Goal: Task Accomplishment & Management: Use online tool/utility

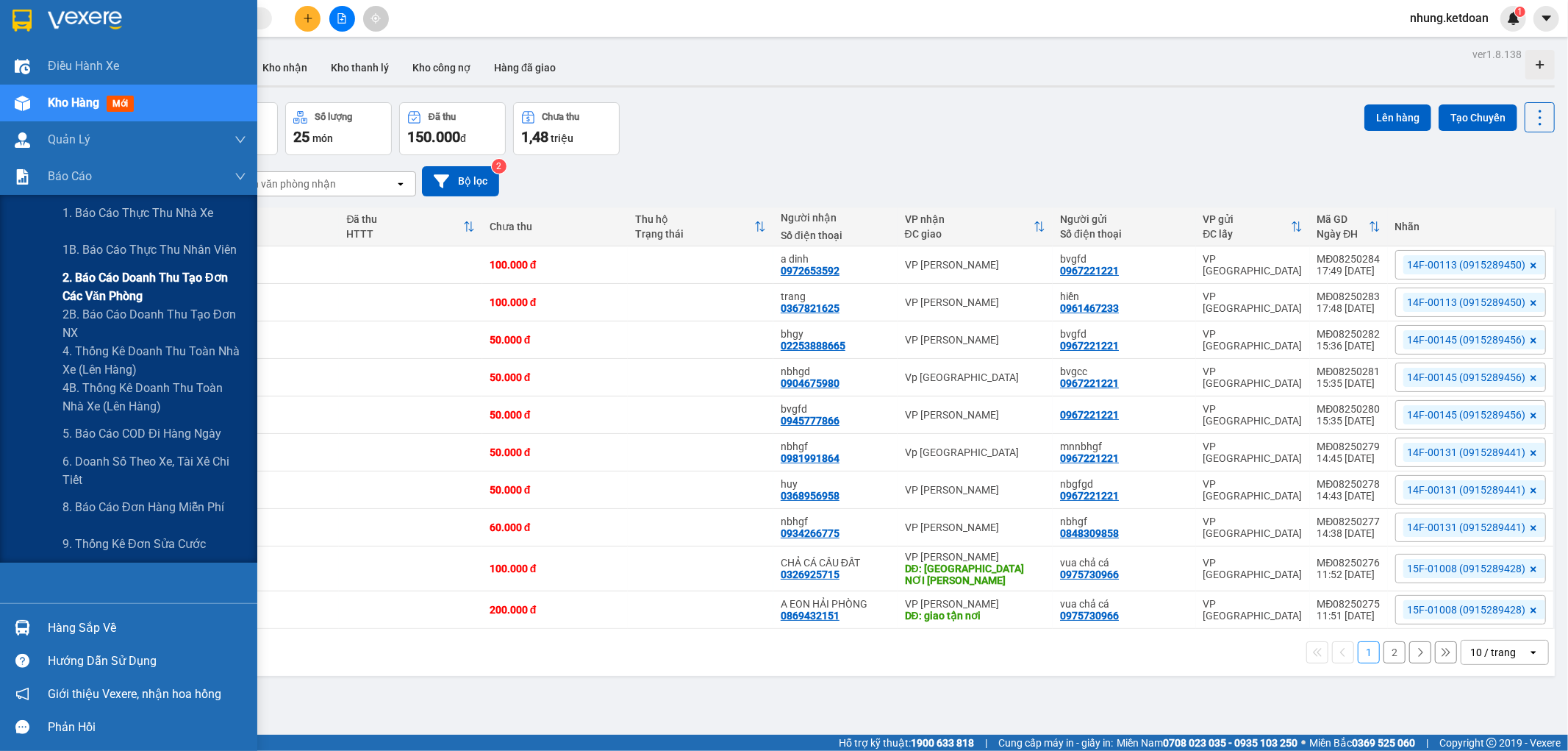
click at [187, 283] on span "2. Báo cáo doanh thu tạo đơn các văn phòng" at bounding box center [154, 286] width 184 height 36
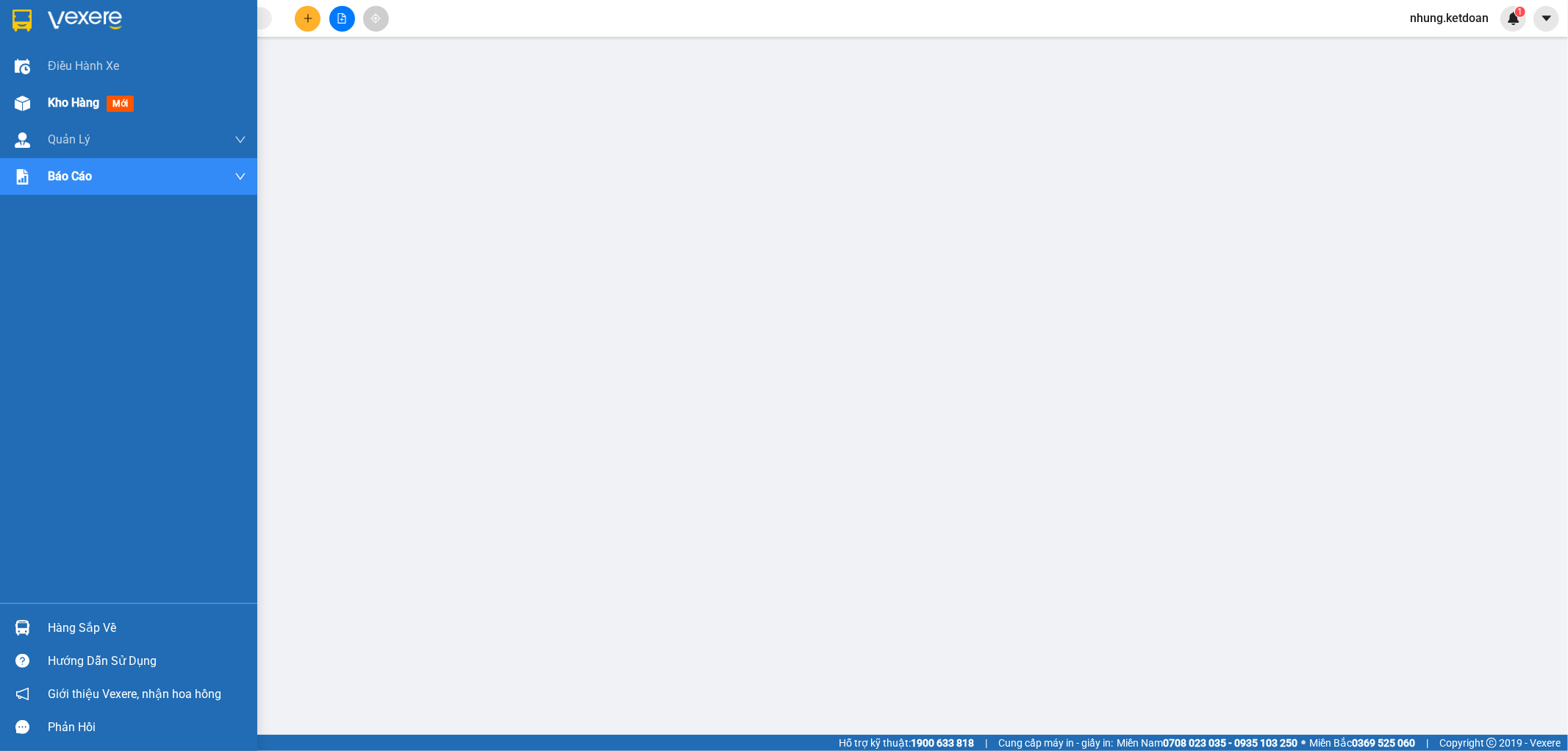
click at [60, 104] on span "Kho hàng" at bounding box center [73, 102] width 52 height 14
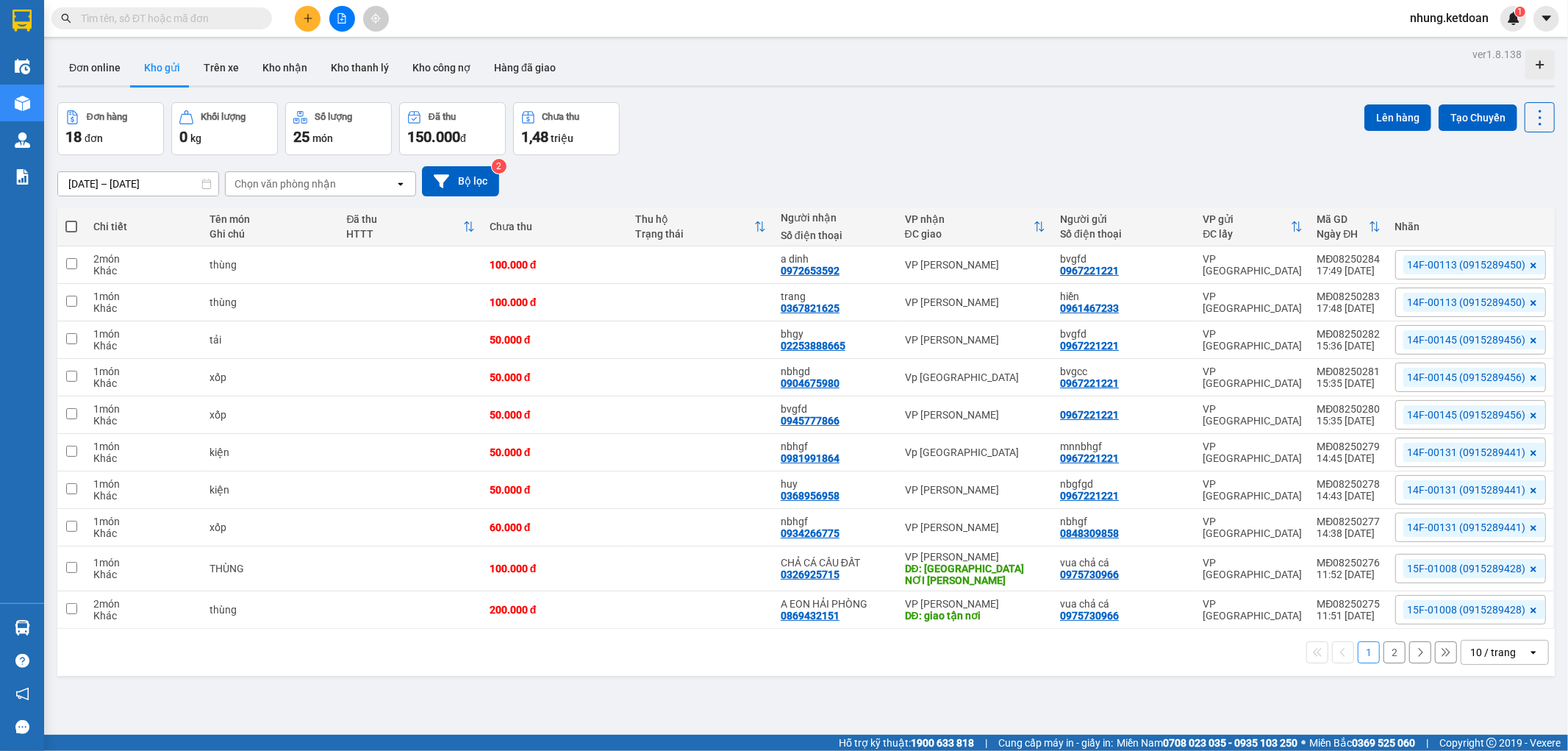
click at [1384, 662] on button "2" at bounding box center [1395, 652] width 22 height 22
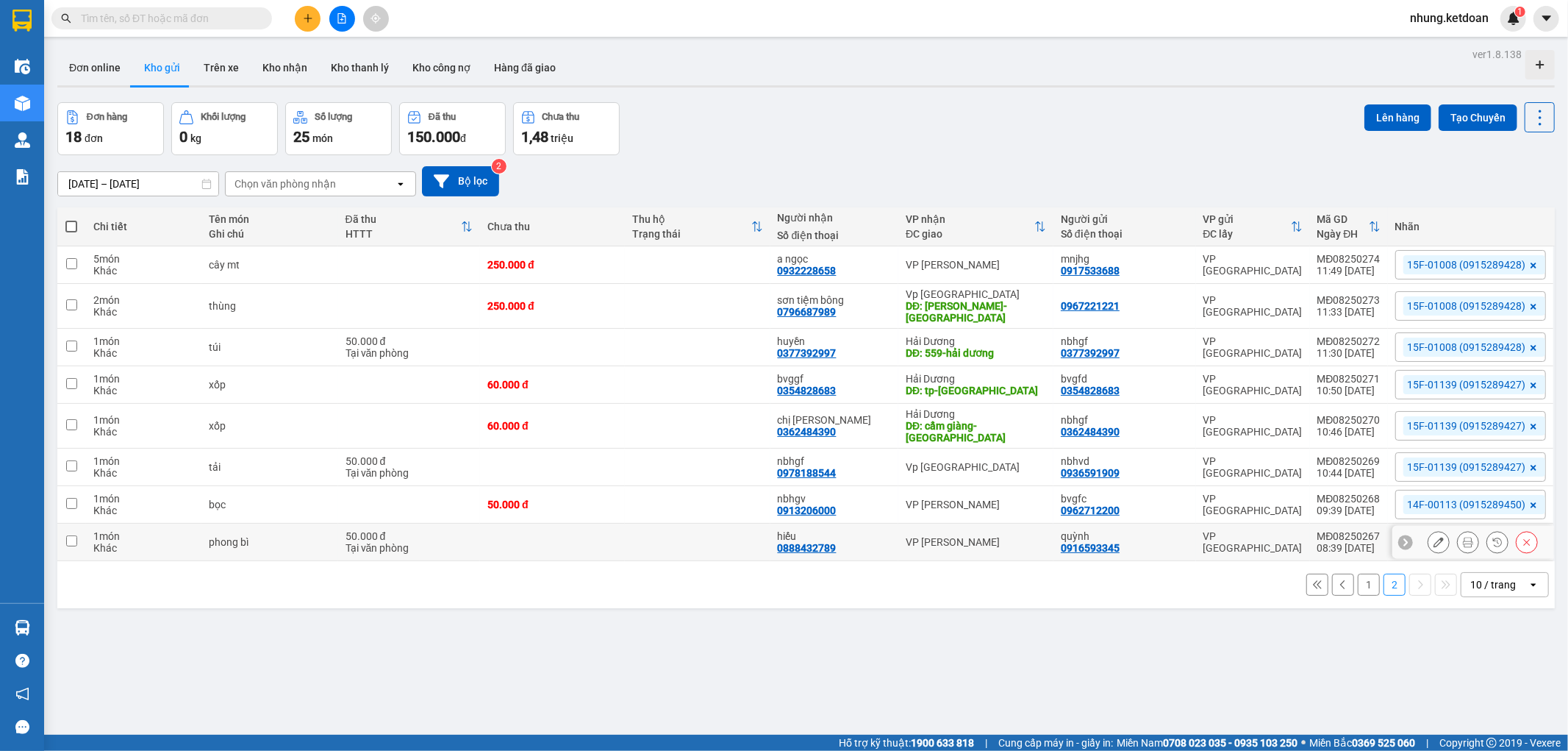
drag, startPoint x: 646, startPoint y: 539, endPoint x: 663, endPoint y: 542, distance: 17.3
click at [652, 540] on td at bounding box center [696, 542] width 145 height 37
checkbox input "true"
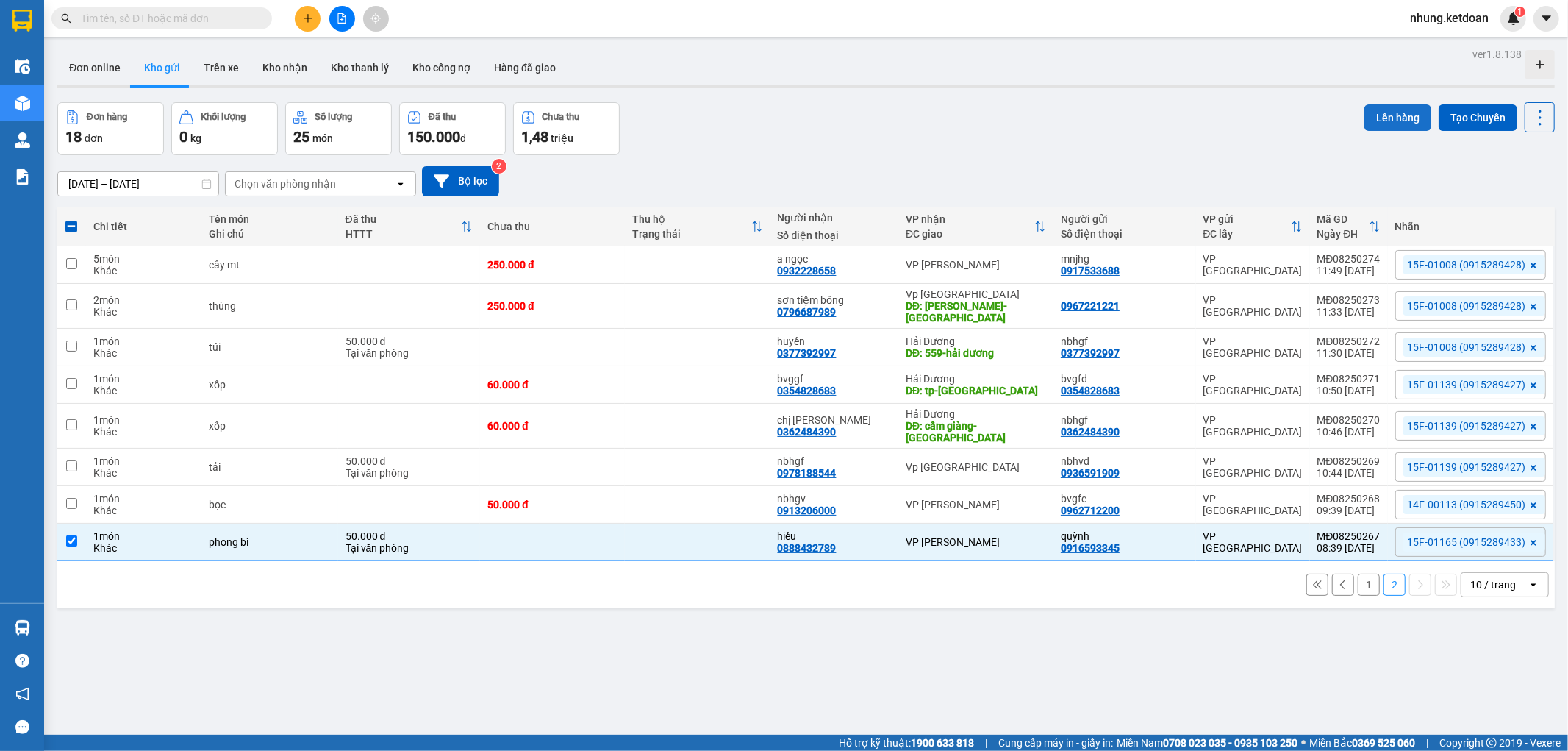
click at [1390, 120] on button "Lên hàng" at bounding box center [1397, 117] width 67 height 26
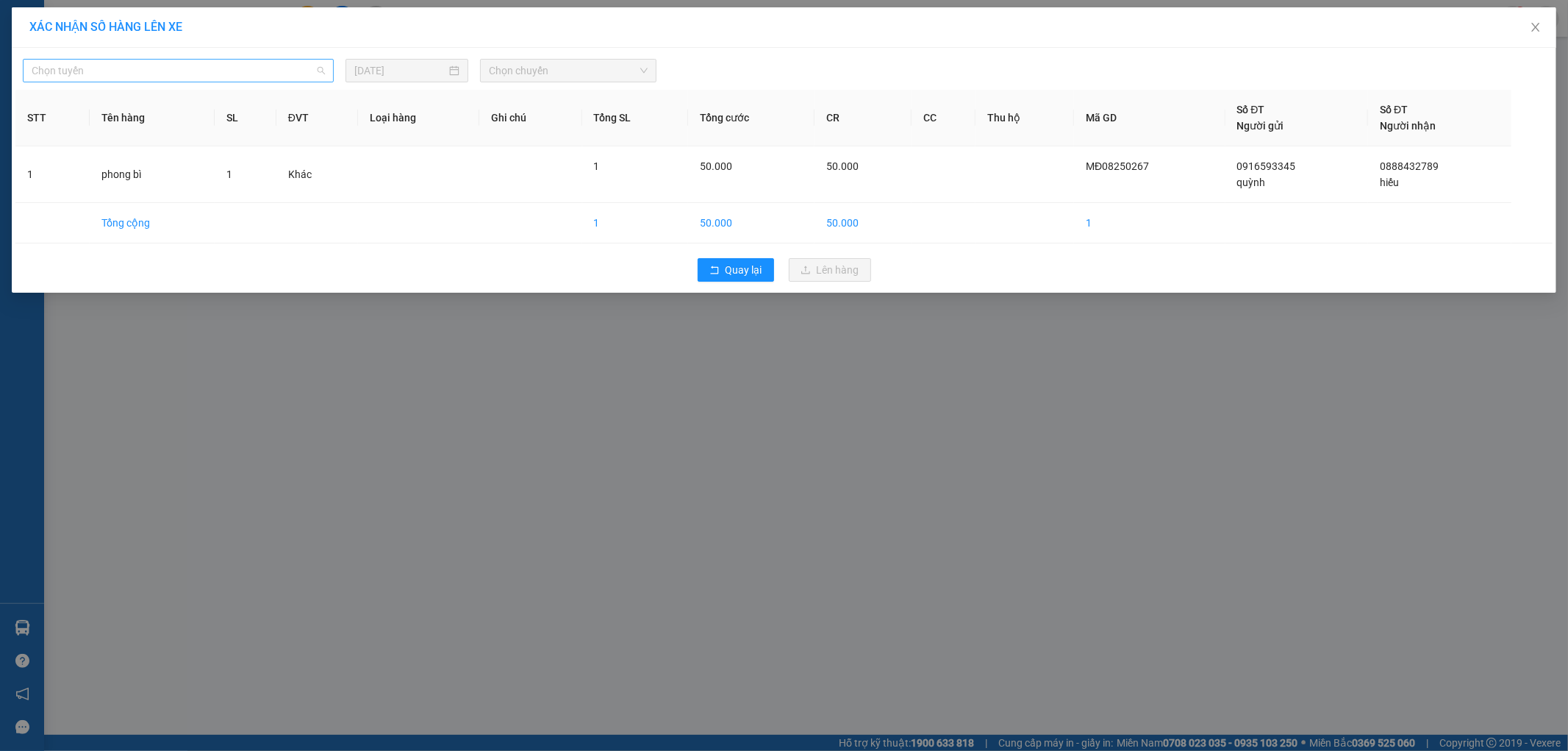
click at [182, 71] on span "Chọn tuyến" at bounding box center [178, 70] width 294 height 22
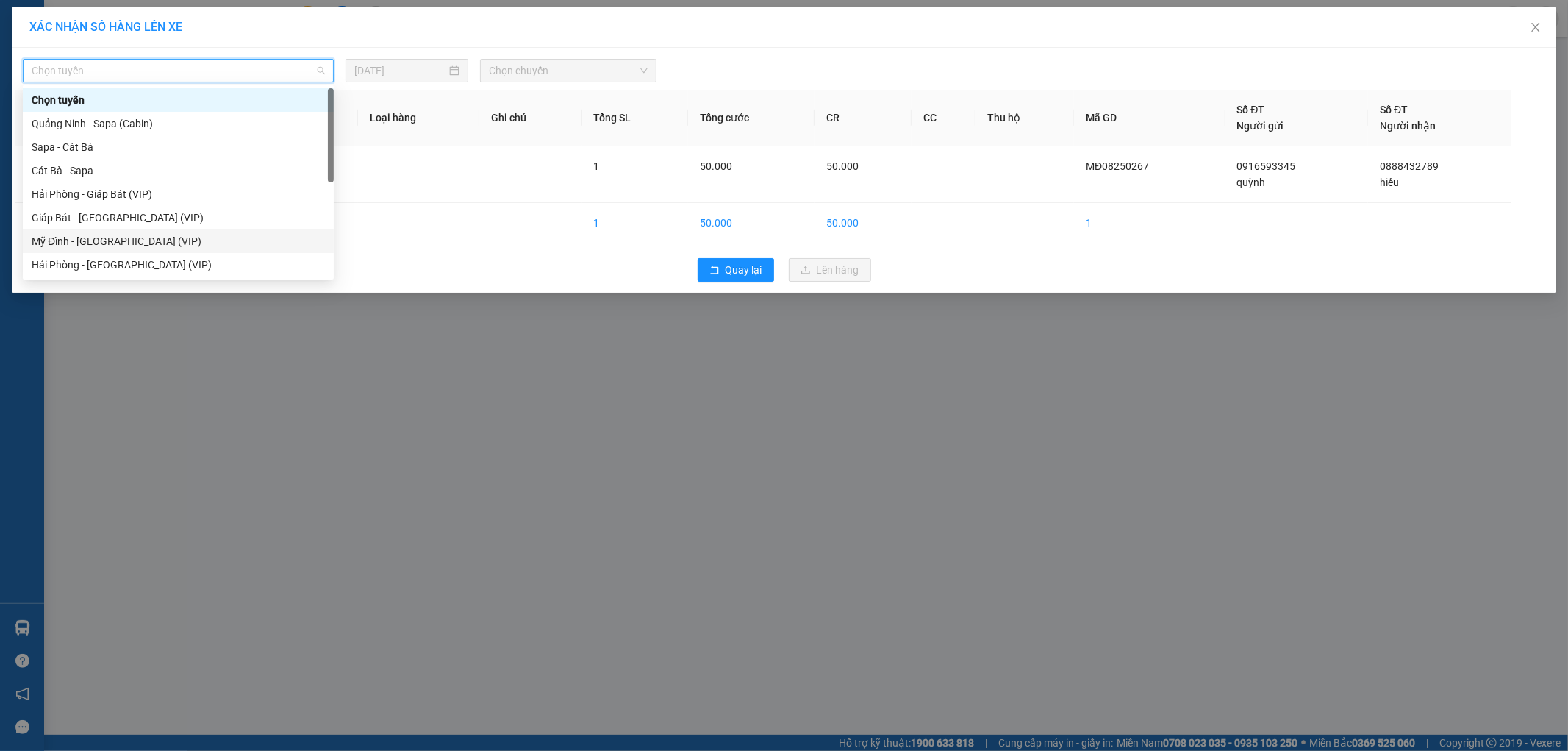
click at [103, 243] on div "Mỹ Đình - [GEOGRAPHIC_DATA] (VIP)" at bounding box center [178, 240] width 294 height 16
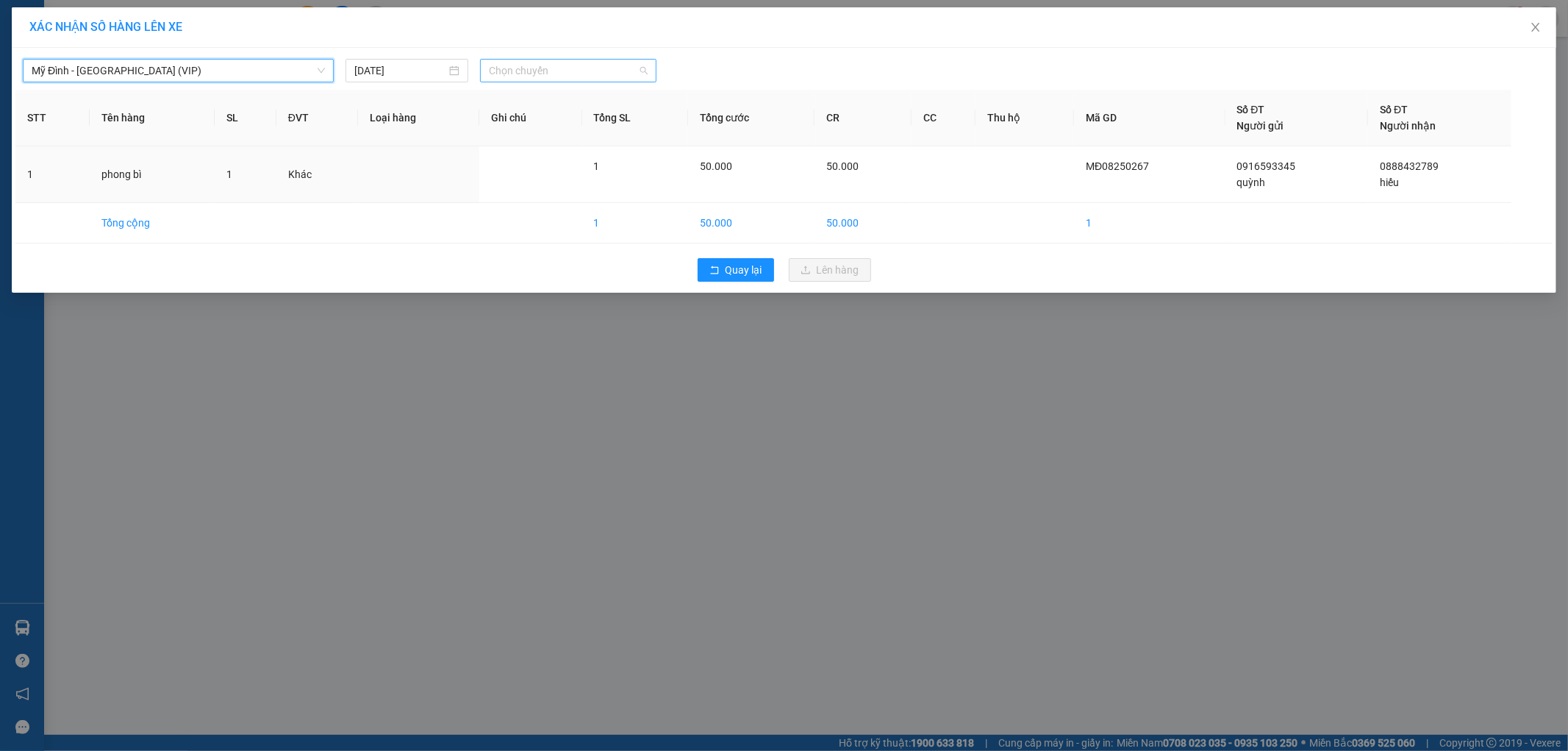
click at [536, 69] on span "Chọn chuyến" at bounding box center [569, 70] width 159 height 22
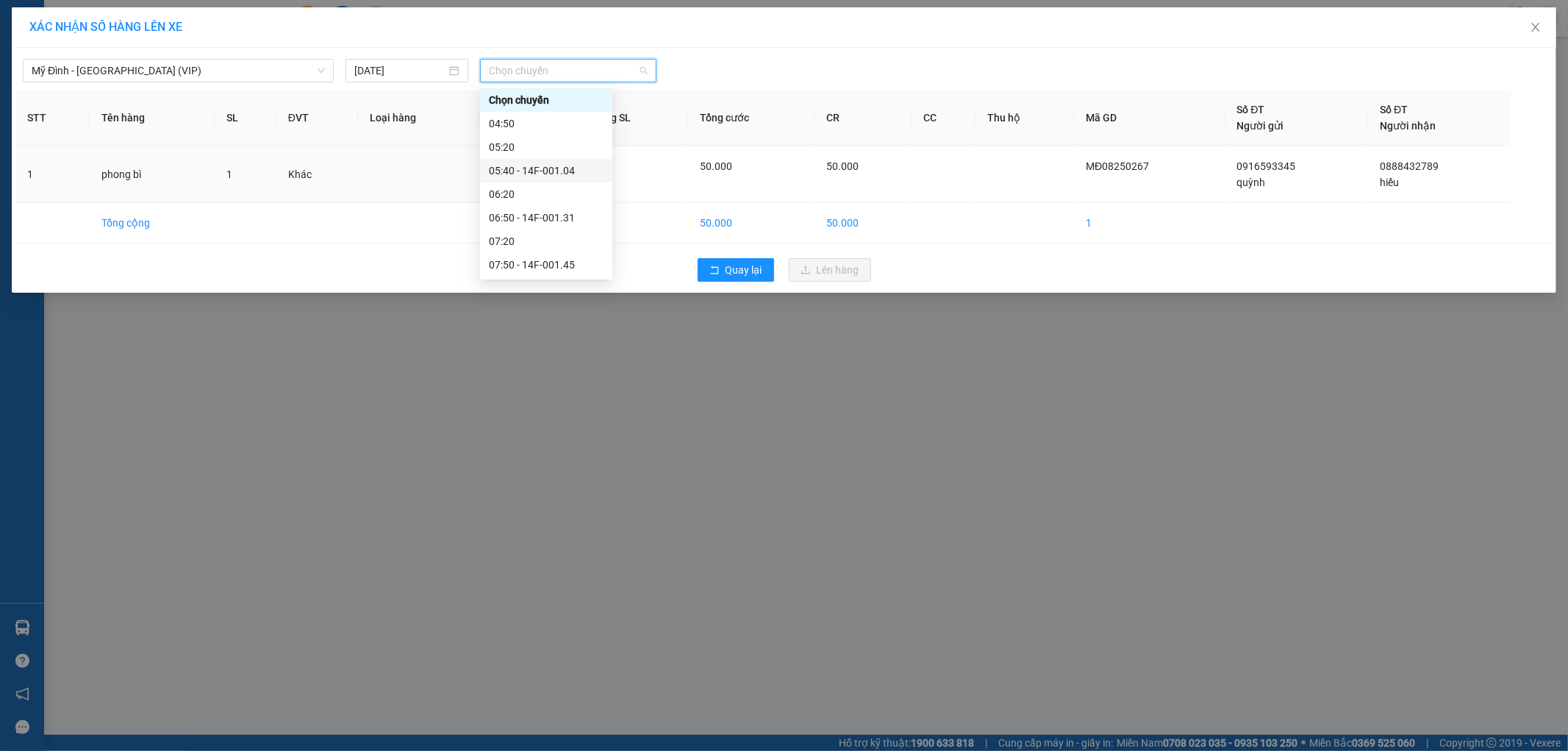
scroll to position [81, 0]
click at [564, 232] on div "08:50 - 15F-011.65" at bounding box center [546, 229] width 114 height 16
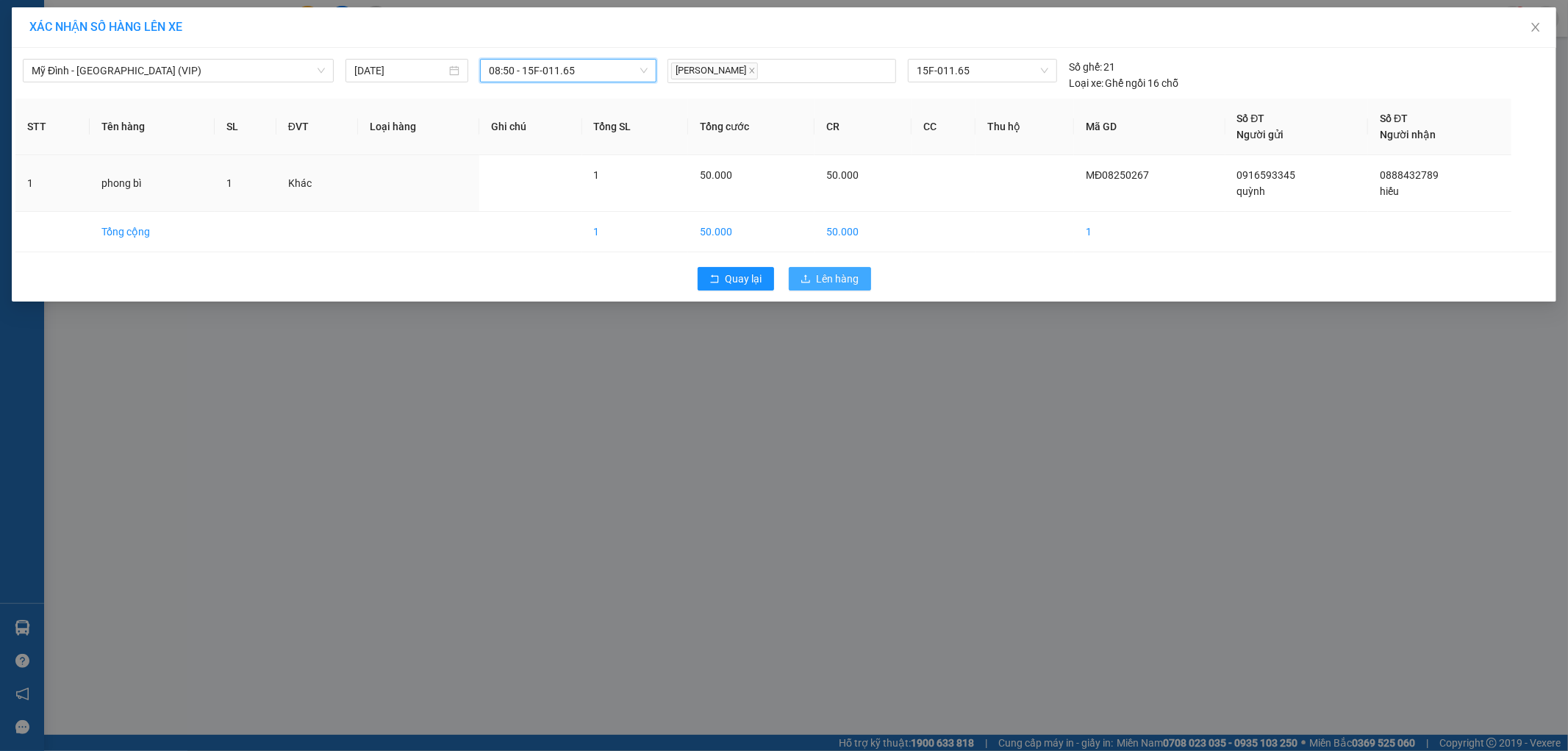
click at [828, 283] on span "Lên hàng" at bounding box center [838, 279] width 42 height 16
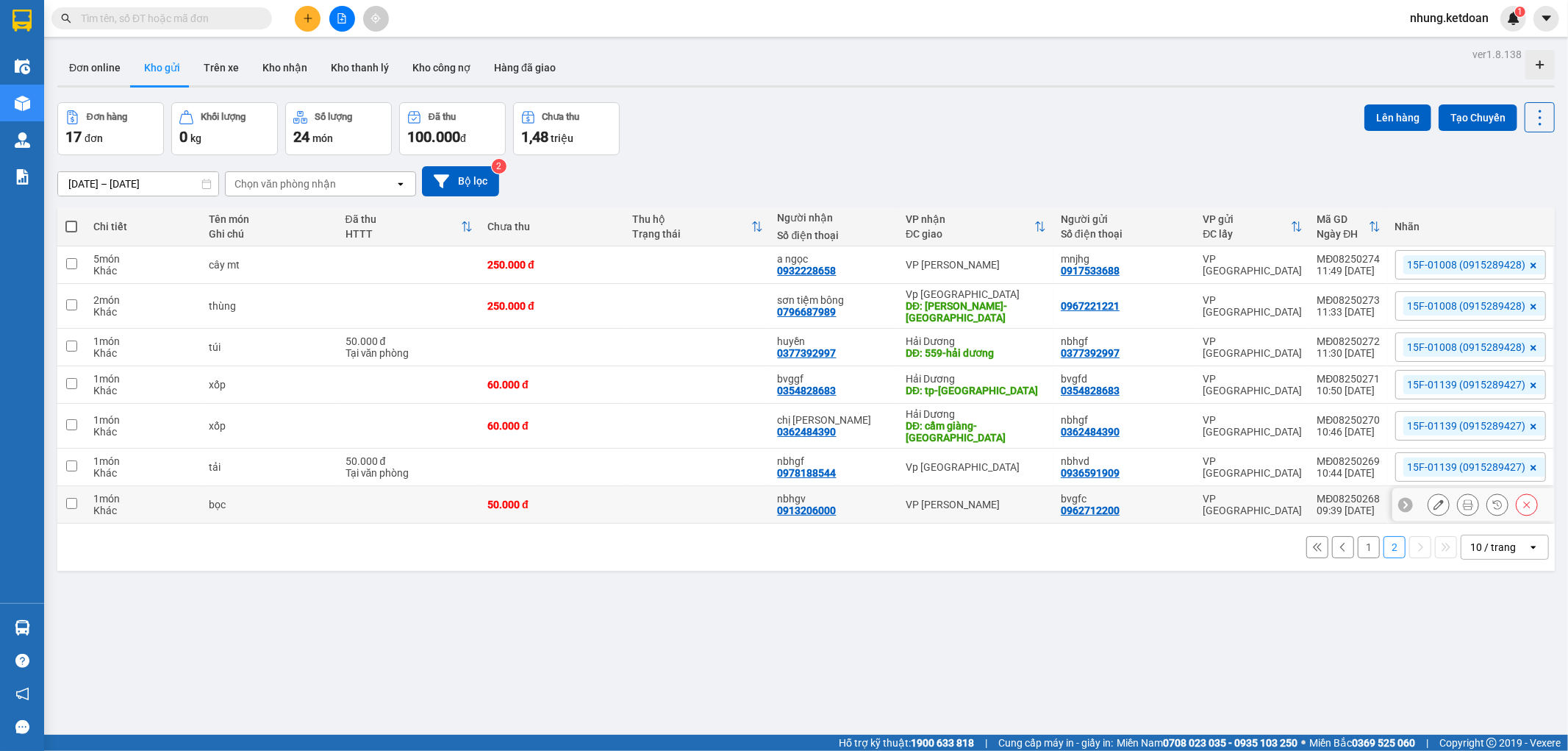
click at [701, 515] on td at bounding box center [696, 505] width 145 height 37
checkbox input "true"
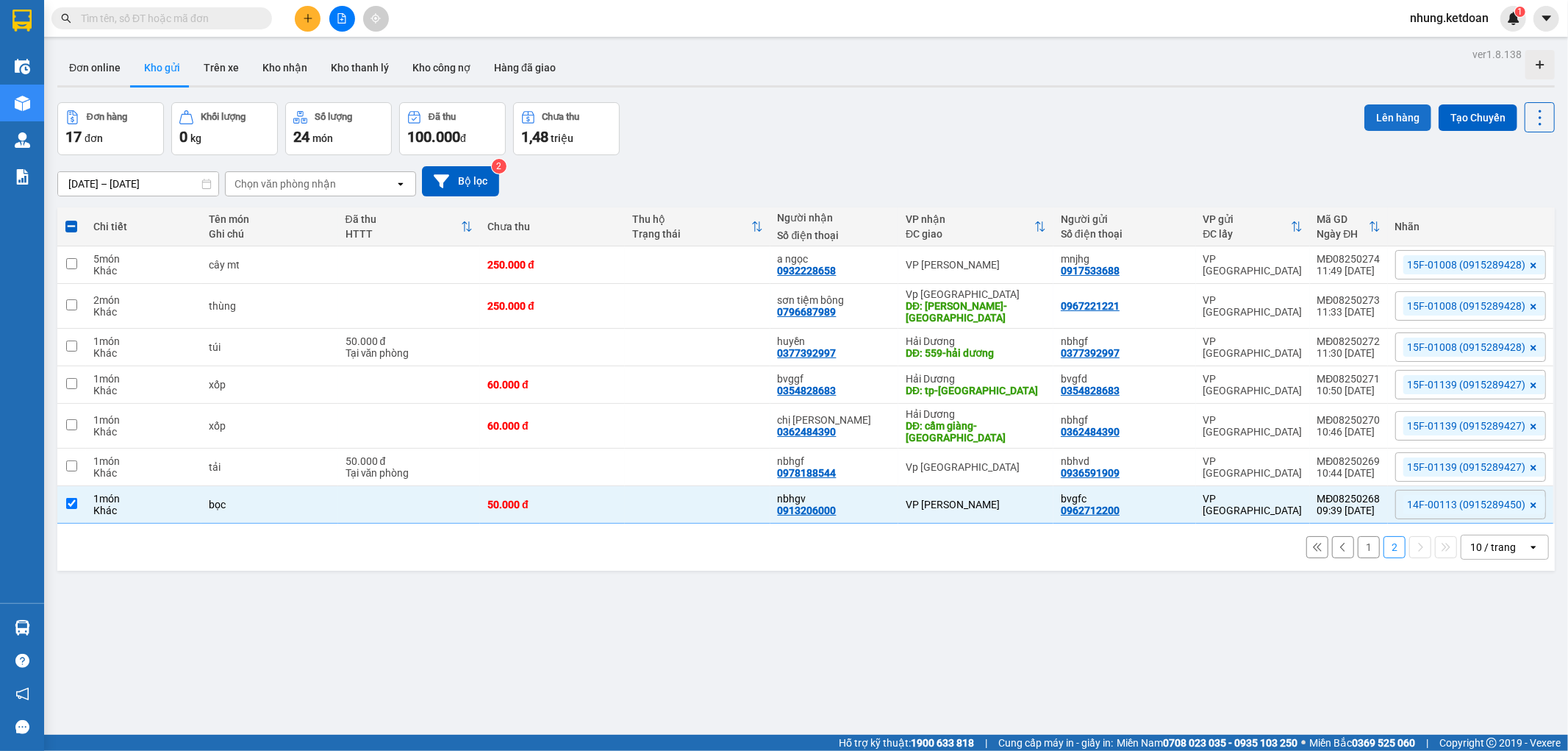
click at [1389, 118] on button "Lên hàng" at bounding box center [1397, 117] width 67 height 26
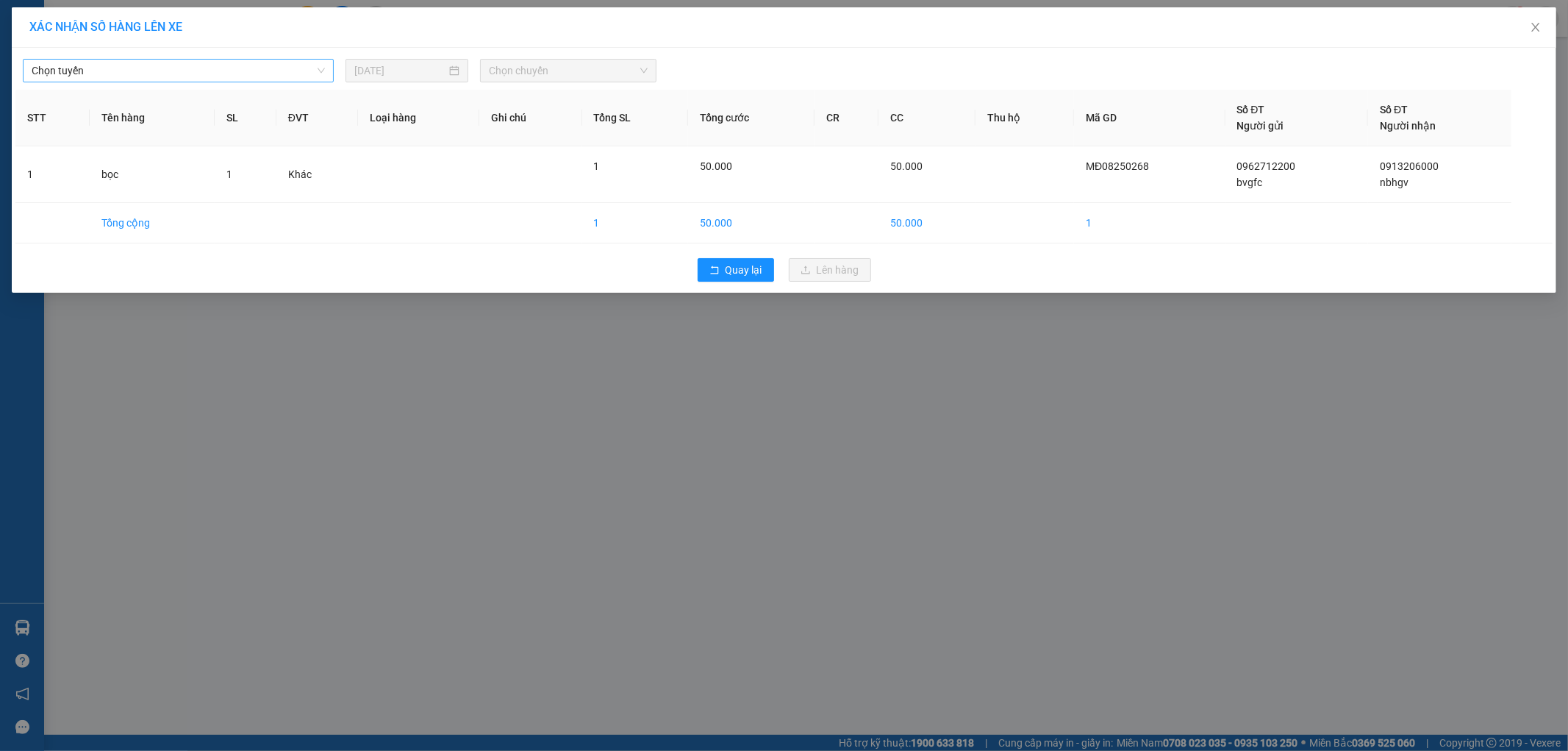
click at [214, 71] on span "Chọn tuyến" at bounding box center [178, 70] width 294 height 22
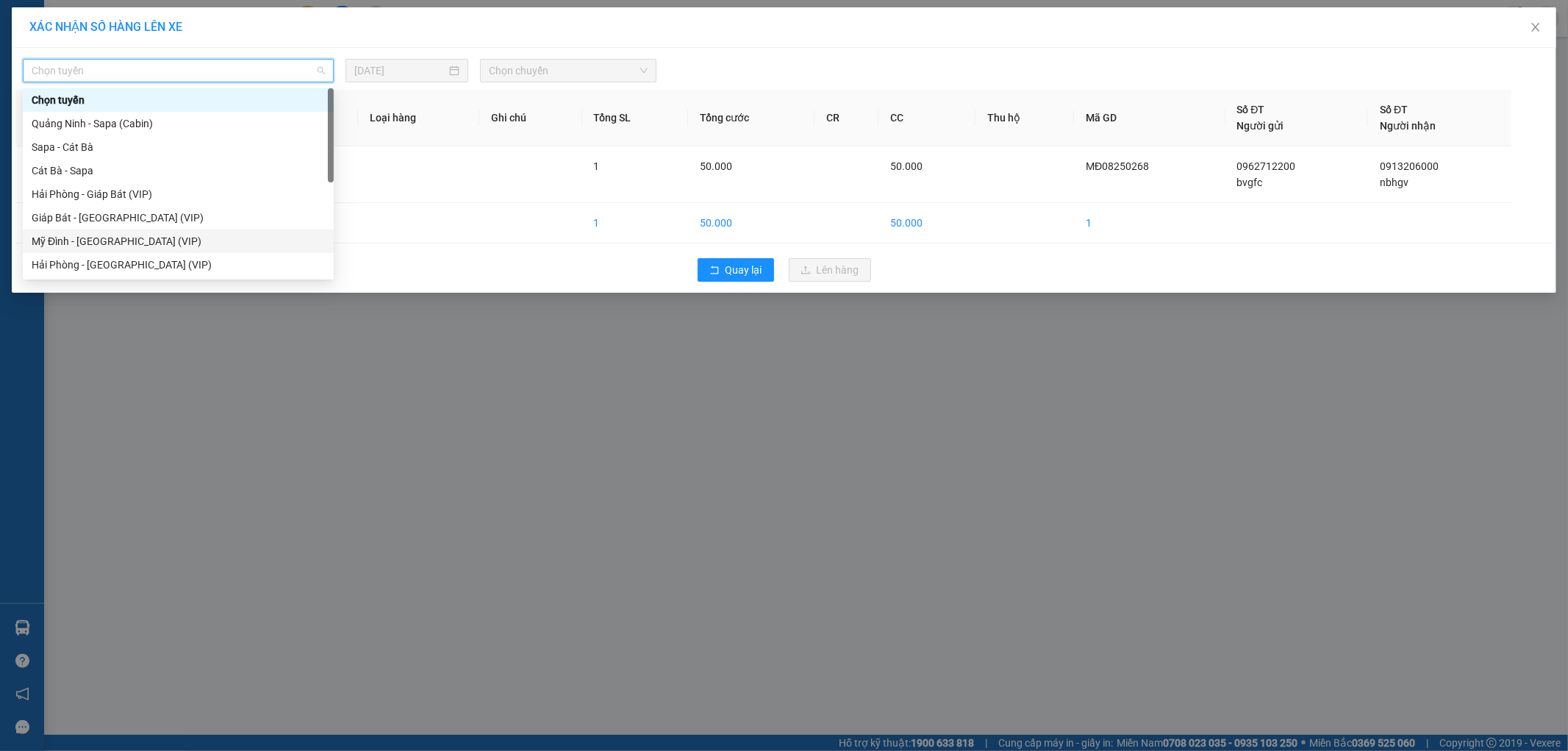
click at [91, 239] on div "Mỹ Đình - [GEOGRAPHIC_DATA] (VIP)" at bounding box center [178, 240] width 294 height 16
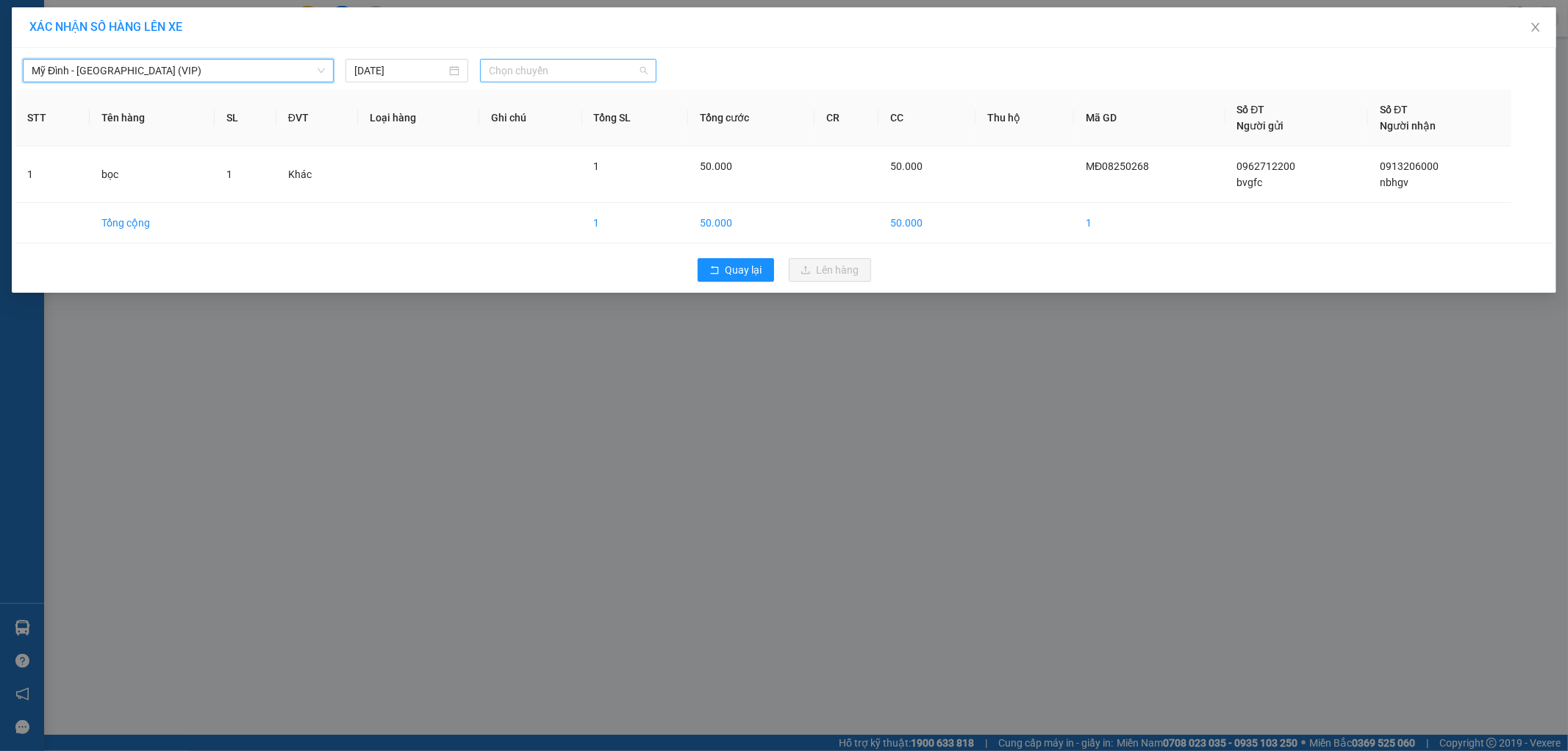
click at [515, 72] on span "Chọn chuyến" at bounding box center [569, 70] width 159 height 22
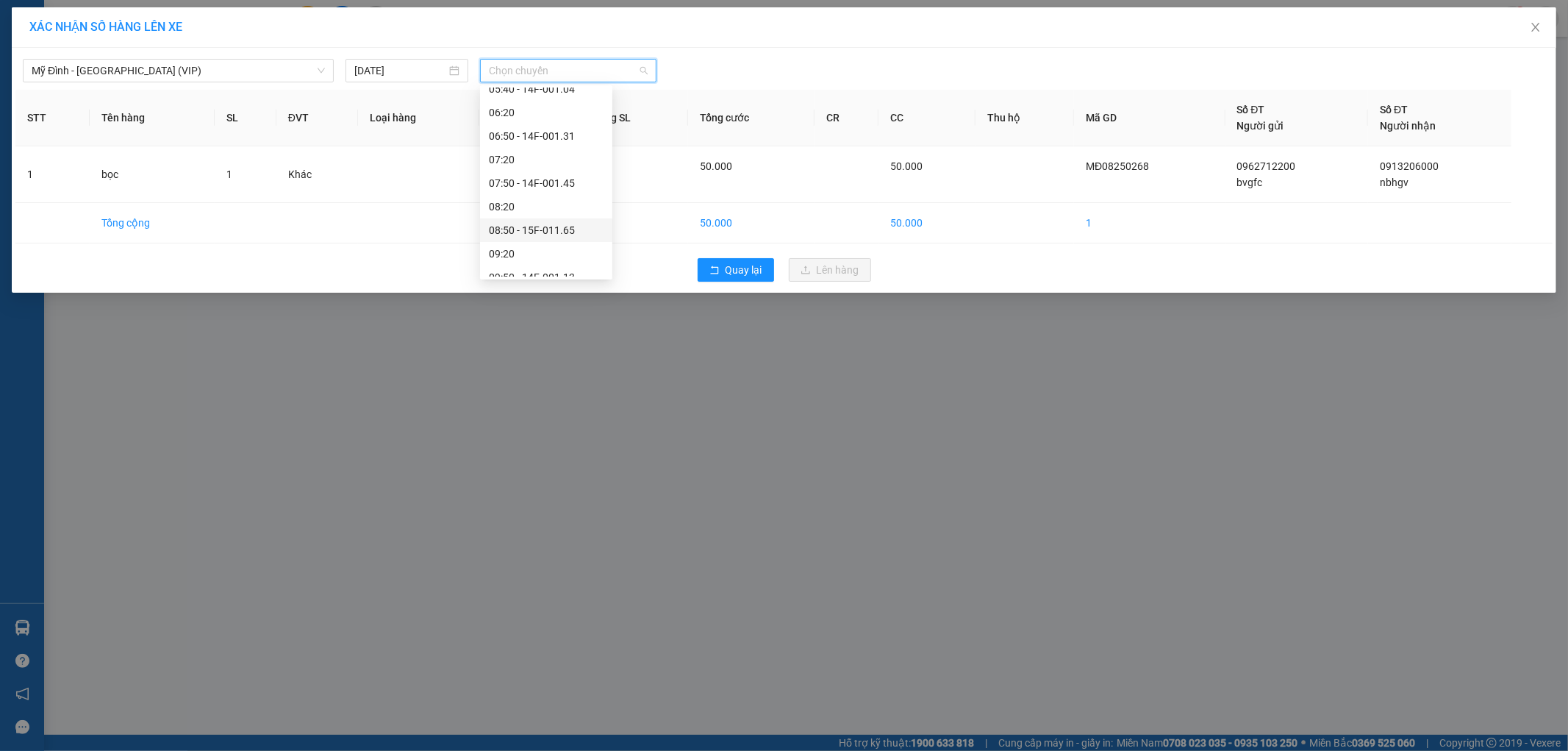
scroll to position [163, 0]
click at [564, 187] on div "09:50 - 14F-001.13" at bounding box center [546, 195] width 114 height 16
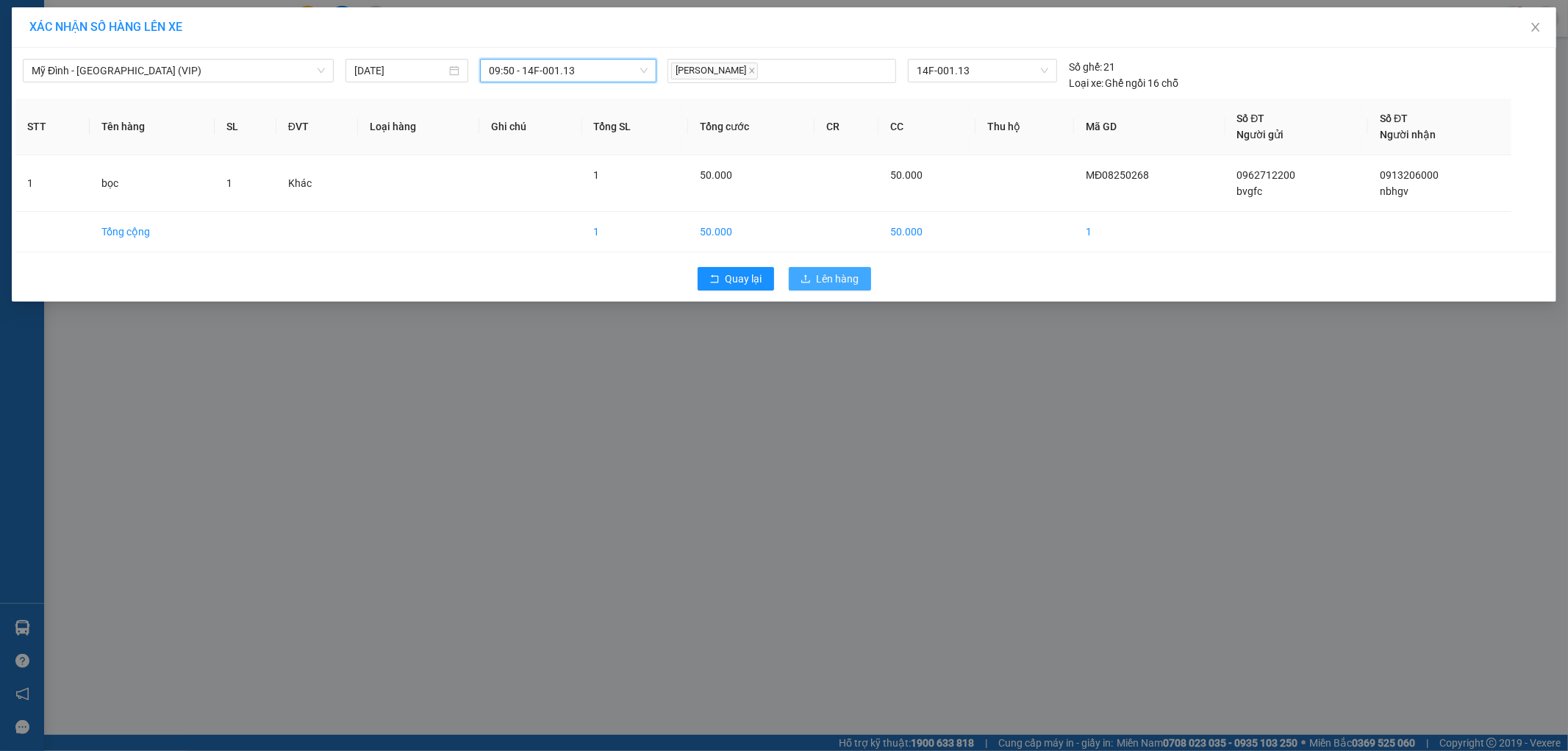
click at [834, 277] on span "Lên hàng" at bounding box center [838, 279] width 42 height 16
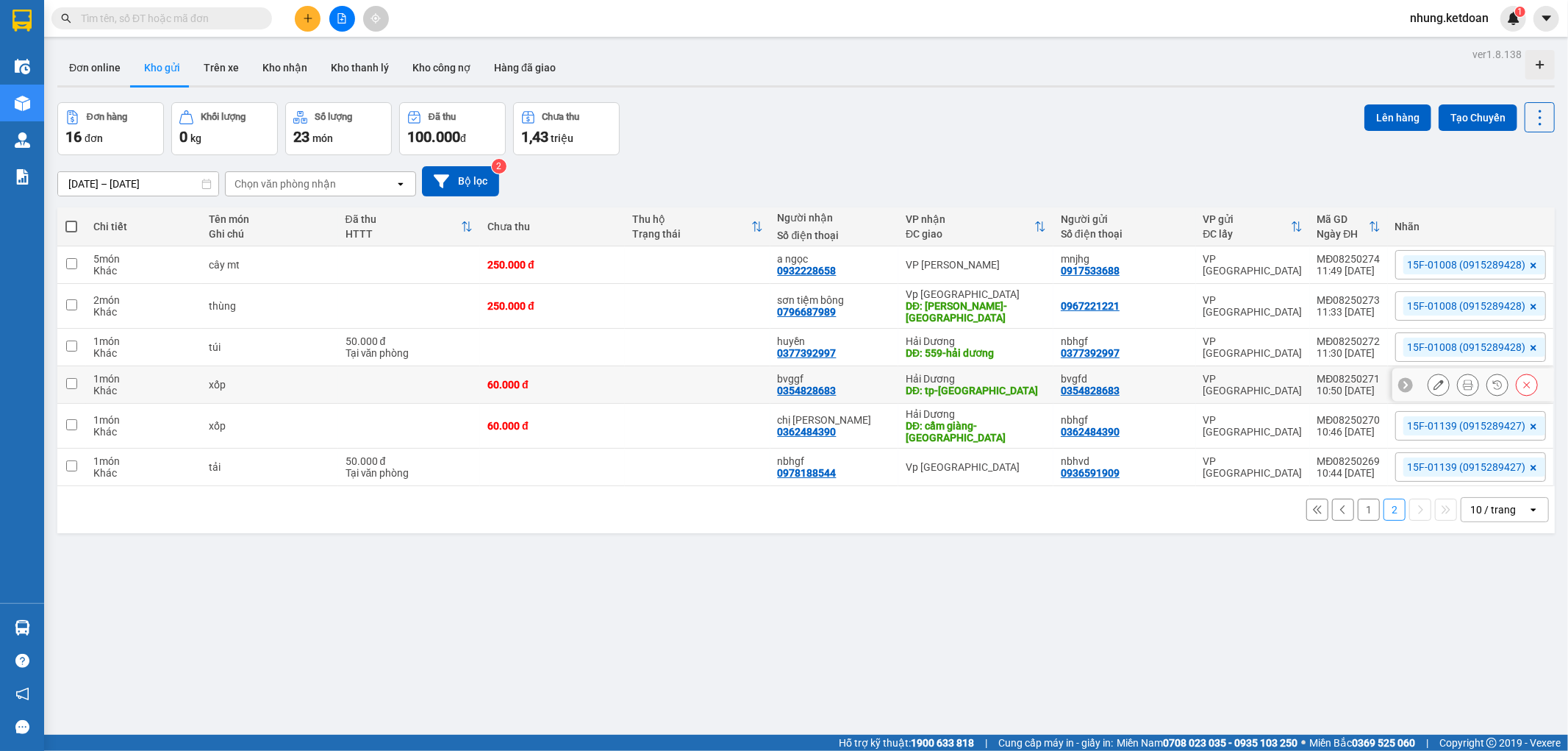
click at [591, 395] on td "60.000 đ" at bounding box center [552, 385] width 145 height 37
checkbox input "true"
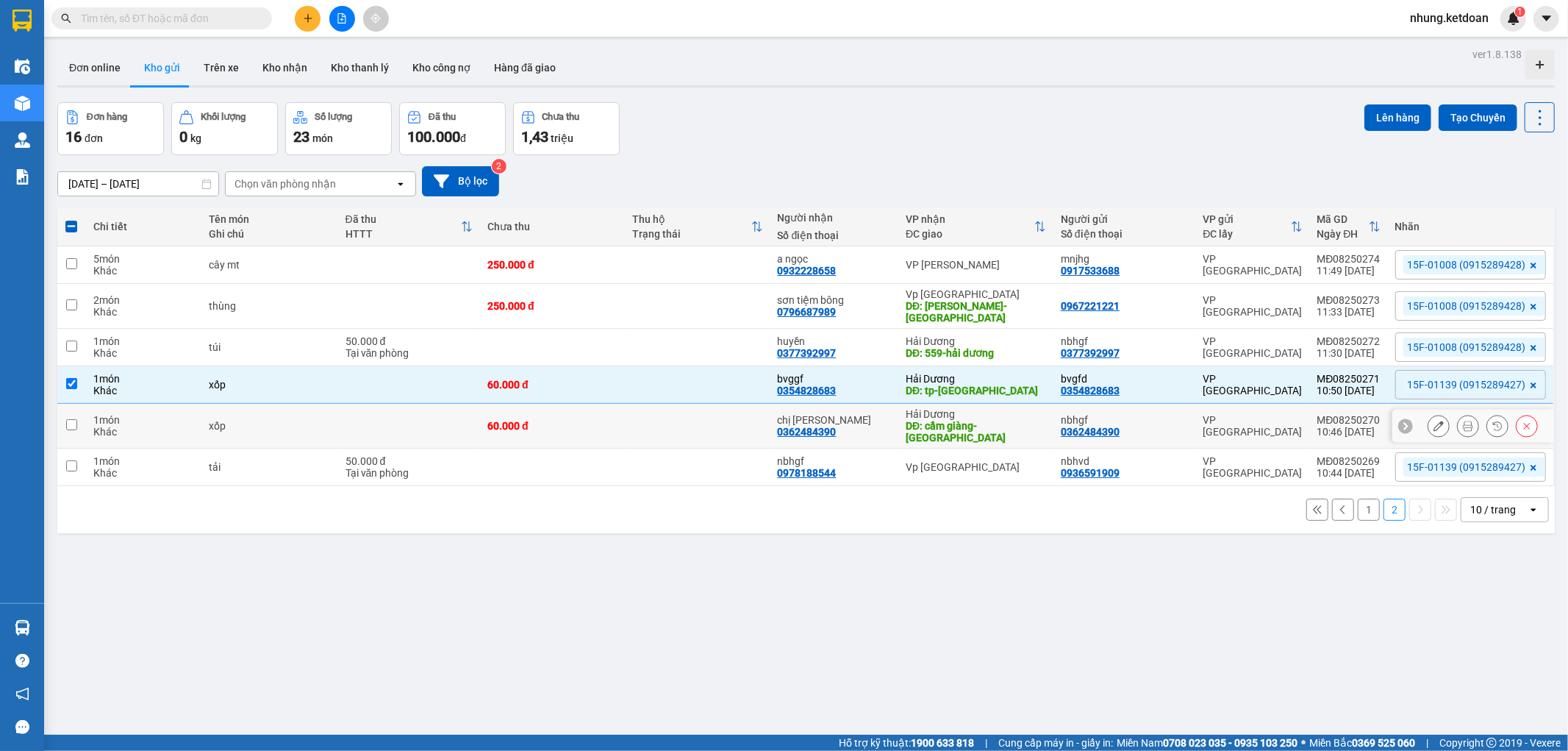
click at [601, 428] on div "60.000 đ" at bounding box center [553, 426] width 130 height 12
checkbox input "true"
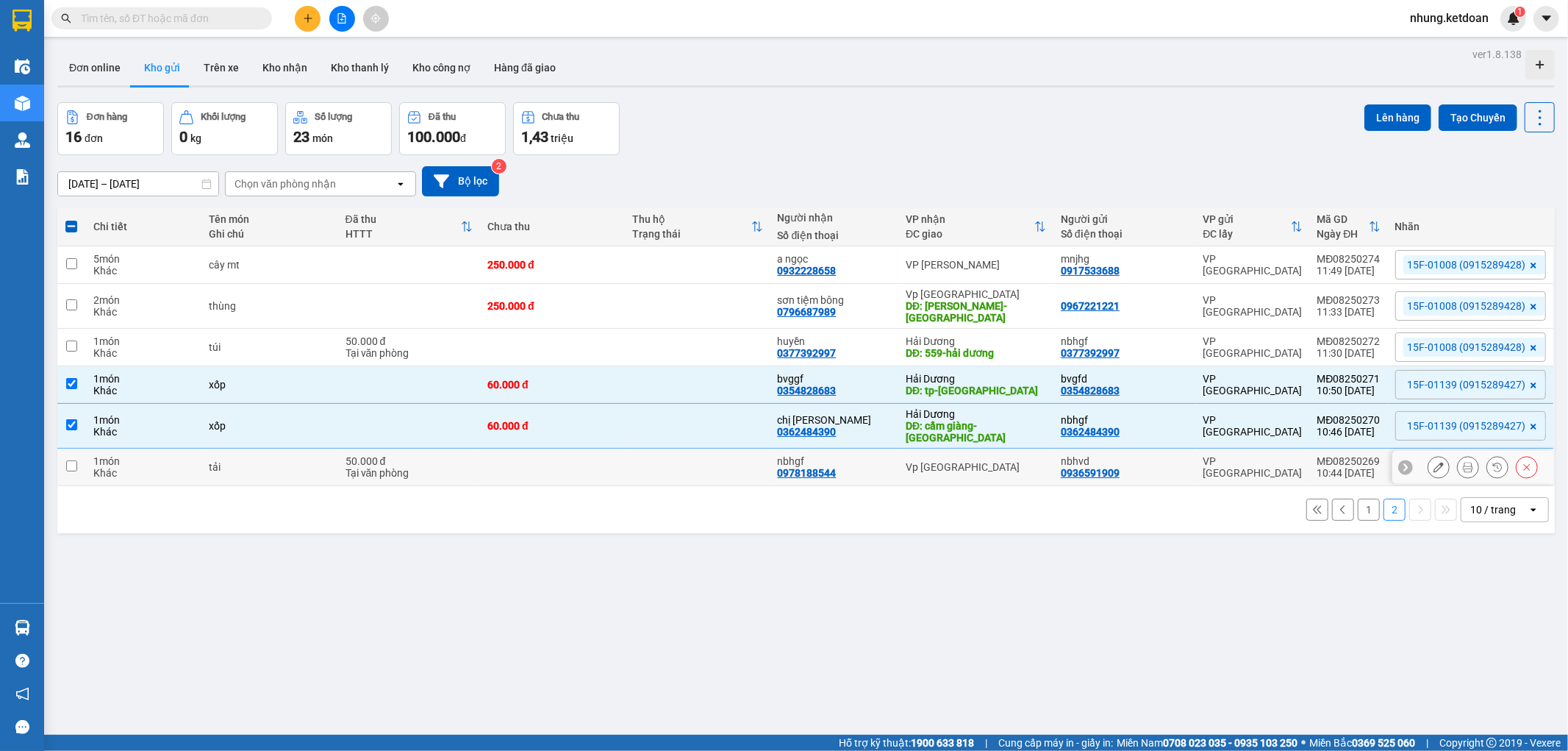
drag, startPoint x: 601, startPoint y: 459, endPoint x: 1238, endPoint y: 433, distance: 637.5
click at [603, 459] on td at bounding box center [552, 467] width 145 height 37
checkbox input "true"
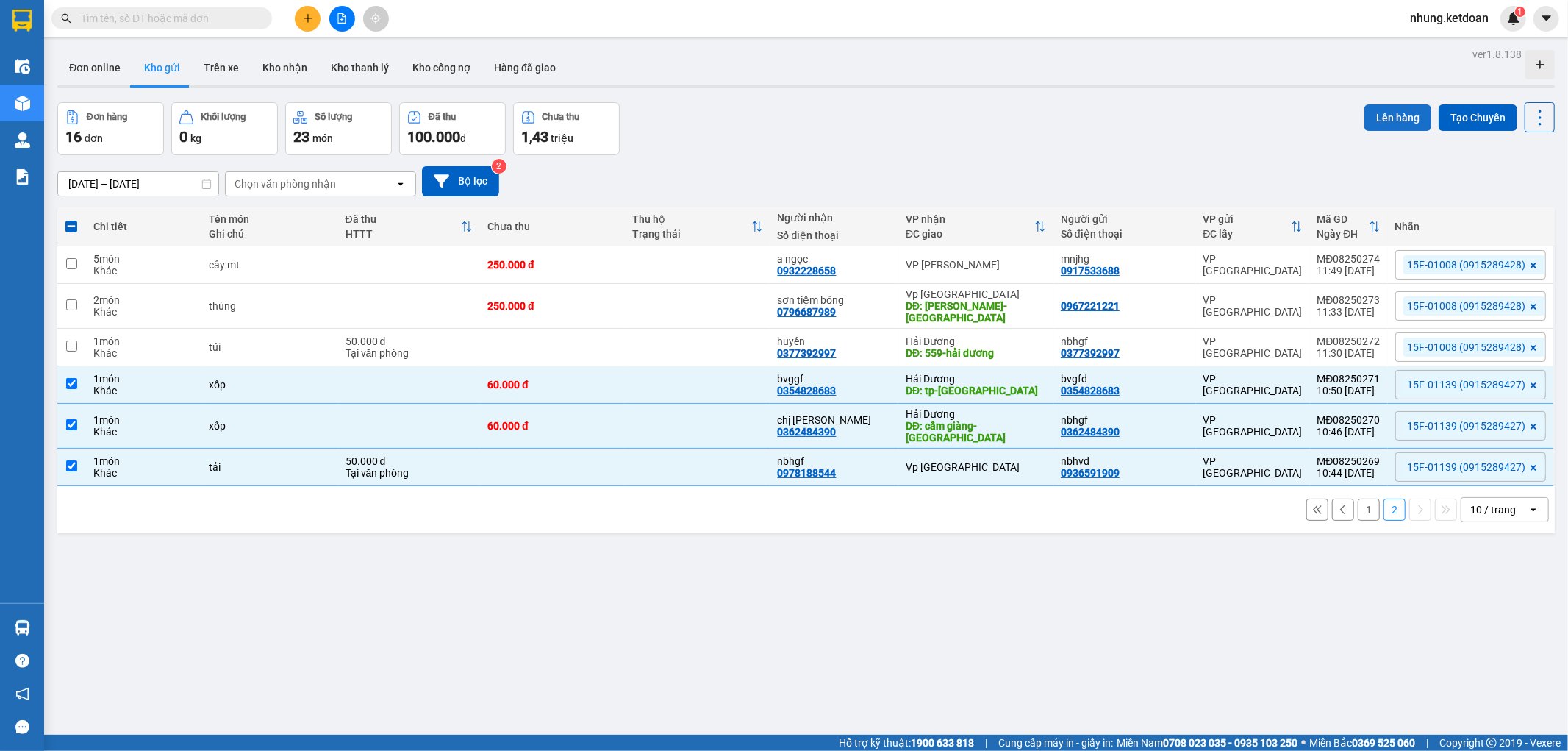
click at [1382, 129] on button "Lên hàng" at bounding box center [1397, 117] width 67 height 26
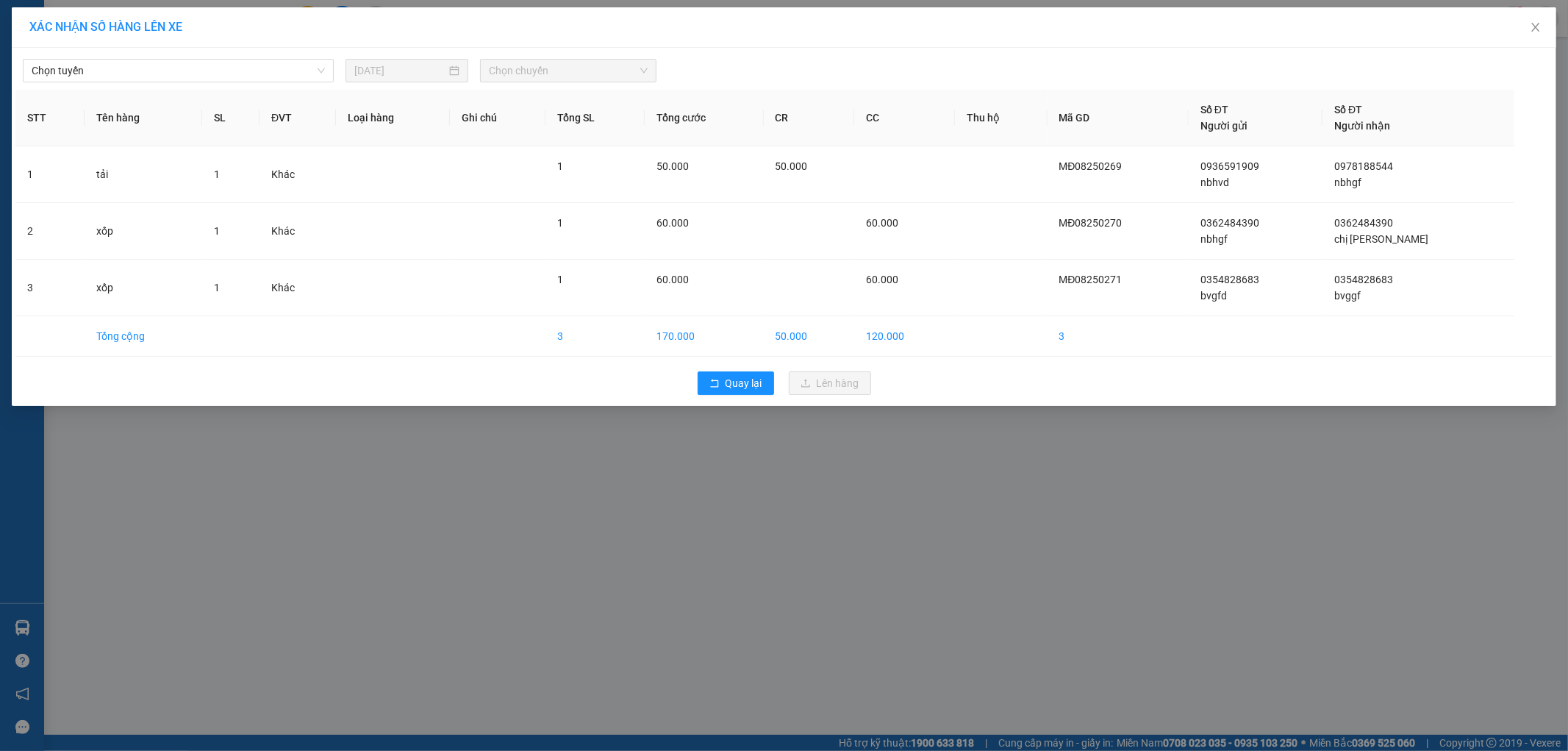
click at [134, 86] on div "Chọn tuyến [DATE] Chọn chuyến STT Tên hàng SL ĐVT Loại hàng Ghi chú Tổng SL Tổn…" at bounding box center [784, 226] width 1544 height 358
click at [150, 72] on span "Chọn tuyến" at bounding box center [178, 70] width 294 height 22
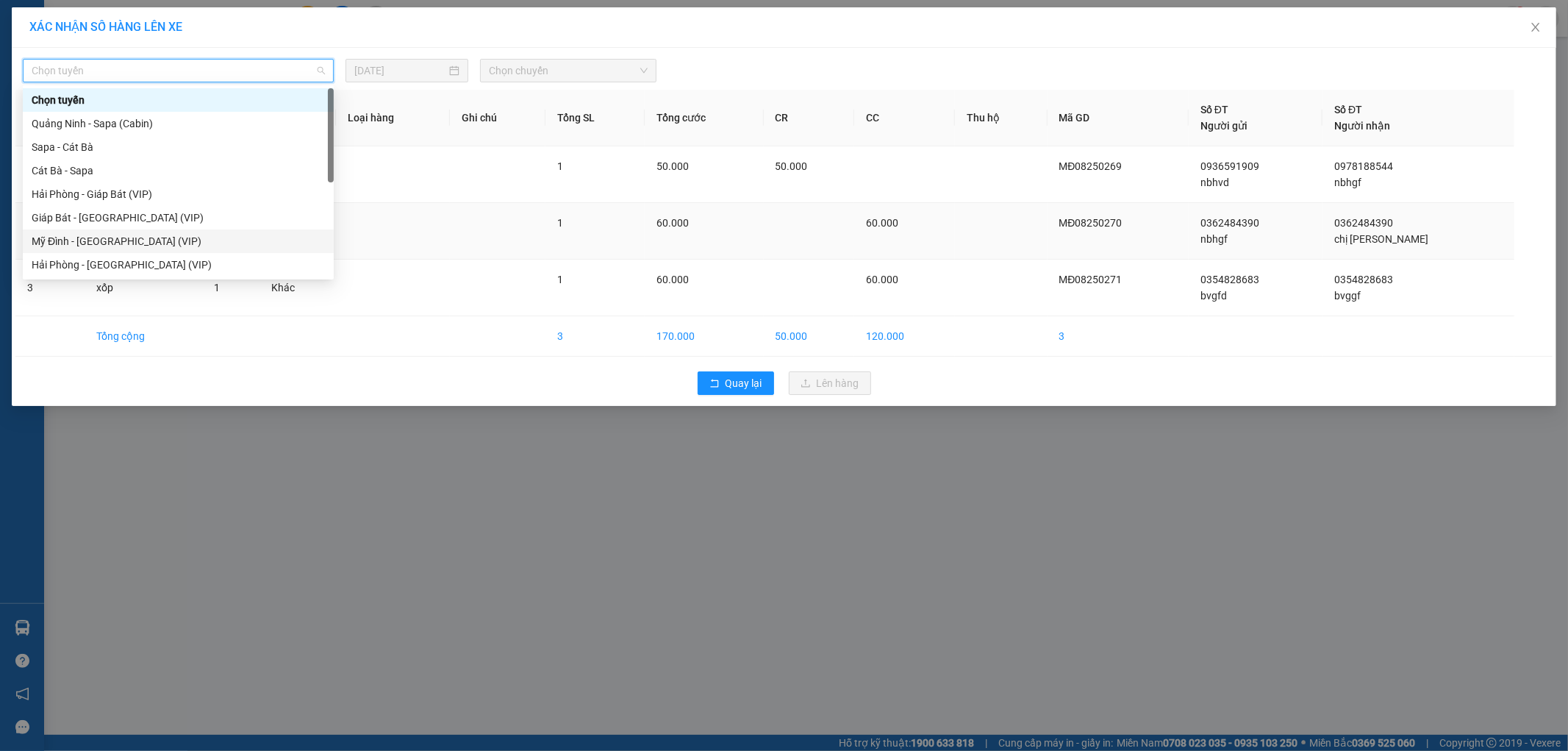
click at [75, 236] on div "Mỹ Đình - [GEOGRAPHIC_DATA] (VIP)" at bounding box center [178, 240] width 294 height 16
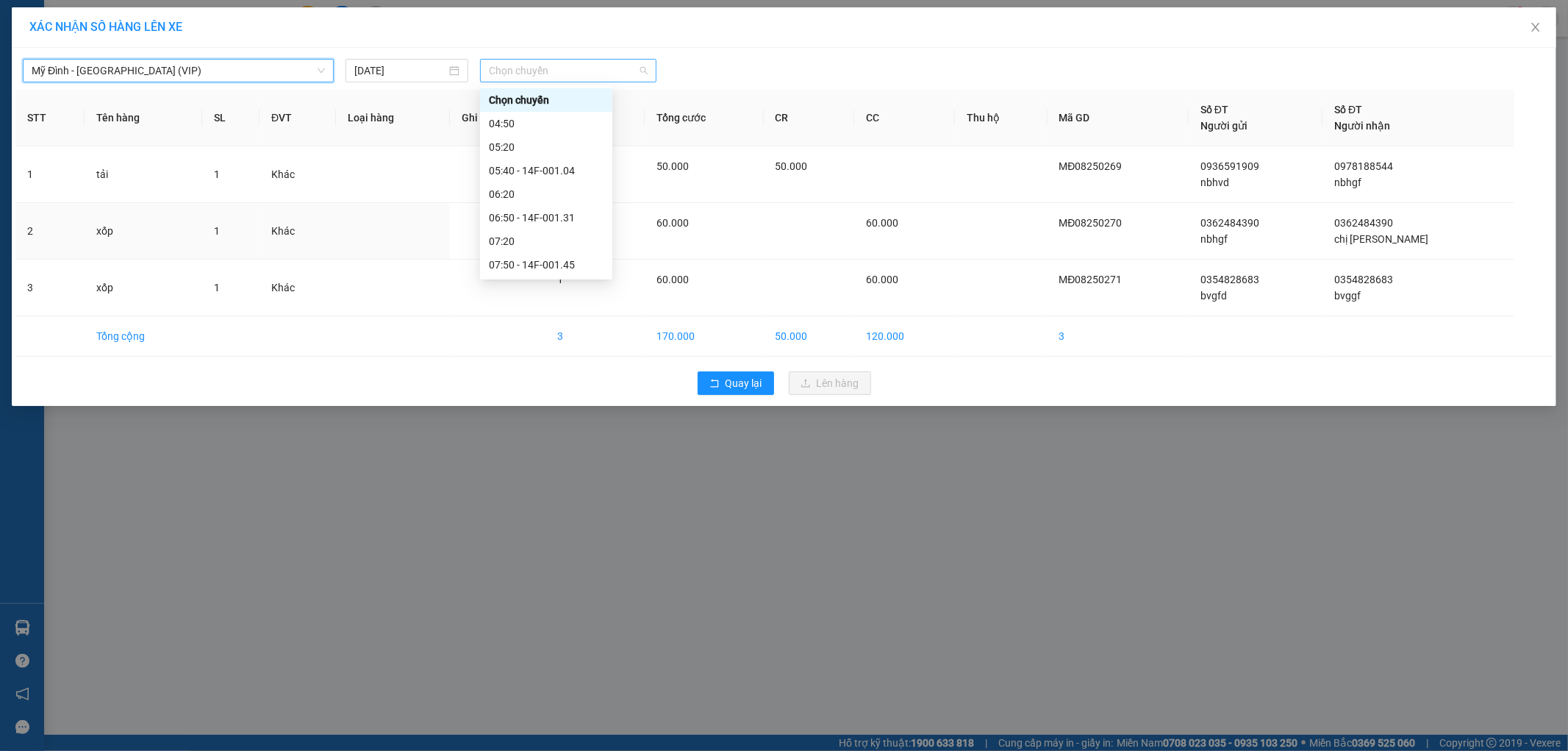
click at [570, 75] on span "Chọn chuyến" at bounding box center [569, 70] width 159 height 22
click at [574, 238] on div "10:40 - 15F -011.39" at bounding box center [546, 242] width 114 height 16
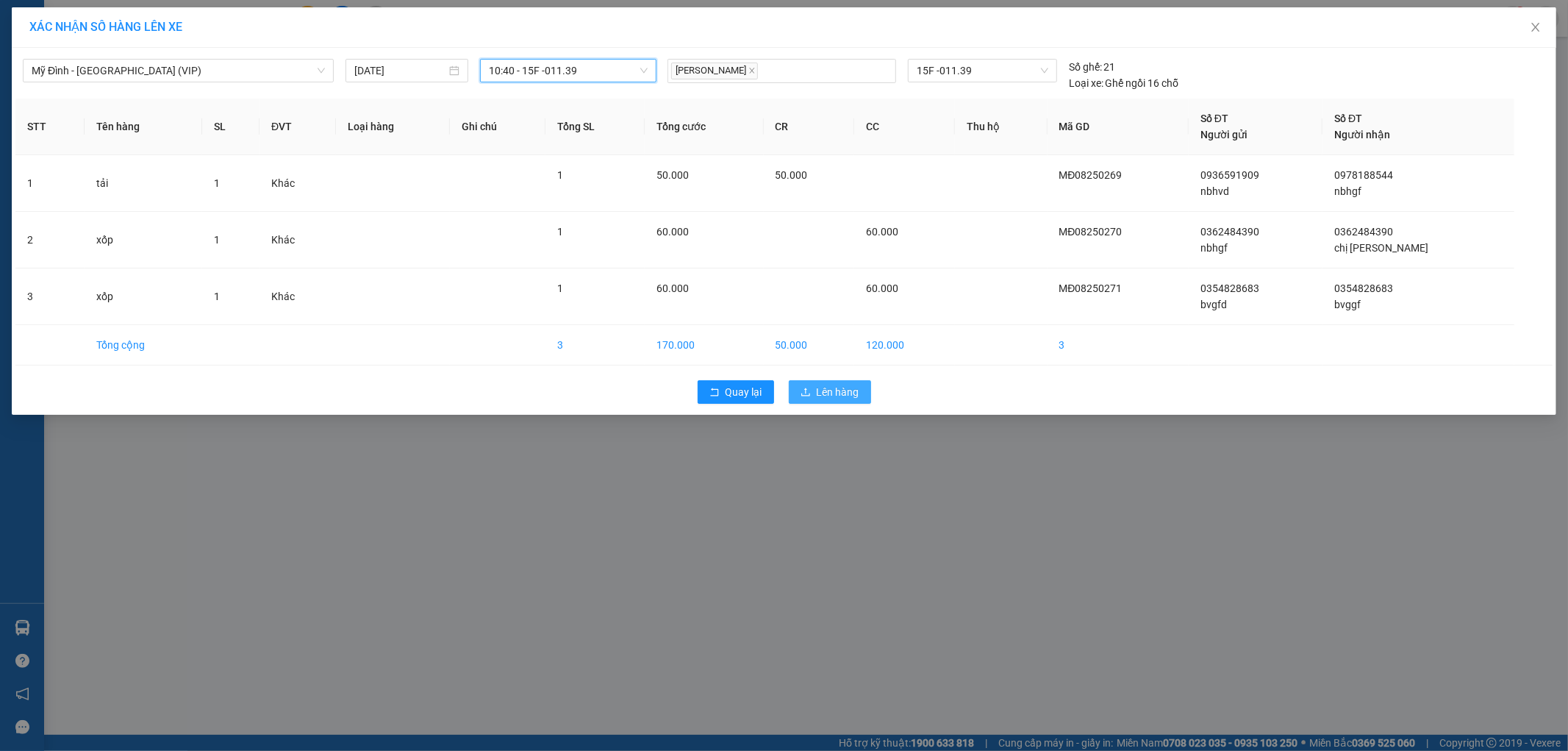
click at [829, 392] on span "Lên hàng" at bounding box center [838, 391] width 42 height 16
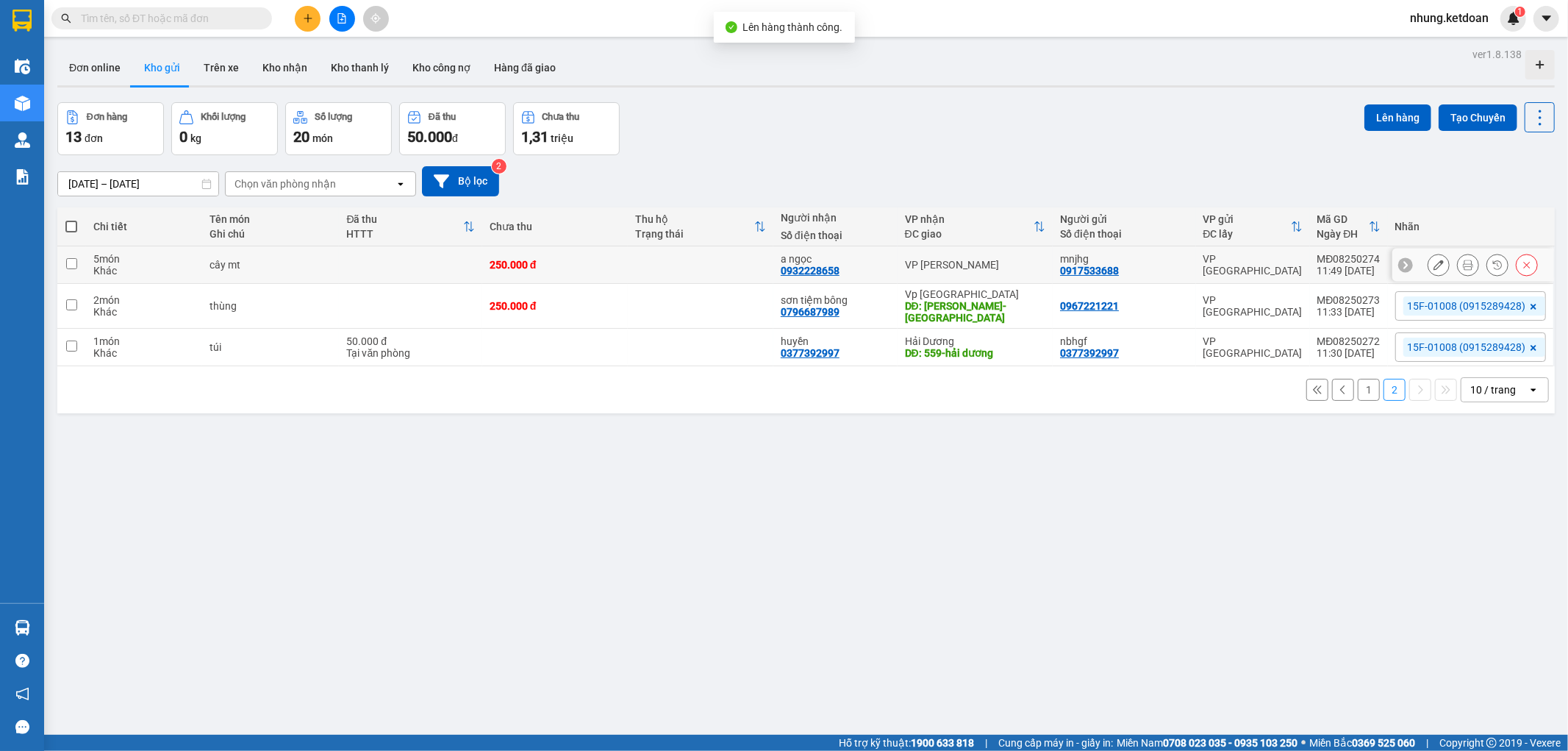
drag, startPoint x: 399, startPoint y: 267, endPoint x: 414, endPoint y: 290, distance: 27.5
click at [405, 280] on td at bounding box center [410, 265] width 142 height 37
checkbox input "true"
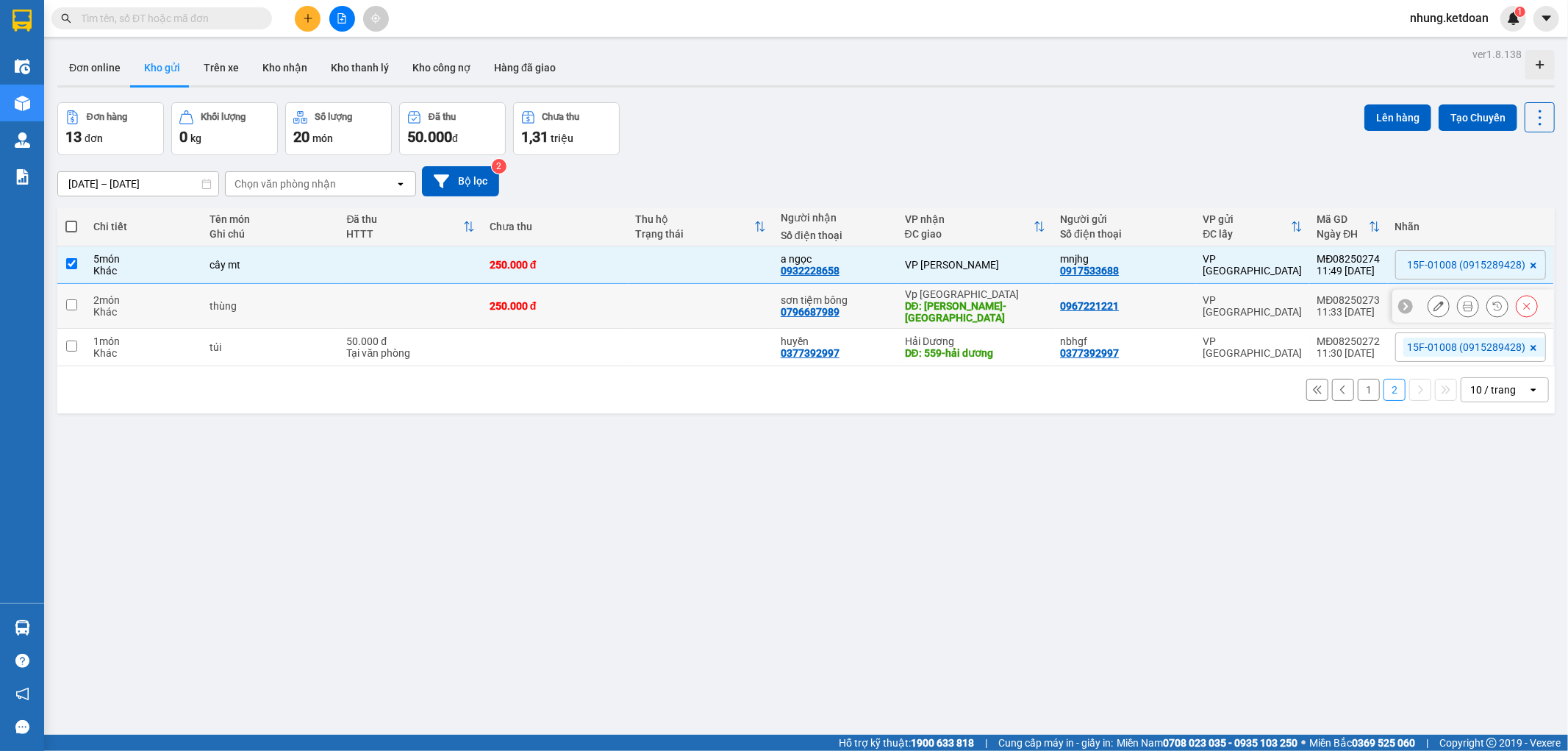
drag, startPoint x: 410, startPoint y: 294, endPoint x: 436, endPoint y: 361, distance: 71.9
click at [415, 303] on td at bounding box center [410, 306] width 142 height 45
checkbox input "true"
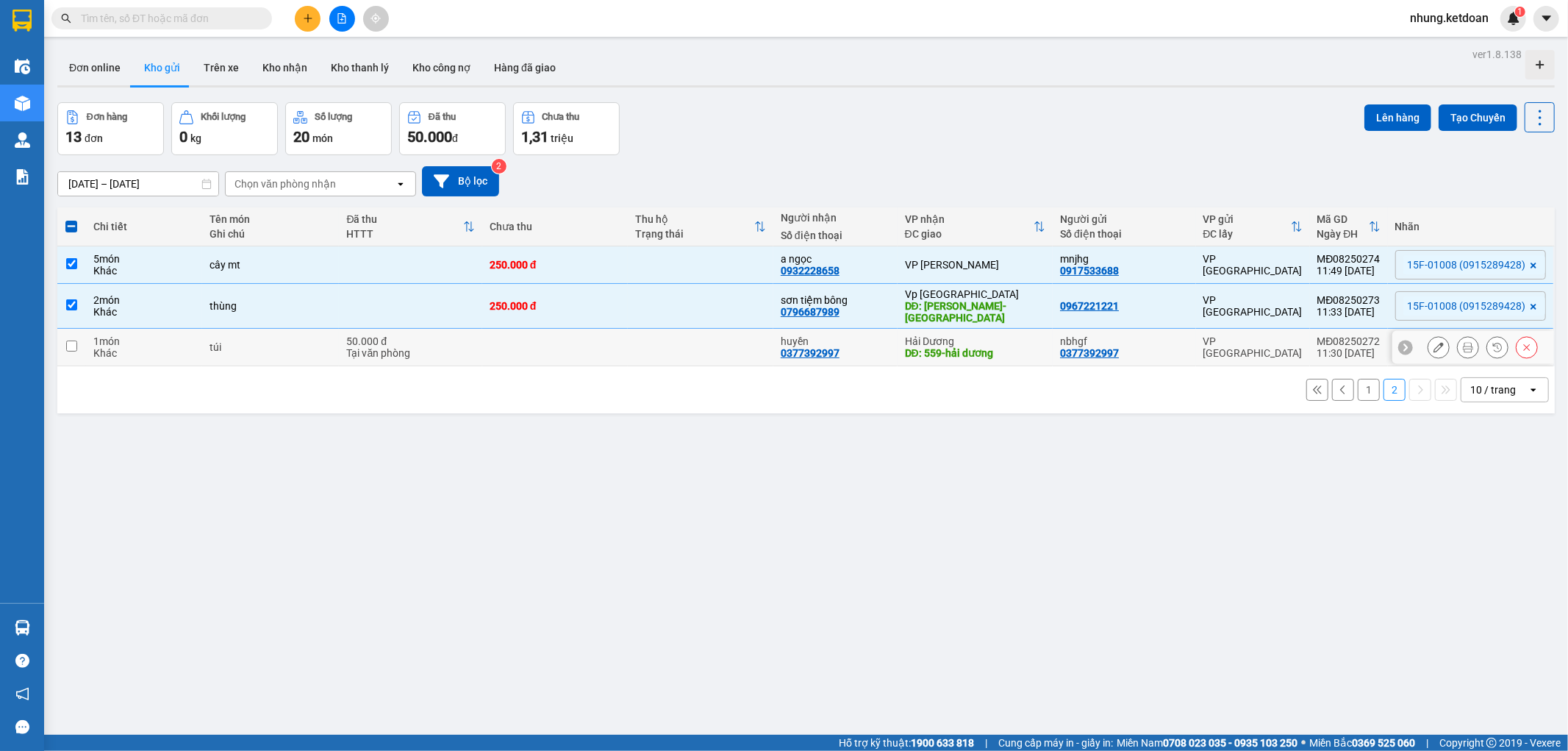
click at [432, 362] on td "50.000 đ Tại văn phòng" at bounding box center [410, 347] width 142 height 37
checkbox input "true"
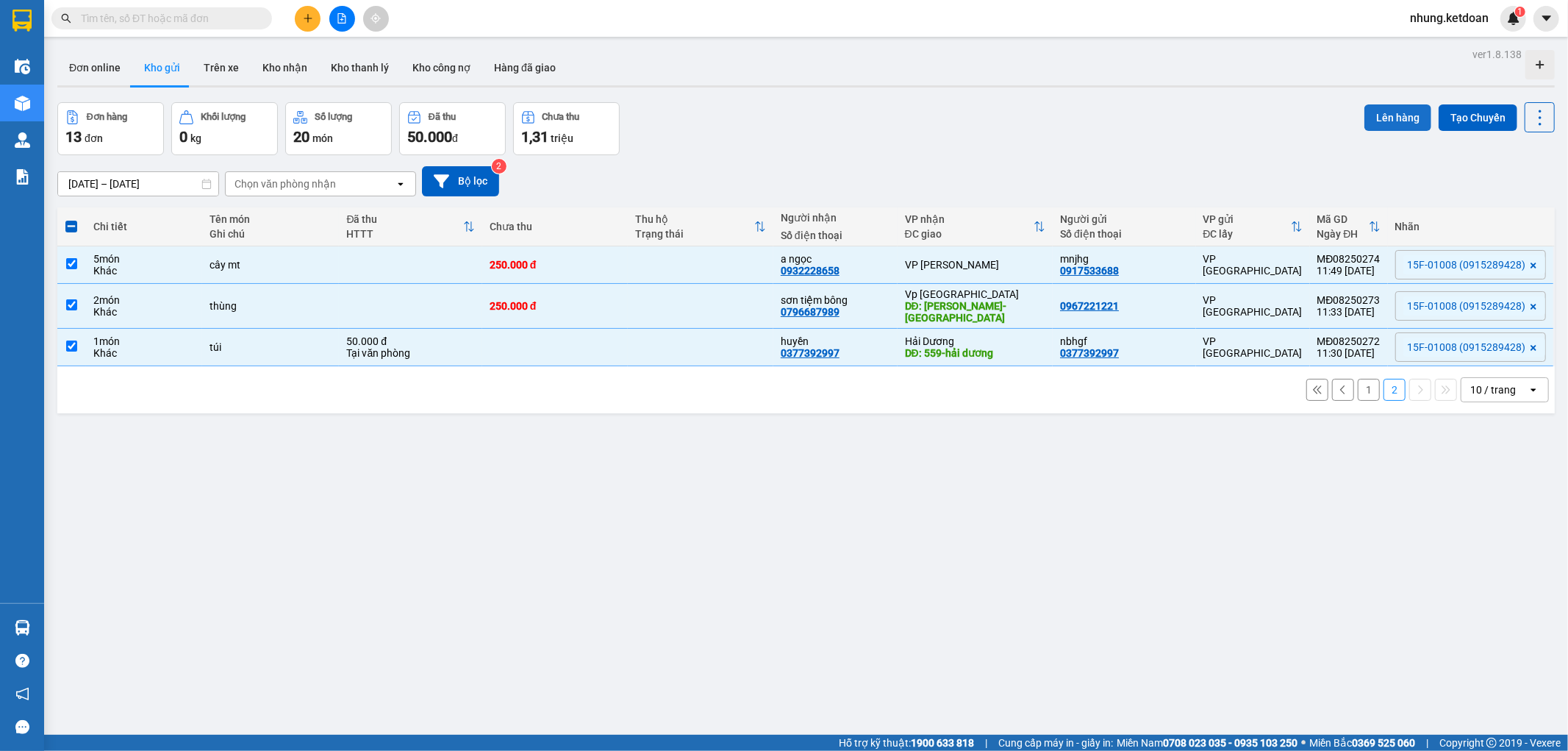
click at [1378, 104] on button "Lên hàng" at bounding box center [1397, 117] width 67 height 26
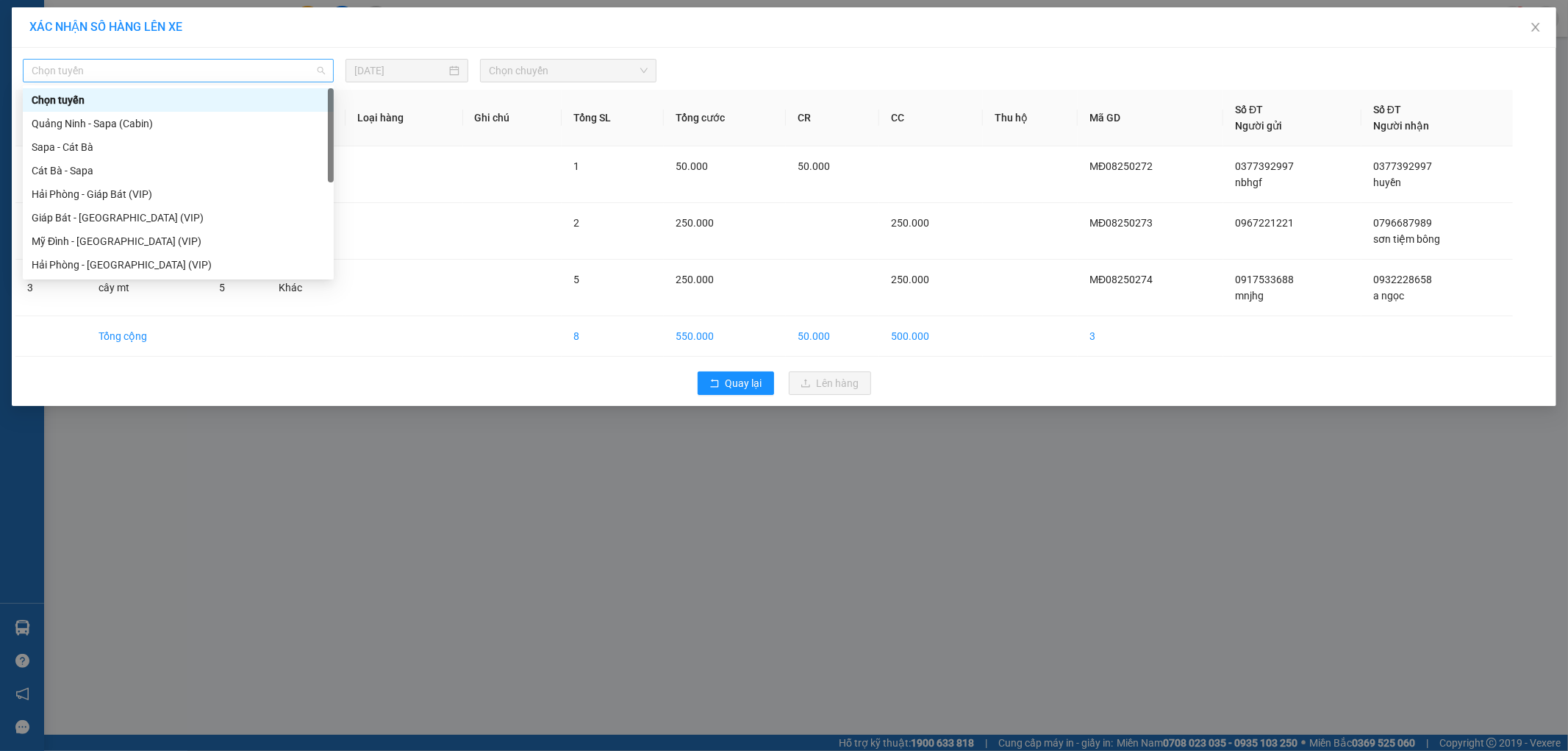
drag, startPoint x: 170, startPoint y: 69, endPoint x: 214, endPoint y: 137, distance: 81.0
click at [171, 70] on span "Chọn tuyến" at bounding box center [178, 70] width 294 height 22
click at [75, 236] on div "Mỹ Đình - [GEOGRAPHIC_DATA] (VIP)" at bounding box center [178, 240] width 294 height 16
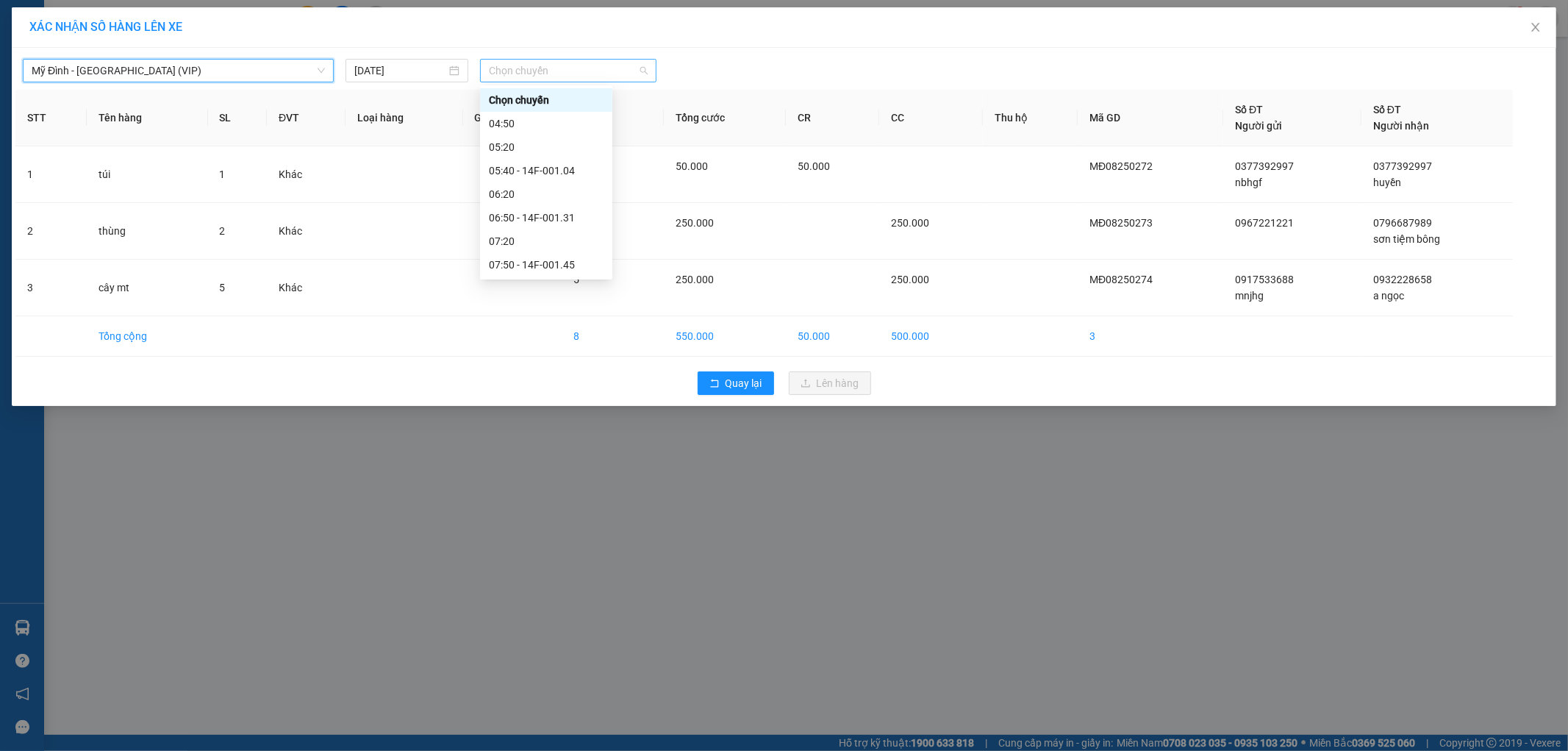
click at [535, 70] on span "Chọn chuyến" at bounding box center [569, 70] width 159 height 22
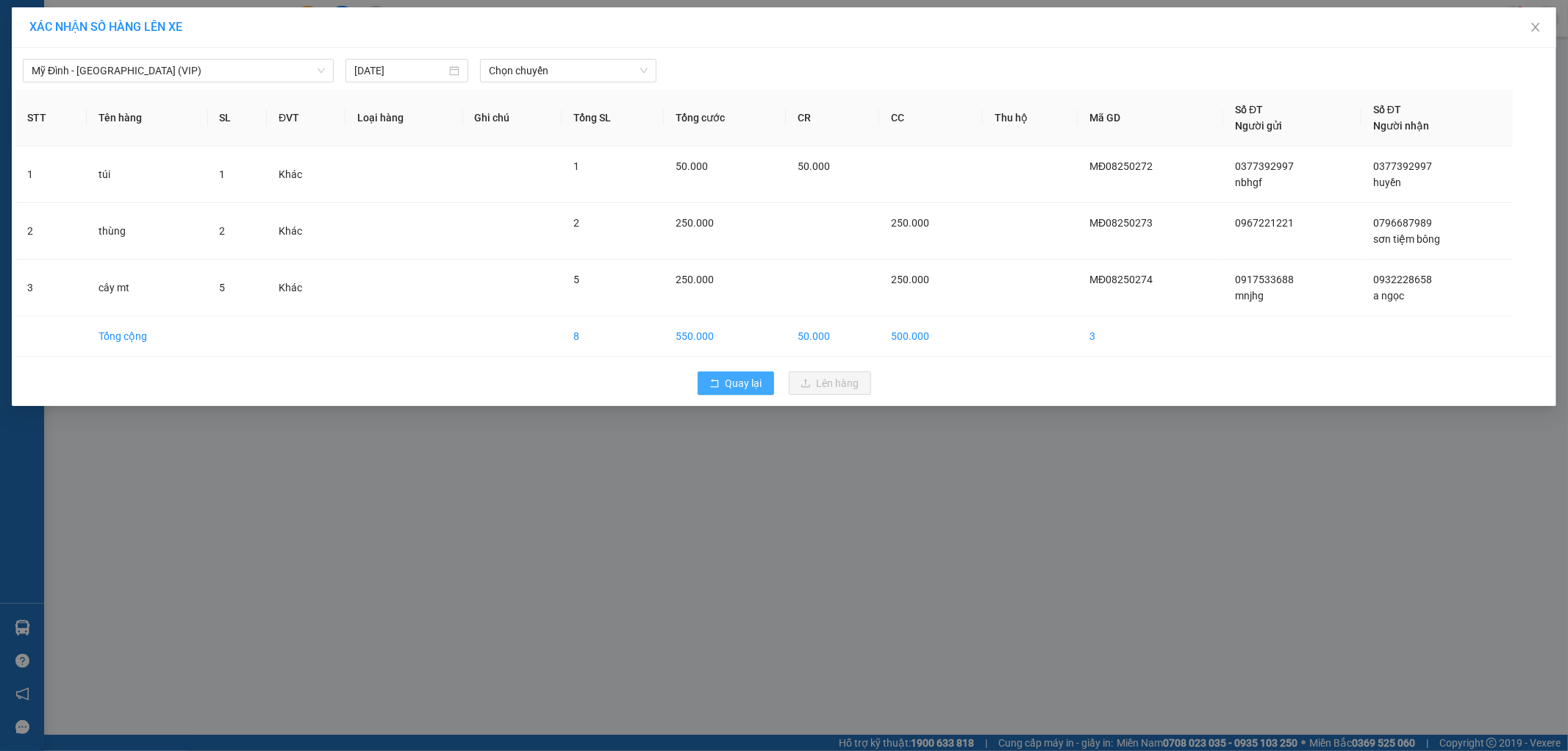
click at [728, 380] on span "Quay lại" at bounding box center [743, 383] width 36 height 16
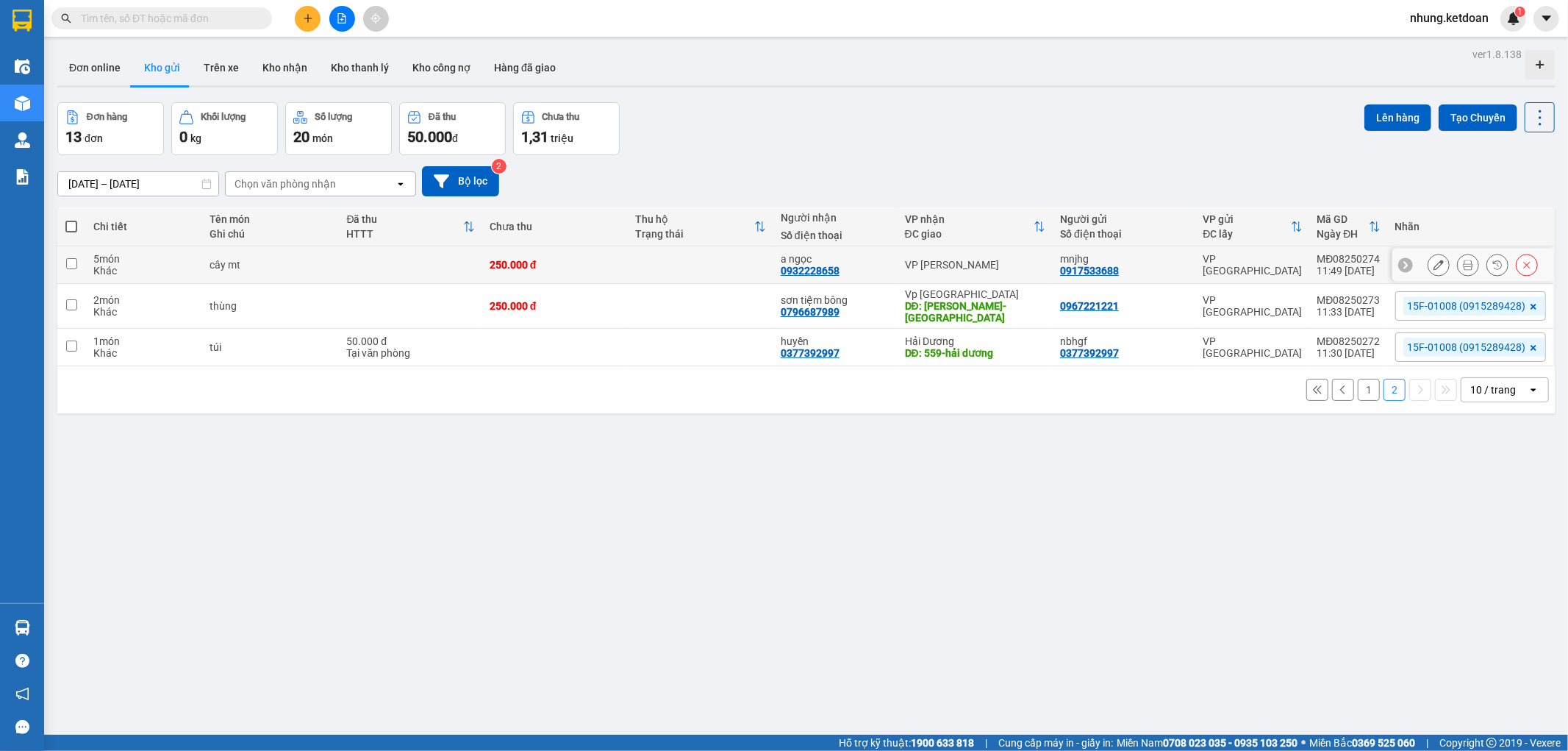
click at [668, 261] on td at bounding box center [701, 265] width 146 height 37
checkbox input "true"
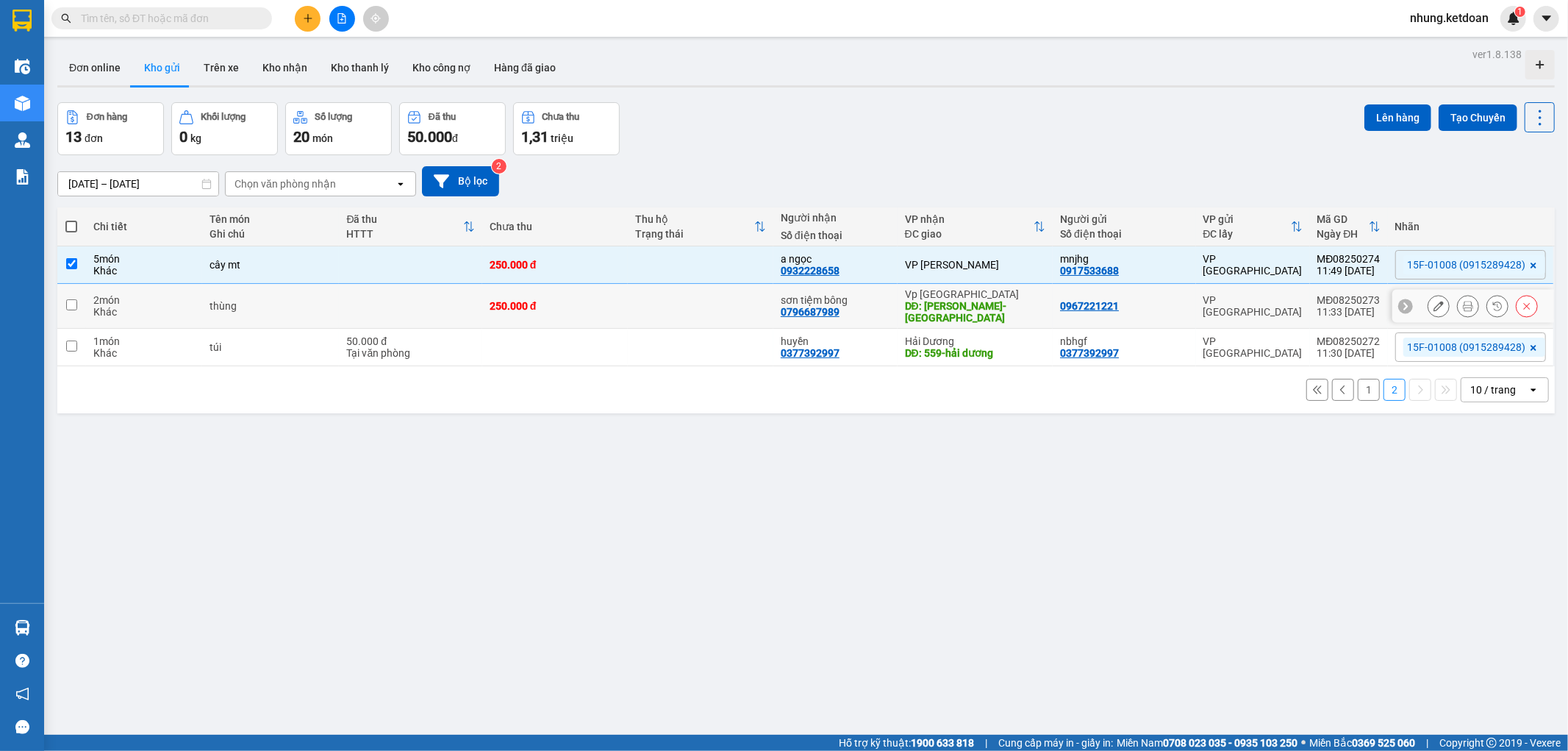
drag, startPoint x: 647, startPoint y: 297, endPoint x: 650, endPoint y: 318, distance: 21.2
click at [650, 309] on td at bounding box center [701, 306] width 146 height 45
checkbox input "true"
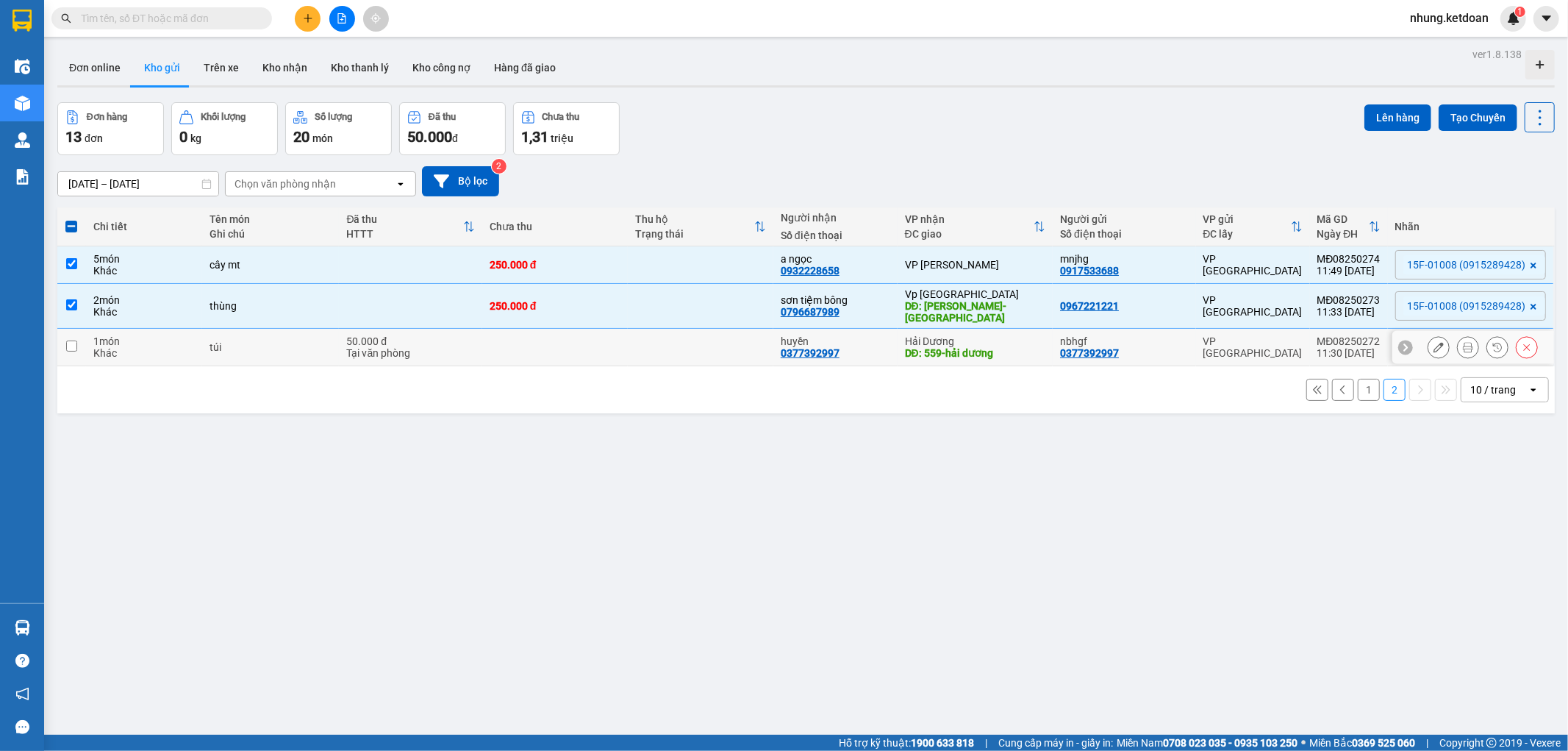
drag, startPoint x: 628, startPoint y: 347, endPoint x: 1154, endPoint y: 158, distance: 558.9
click at [630, 347] on td at bounding box center [701, 347] width 146 height 37
checkbox input "true"
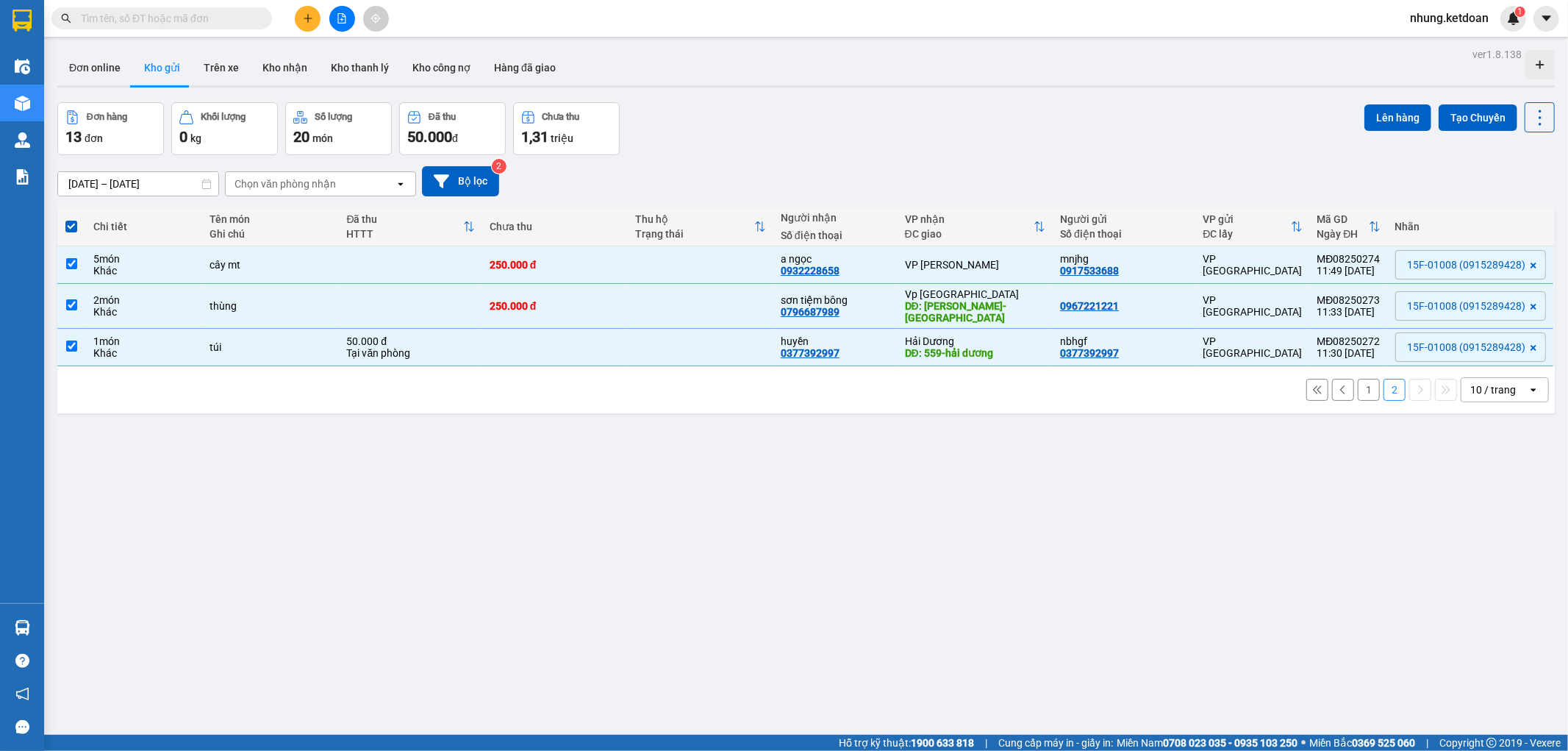
click at [1364, 103] on div "Lên hàng Tạo Chuyến" at bounding box center [1459, 118] width 190 height 30
click at [1367, 107] on button "Lên hàng" at bounding box center [1397, 117] width 67 height 26
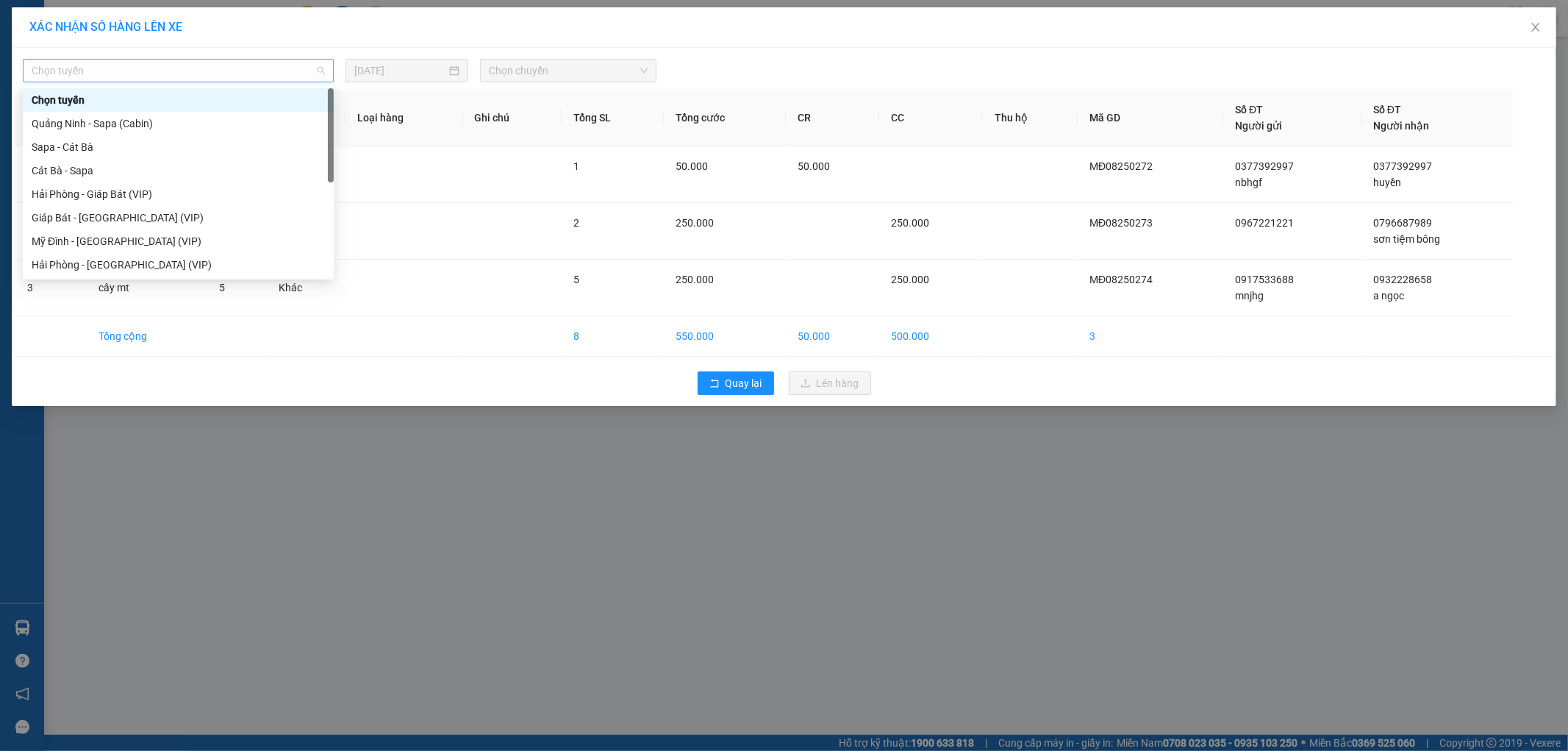
drag, startPoint x: 159, startPoint y: 59, endPoint x: 173, endPoint y: 49, distance: 17.2
click at [160, 60] on span "Chọn tuyến" at bounding box center [178, 70] width 294 height 22
click at [67, 238] on div "Mỹ Đình - [GEOGRAPHIC_DATA] (VIP)" at bounding box center [178, 240] width 294 height 16
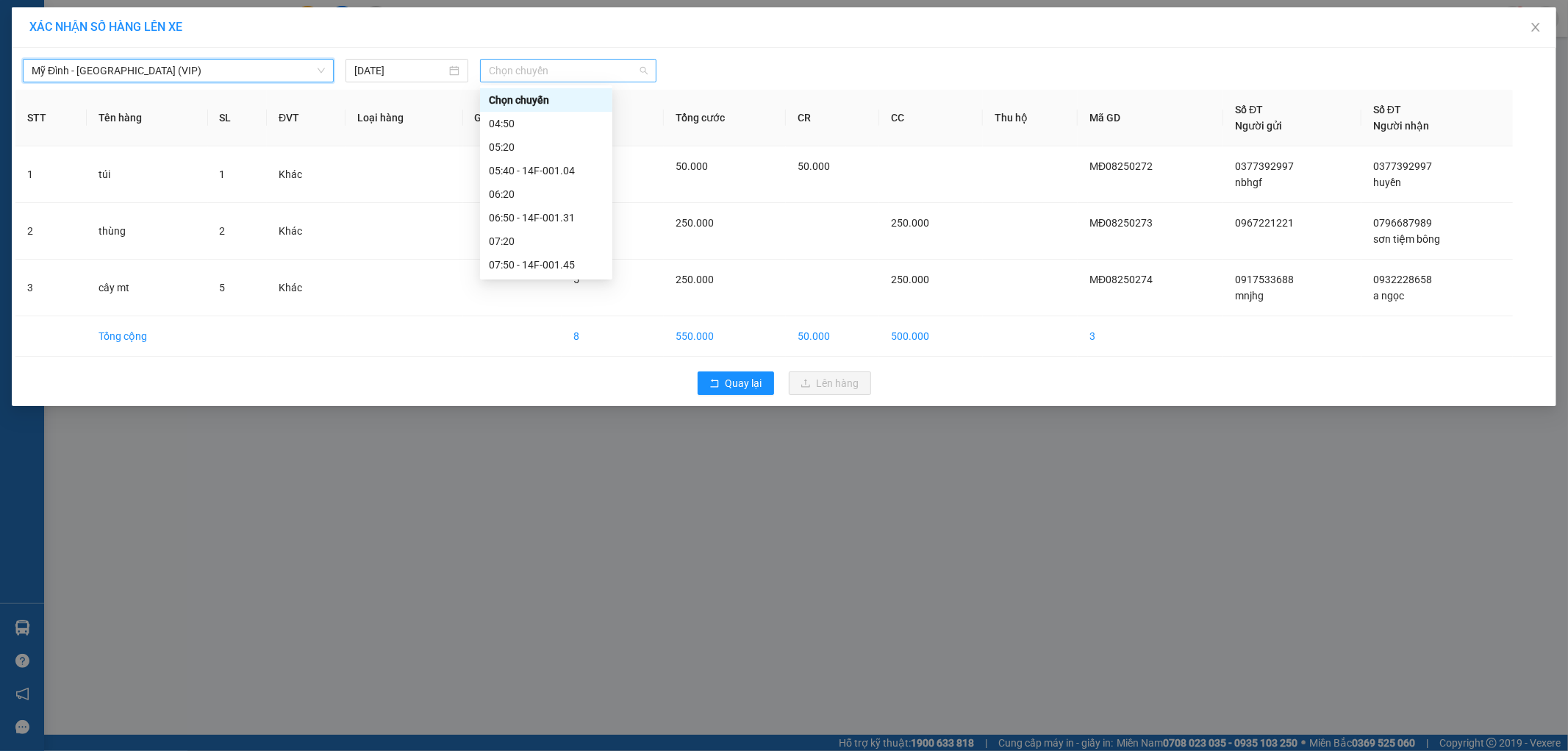
click at [568, 75] on span "Chọn chuyến" at bounding box center [569, 70] width 159 height 22
click at [562, 207] on div "11:50 - 15F -010.08" at bounding box center [546, 207] width 114 height 16
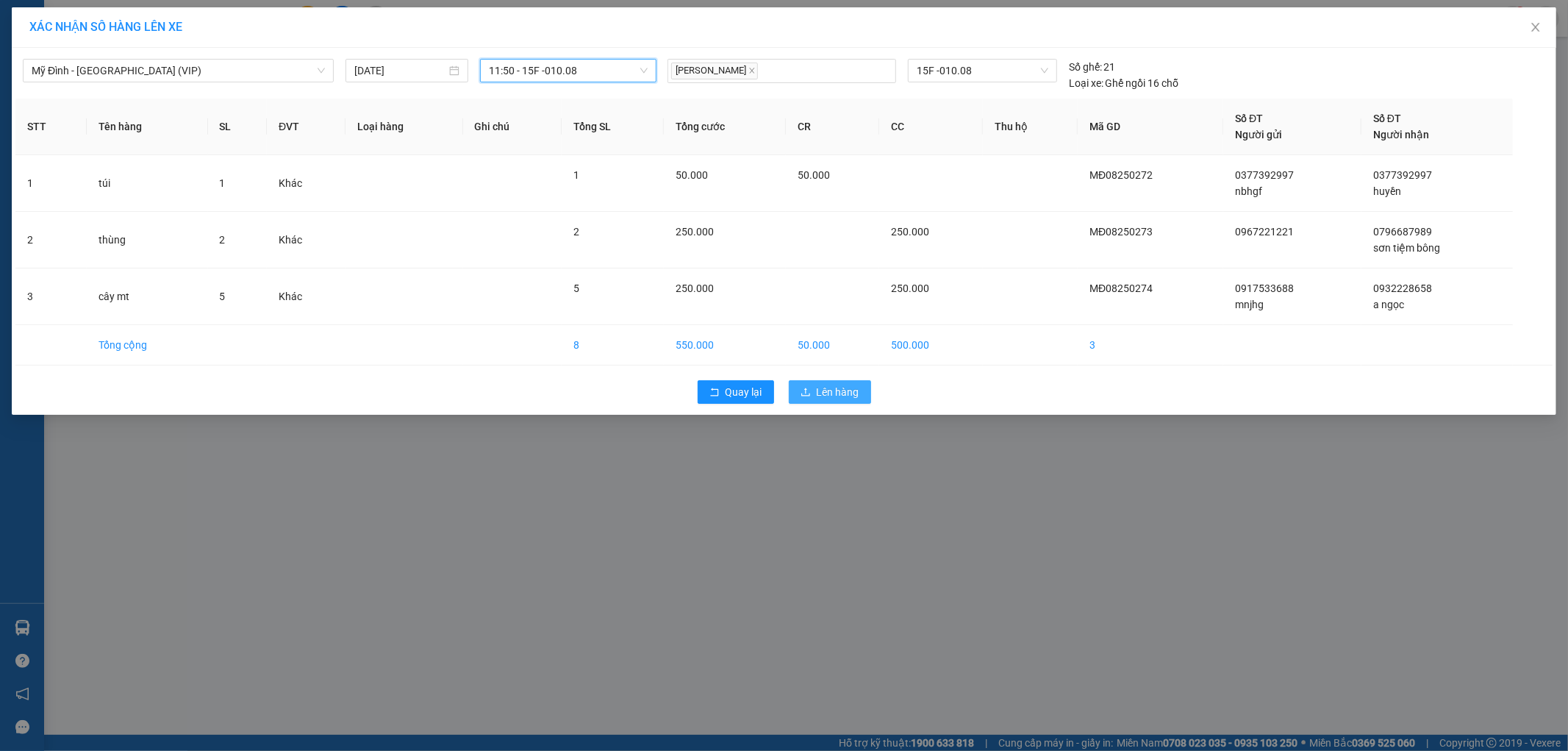
click at [828, 386] on span "Lên hàng" at bounding box center [838, 391] width 42 height 16
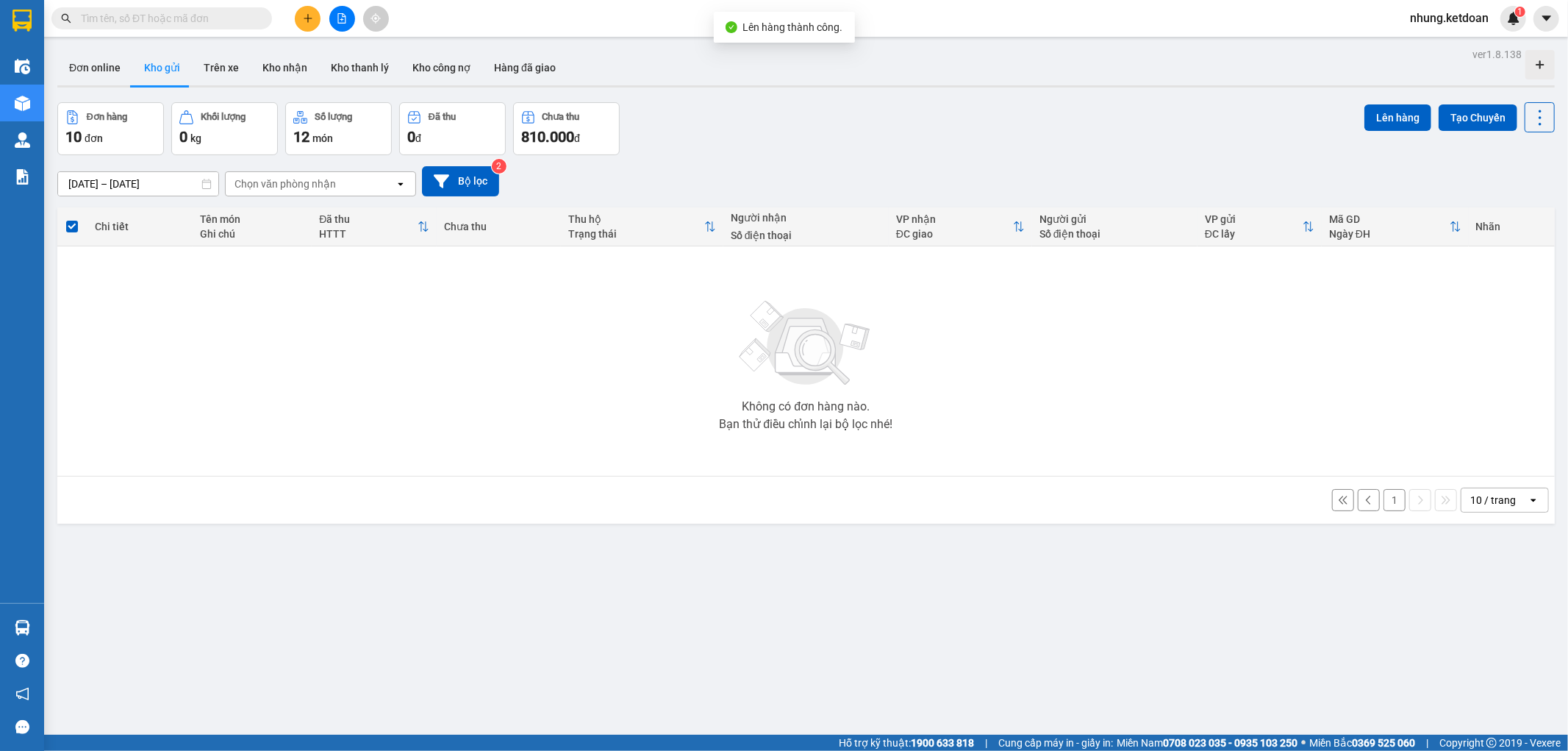
click at [1389, 505] on button "1" at bounding box center [1395, 500] width 22 height 22
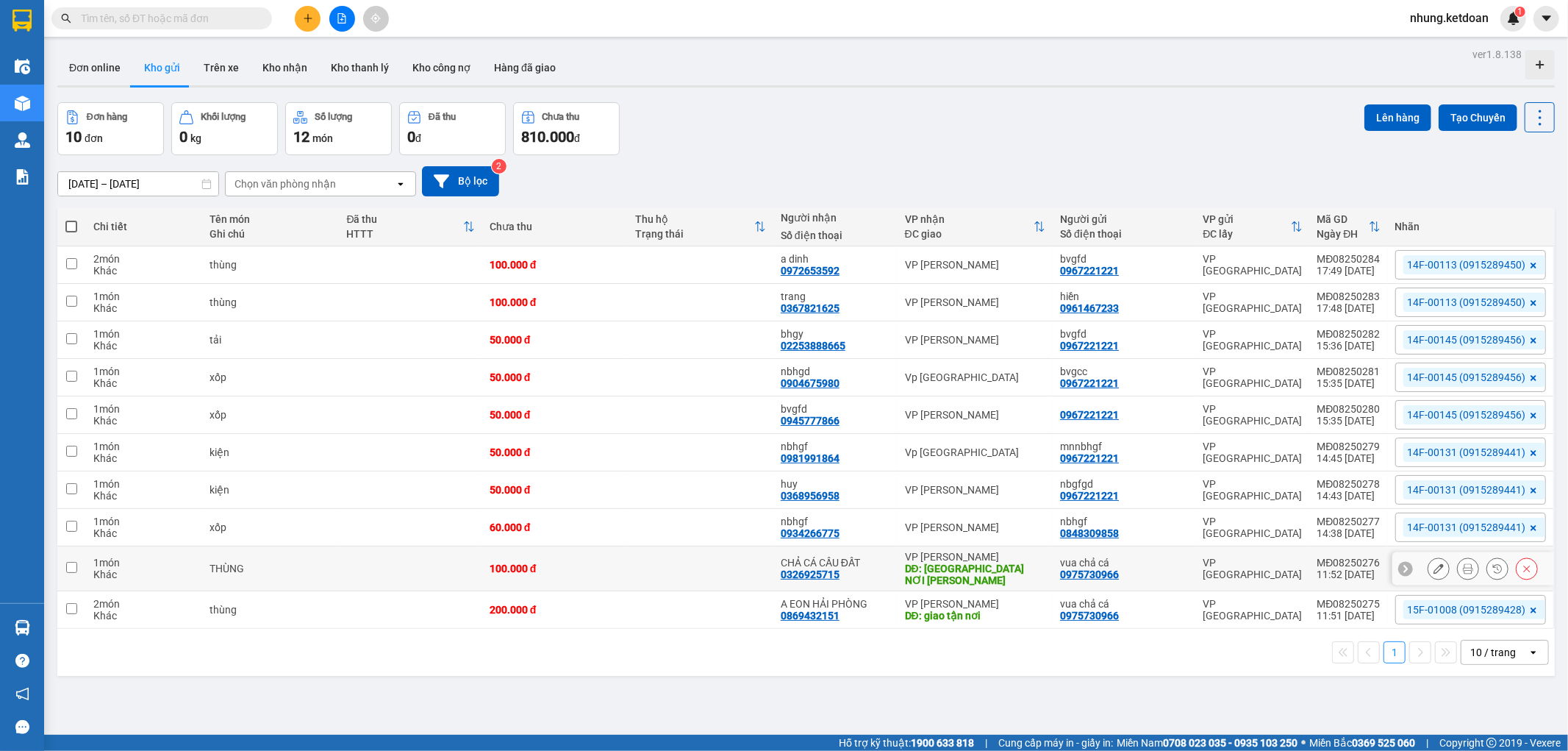
click at [612, 577] on td "100.000 đ" at bounding box center [555, 568] width 146 height 45
checkbox input "true"
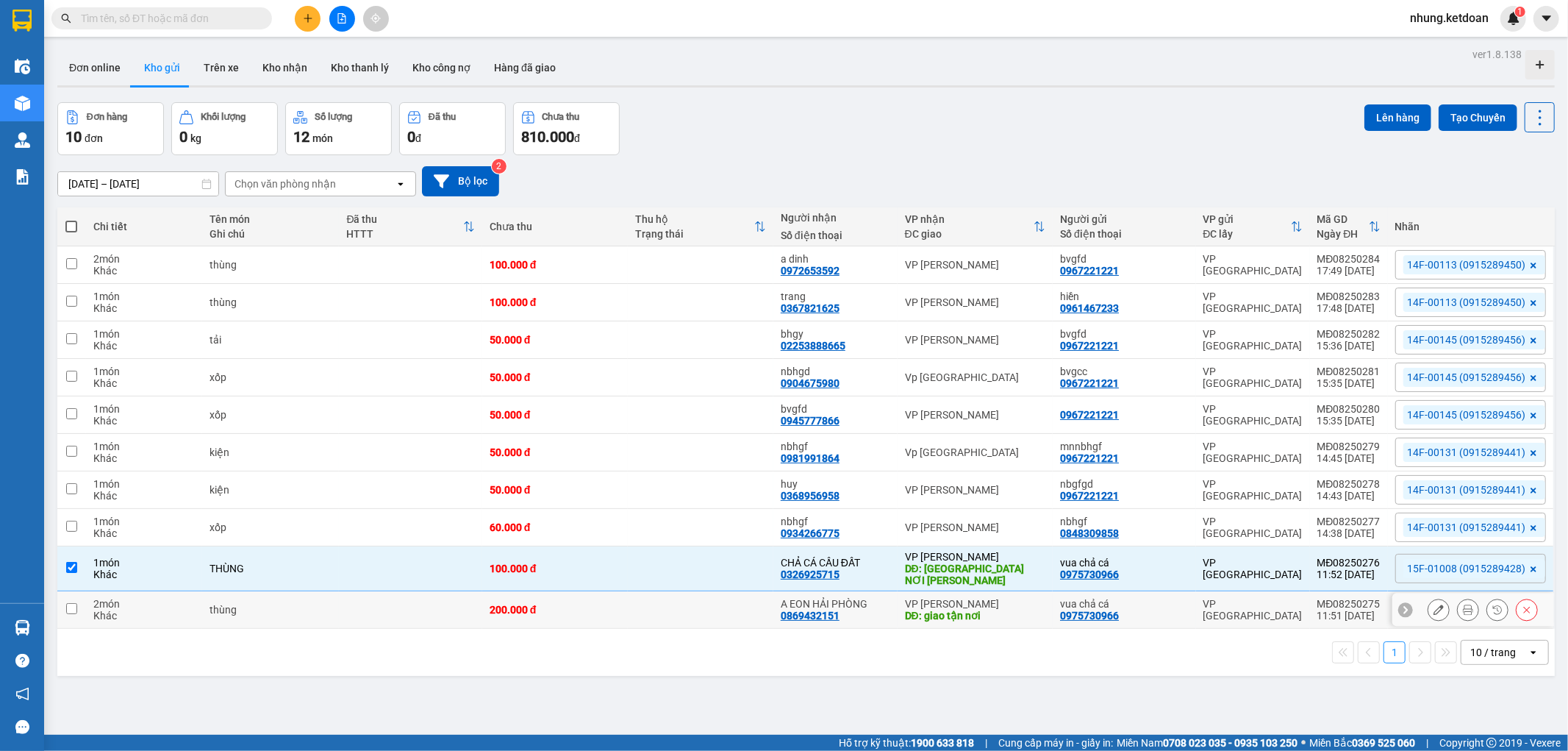
click at [619, 616] on div "200.000 đ" at bounding box center [554, 610] width 131 height 12
click at [569, 611] on div "200.000 đ" at bounding box center [554, 610] width 131 height 12
checkbox input "true"
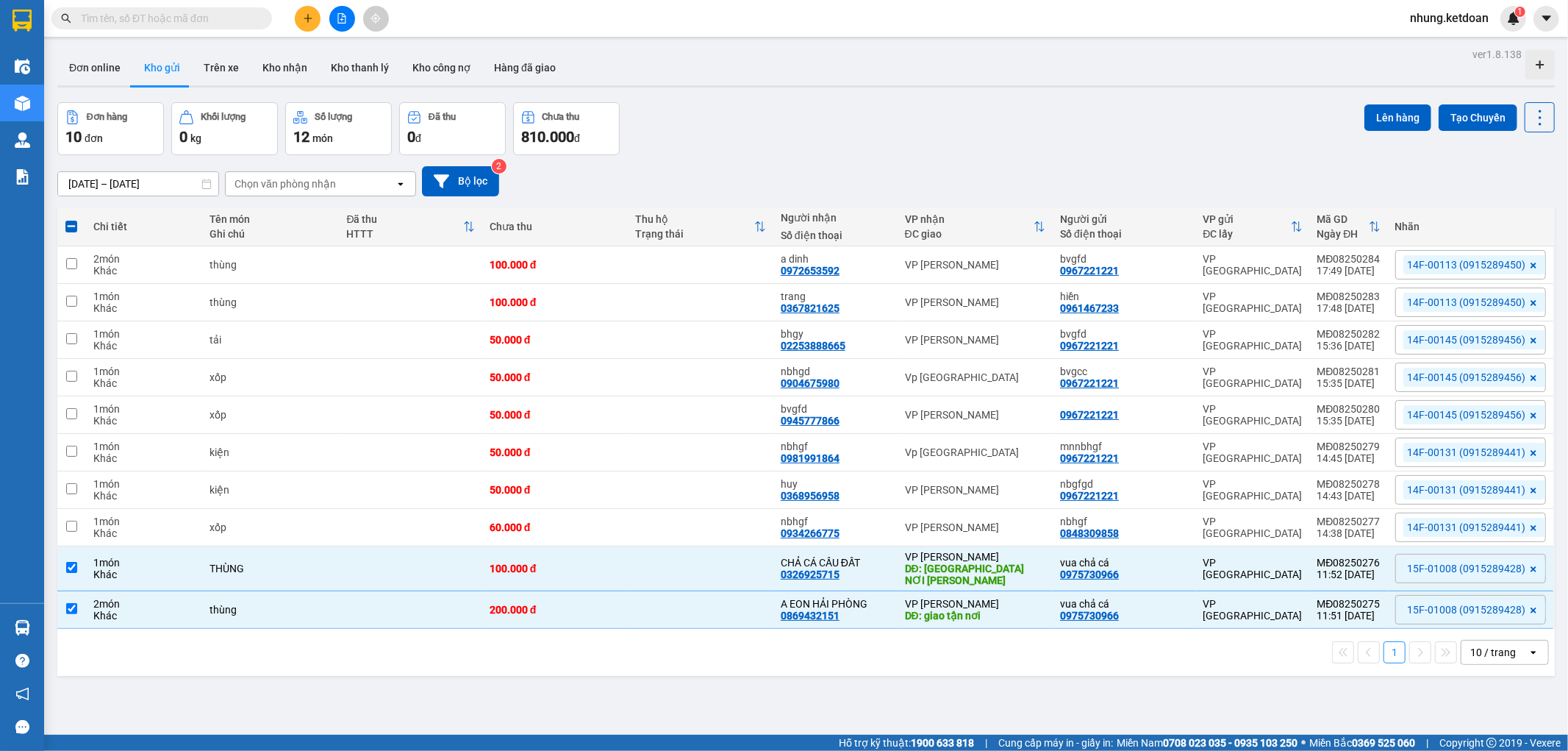
click at [1384, 97] on div "ver 1.8.138 Đơn online Kho gửi Trên xe Kho nhận Kho thanh lý Kho công nợ Hàng đ…" at bounding box center [806, 419] width 1509 height 751
click at [1395, 108] on button "Lên hàng" at bounding box center [1397, 117] width 67 height 26
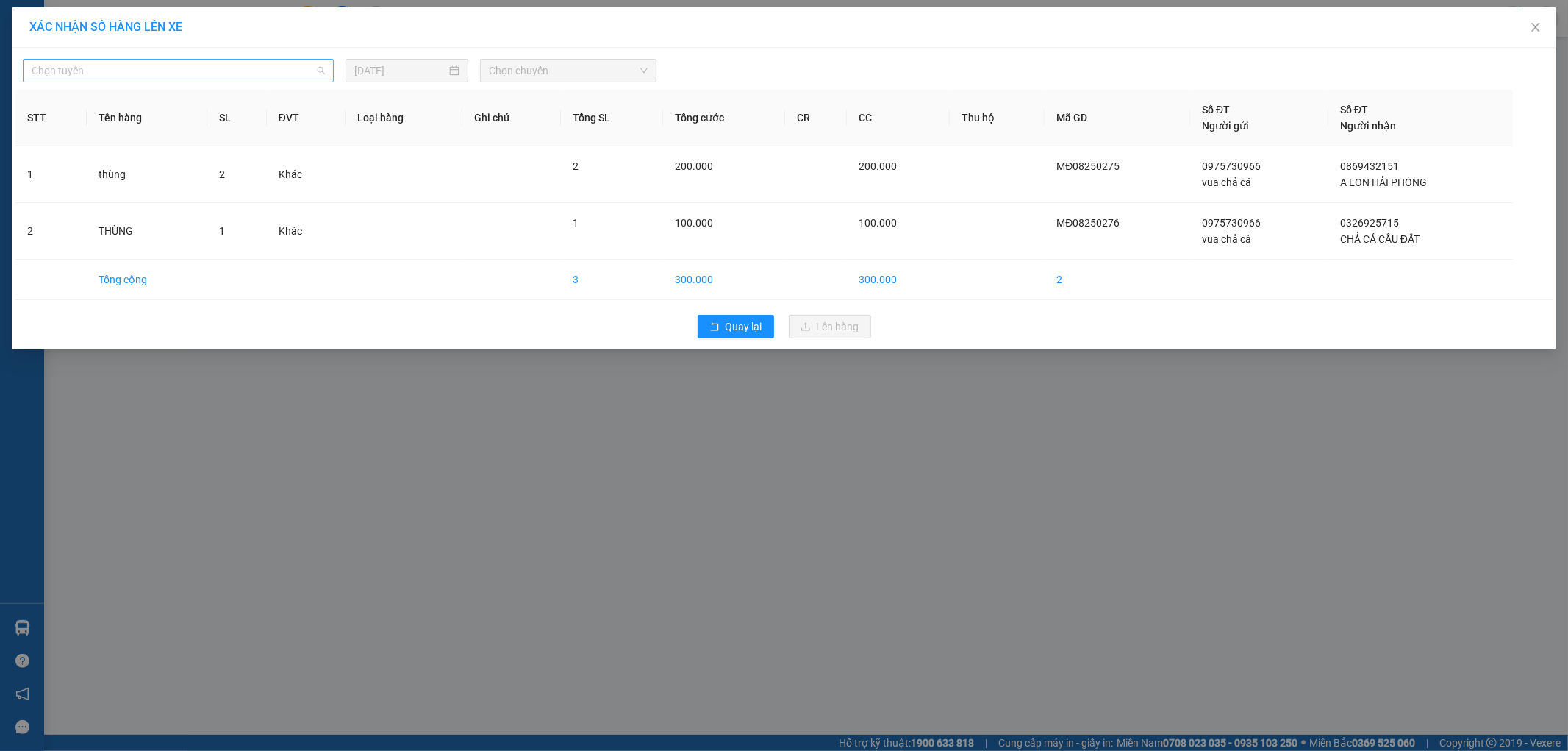
click at [195, 75] on span "Chọn tuyến" at bounding box center [178, 70] width 294 height 22
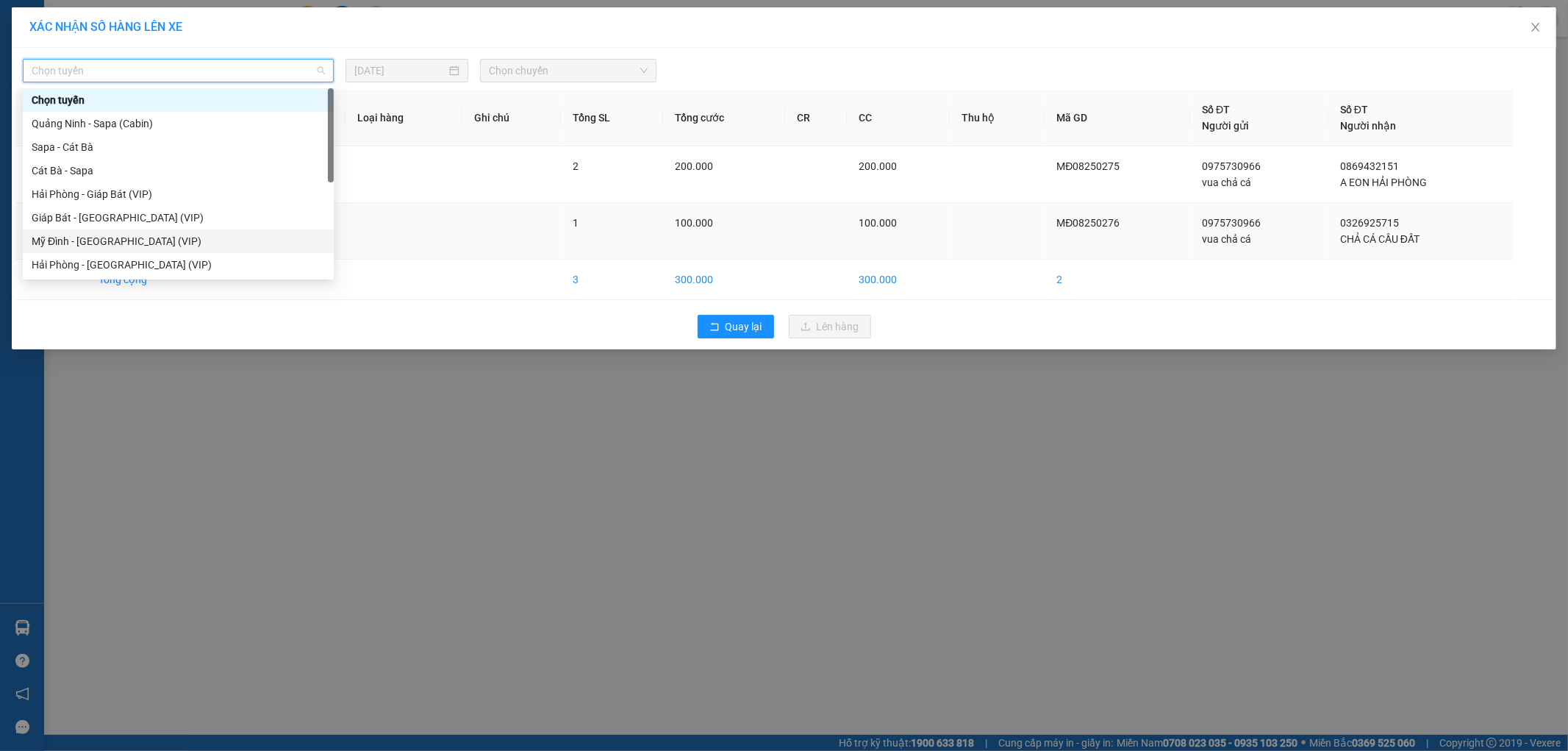
drag, startPoint x: 89, startPoint y: 243, endPoint x: 173, endPoint y: 204, distance: 92.6
click at [104, 236] on div "Mỹ Đình - [GEOGRAPHIC_DATA] (VIP)" at bounding box center [178, 240] width 294 height 16
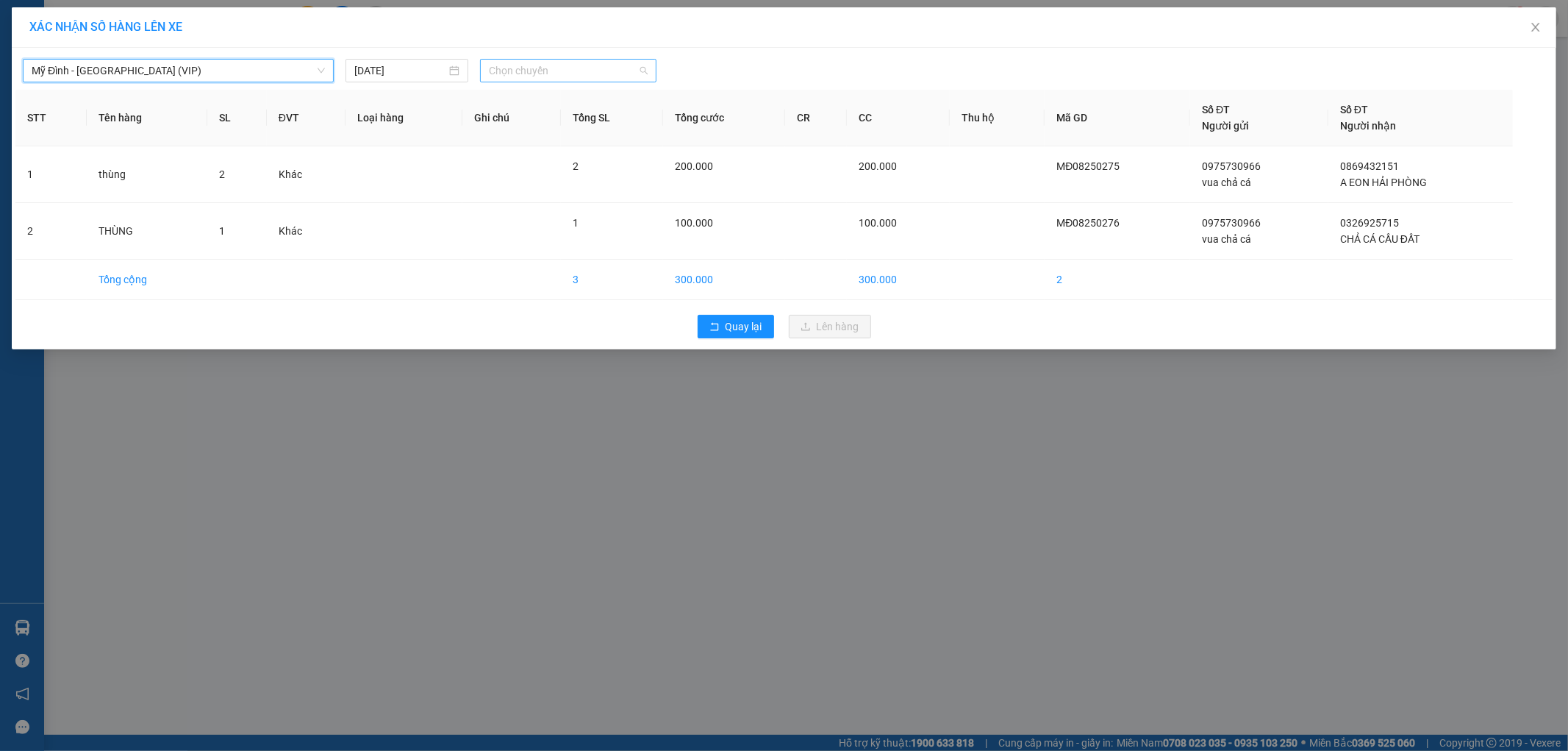
click at [545, 76] on span "Chọn chuyến" at bounding box center [569, 70] width 159 height 22
click at [564, 210] on div "11:50 - 15F -010.08" at bounding box center [546, 207] width 114 height 16
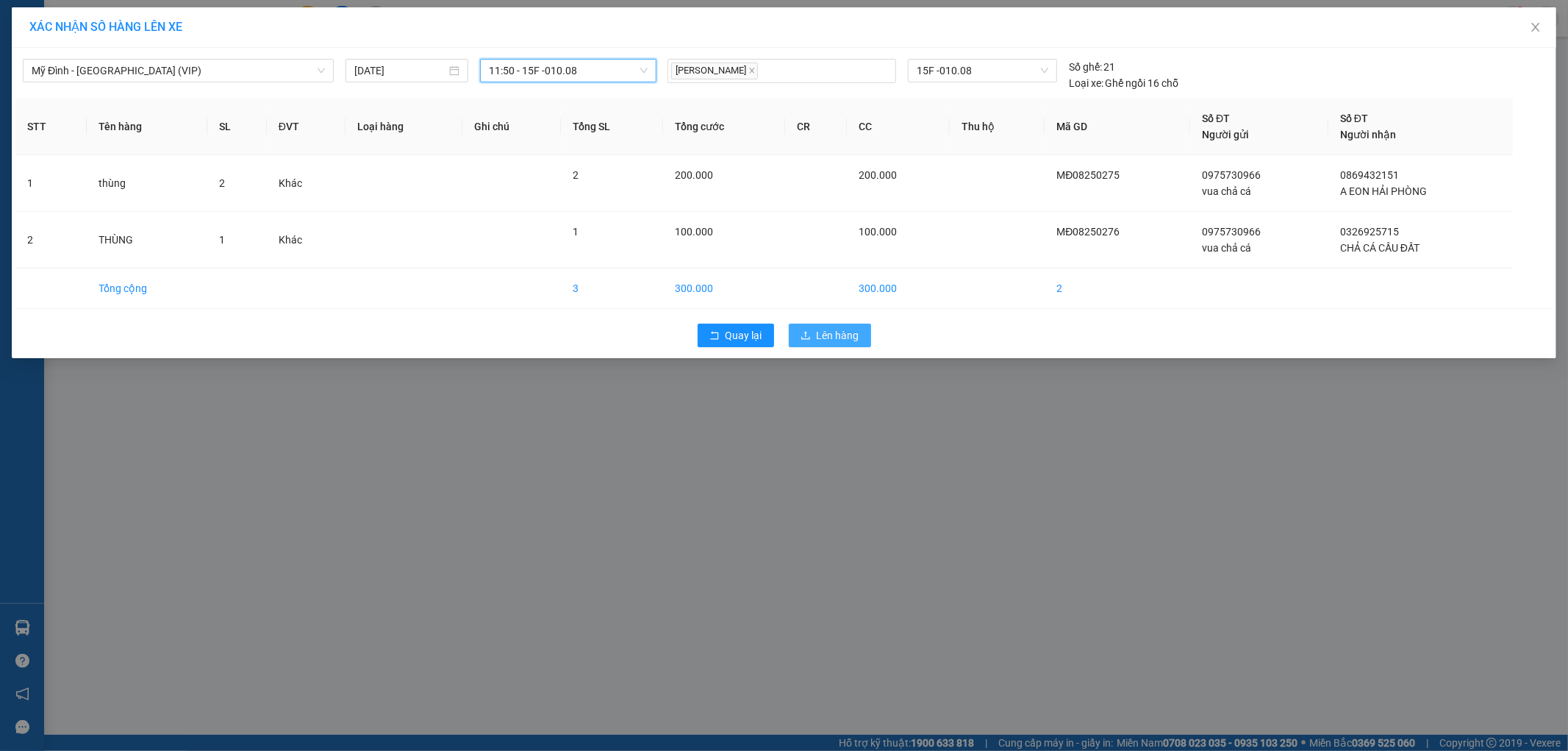
click at [836, 333] on span "Lên hàng" at bounding box center [838, 335] width 42 height 16
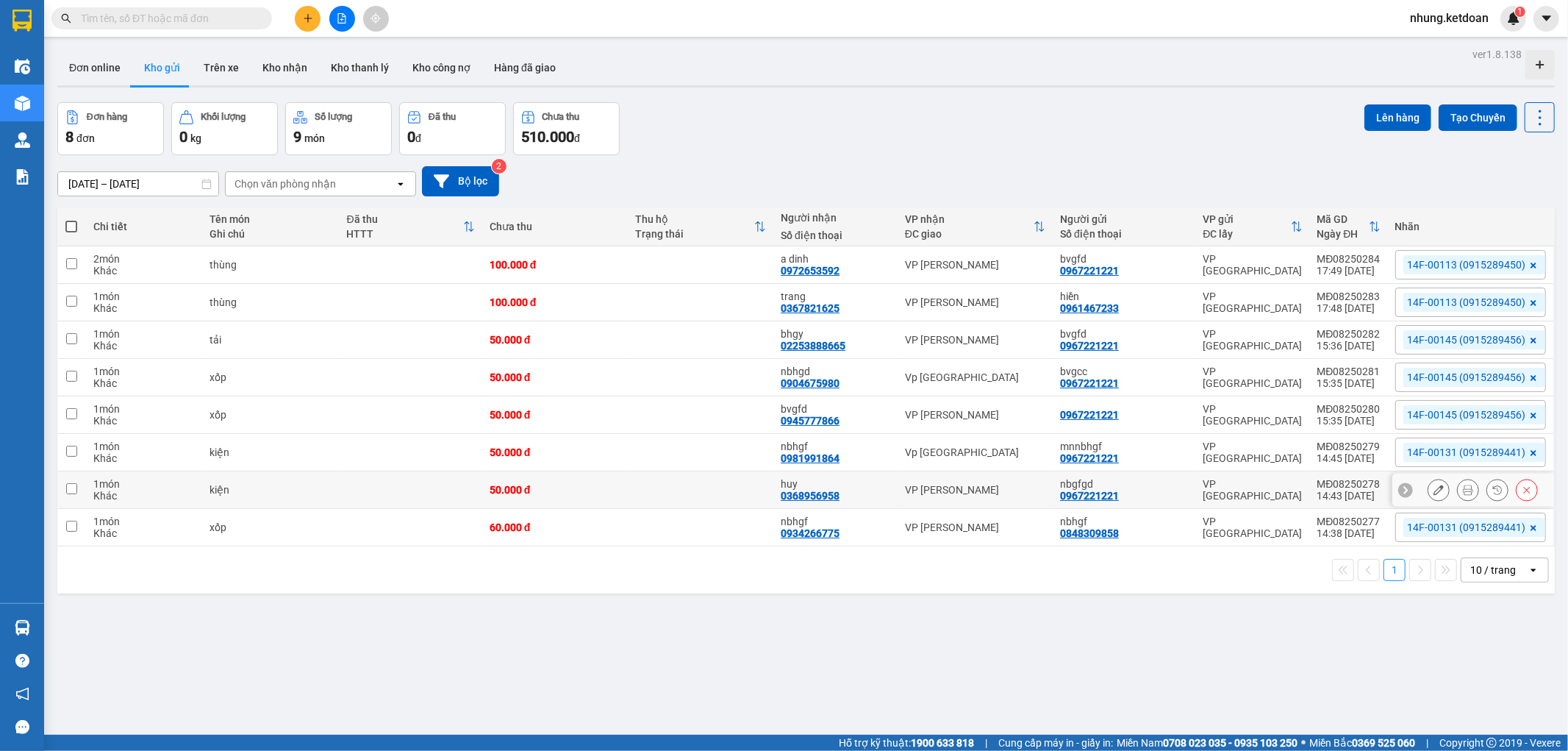
drag, startPoint x: 657, startPoint y: 486, endPoint x: 648, endPoint y: 495, distance: 12.7
click at [657, 490] on td at bounding box center [701, 490] width 146 height 37
checkbox input "true"
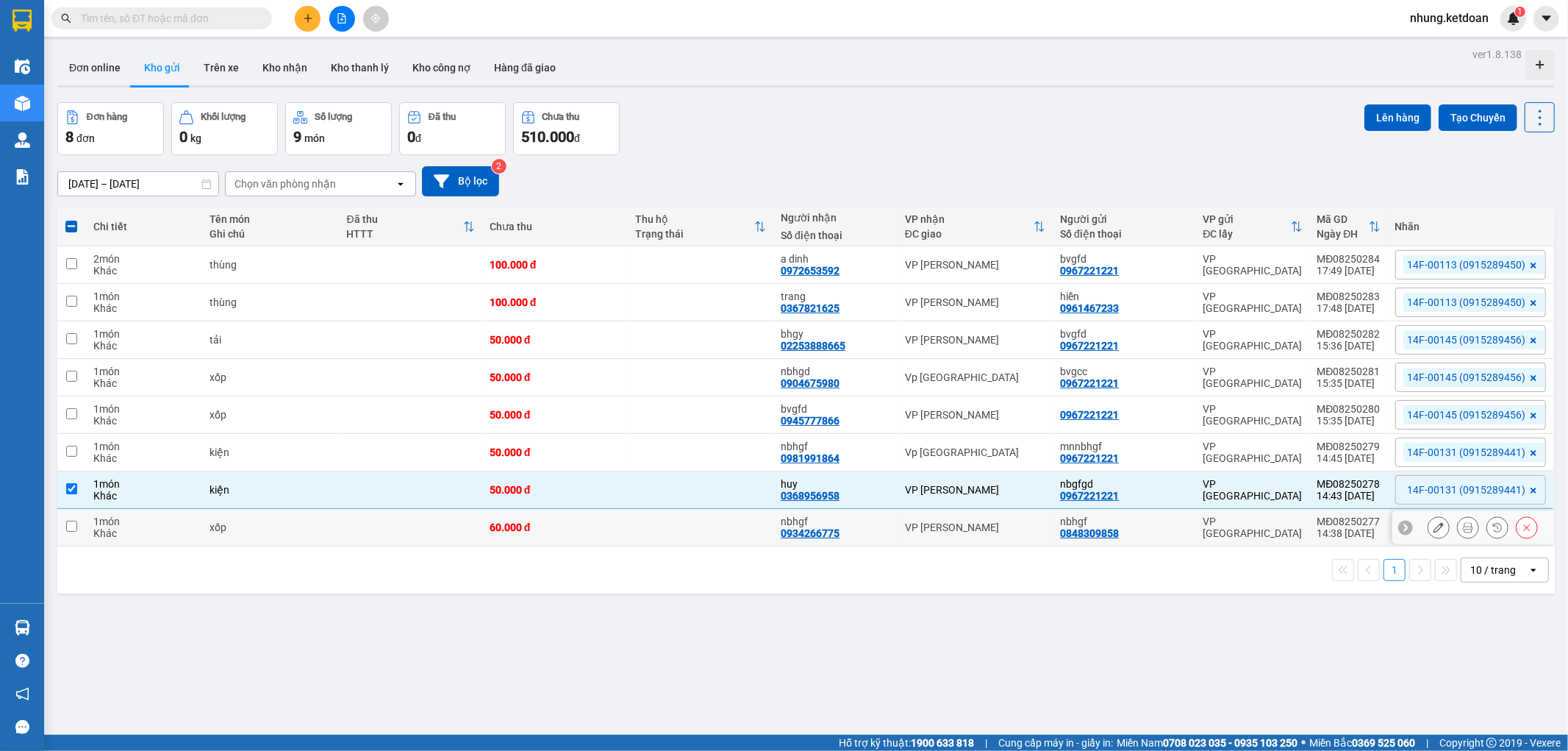
click at [633, 519] on td at bounding box center [701, 527] width 146 height 37
checkbox input "true"
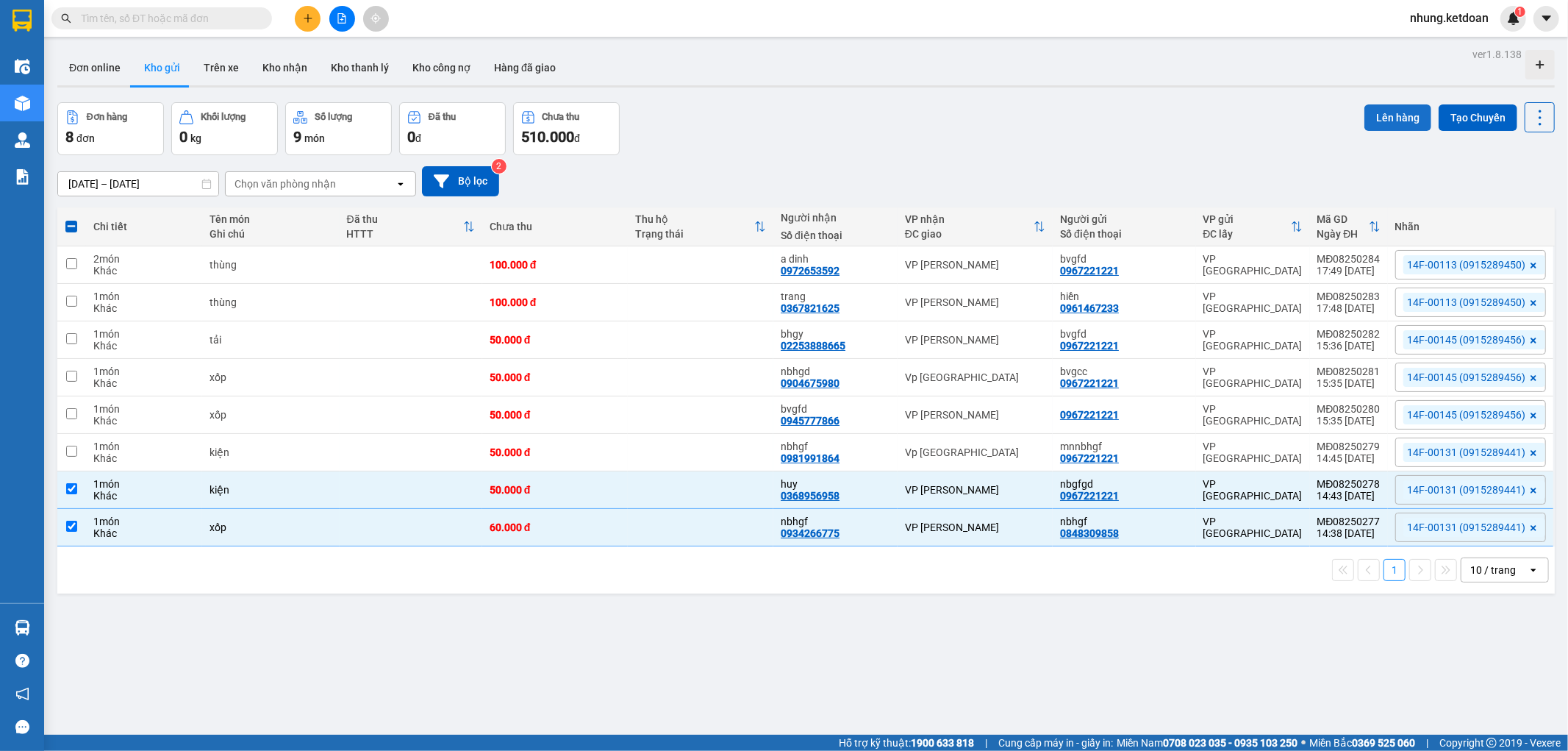
click at [1384, 119] on button "Lên hàng" at bounding box center [1397, 117] width 67 height 26
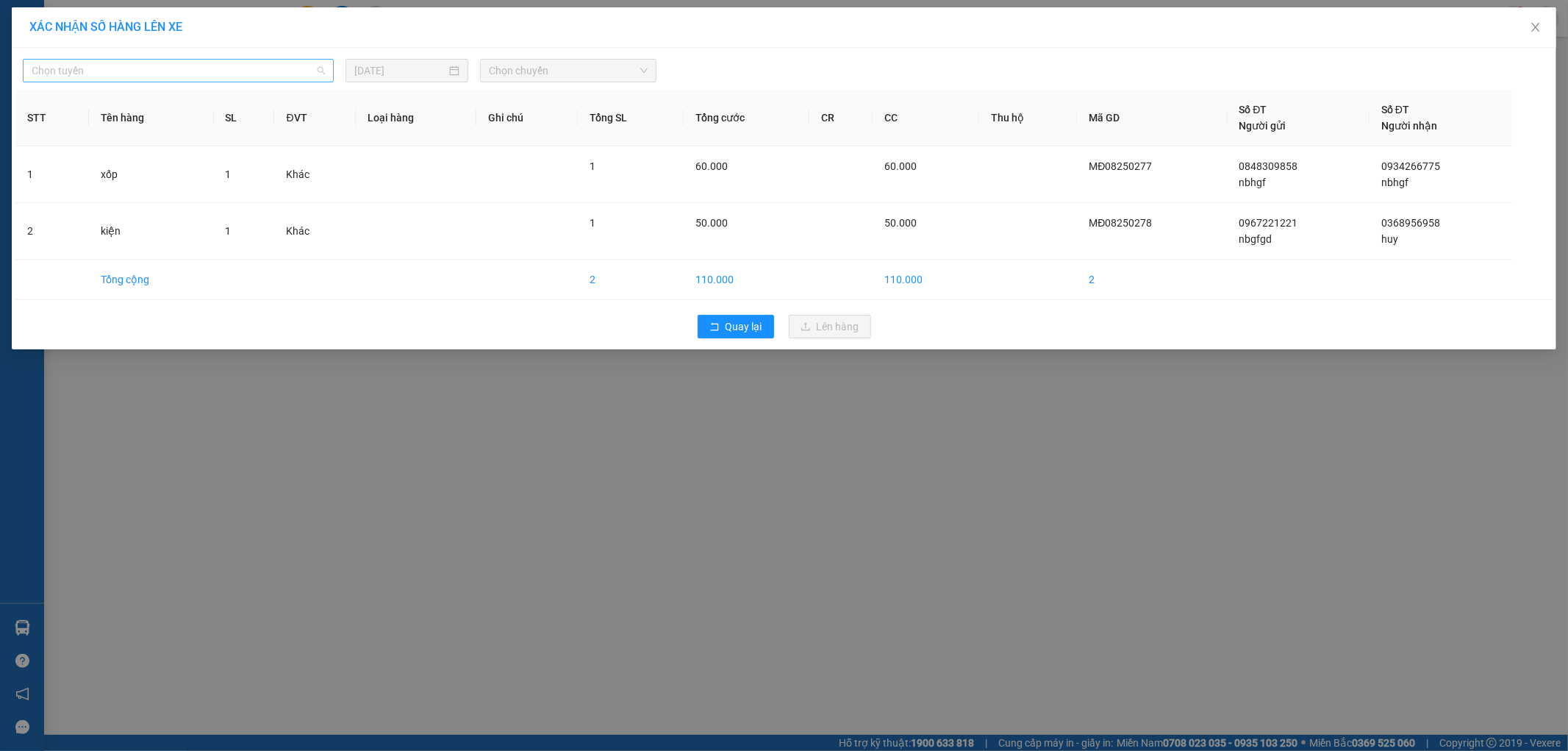
click at [165, 81] on span "Chọn tuyến" at bounding box center [178, 70] width 294 height 22
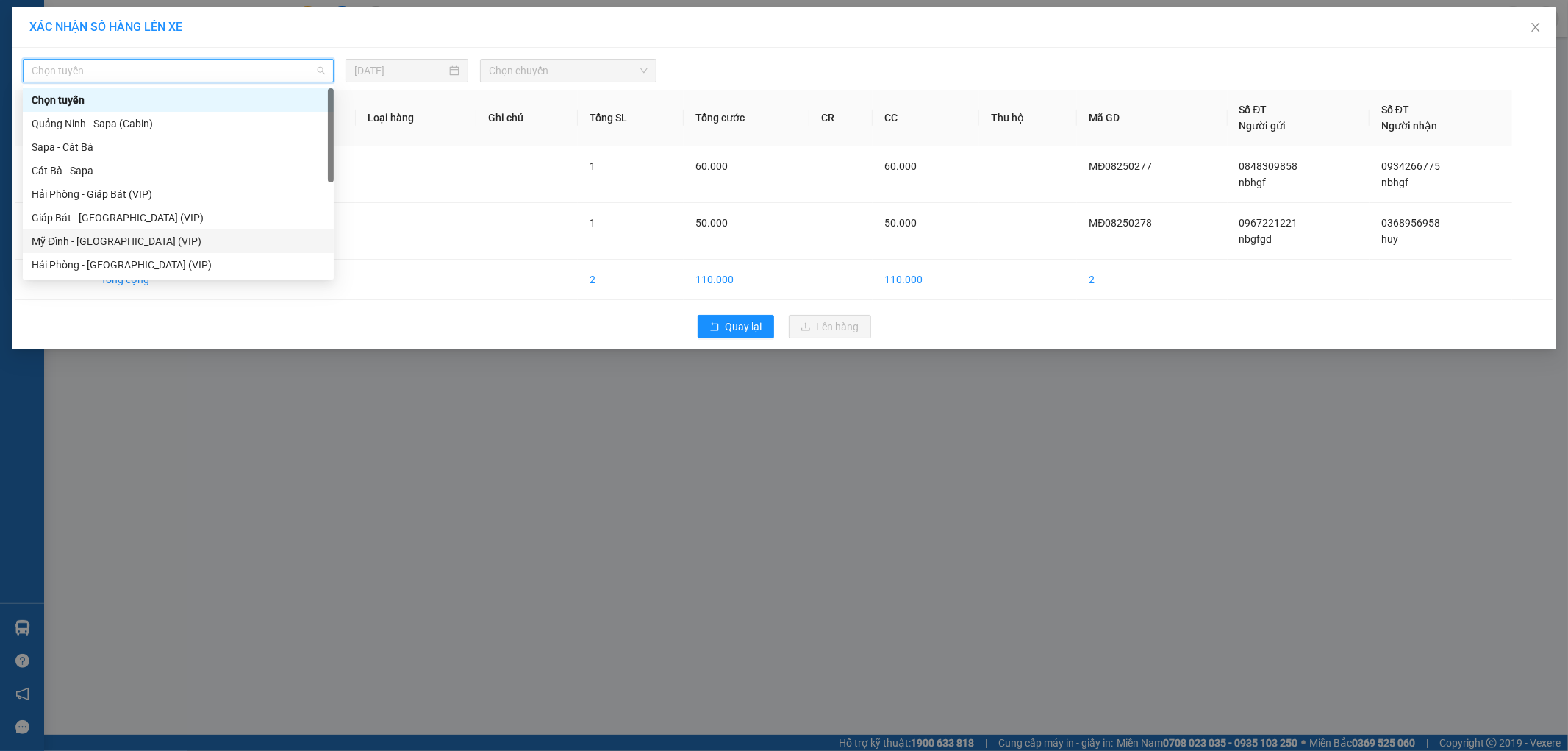
click at [118, 247] on div "Mỹ Đình - [GEOGRAPHIC_DATA] (VIP)" at bounding box center [178, 240] width 294 height 16
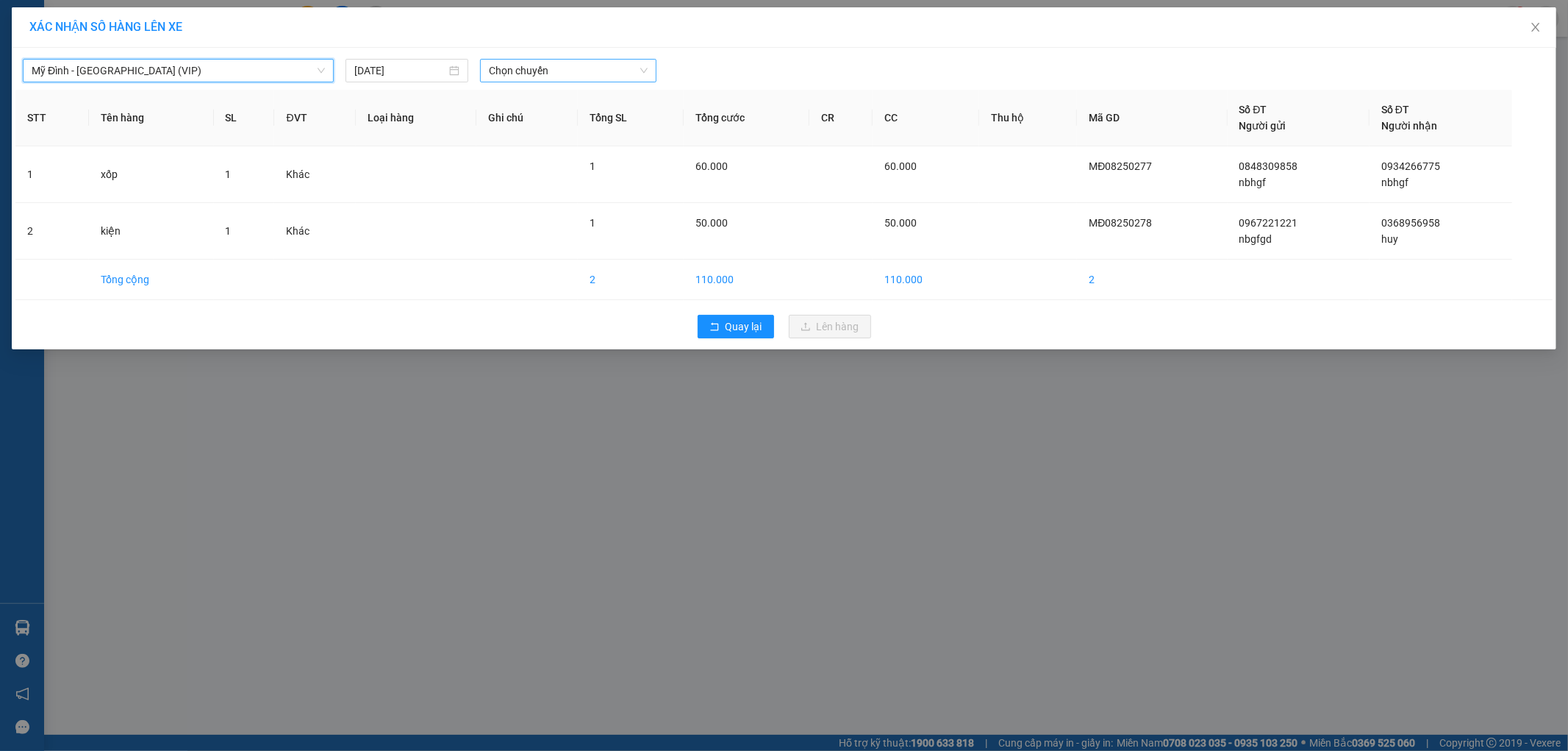
click at [552, 64] on span "Chọn chuyến" at bounding box center [569, 70] width 159 height 22
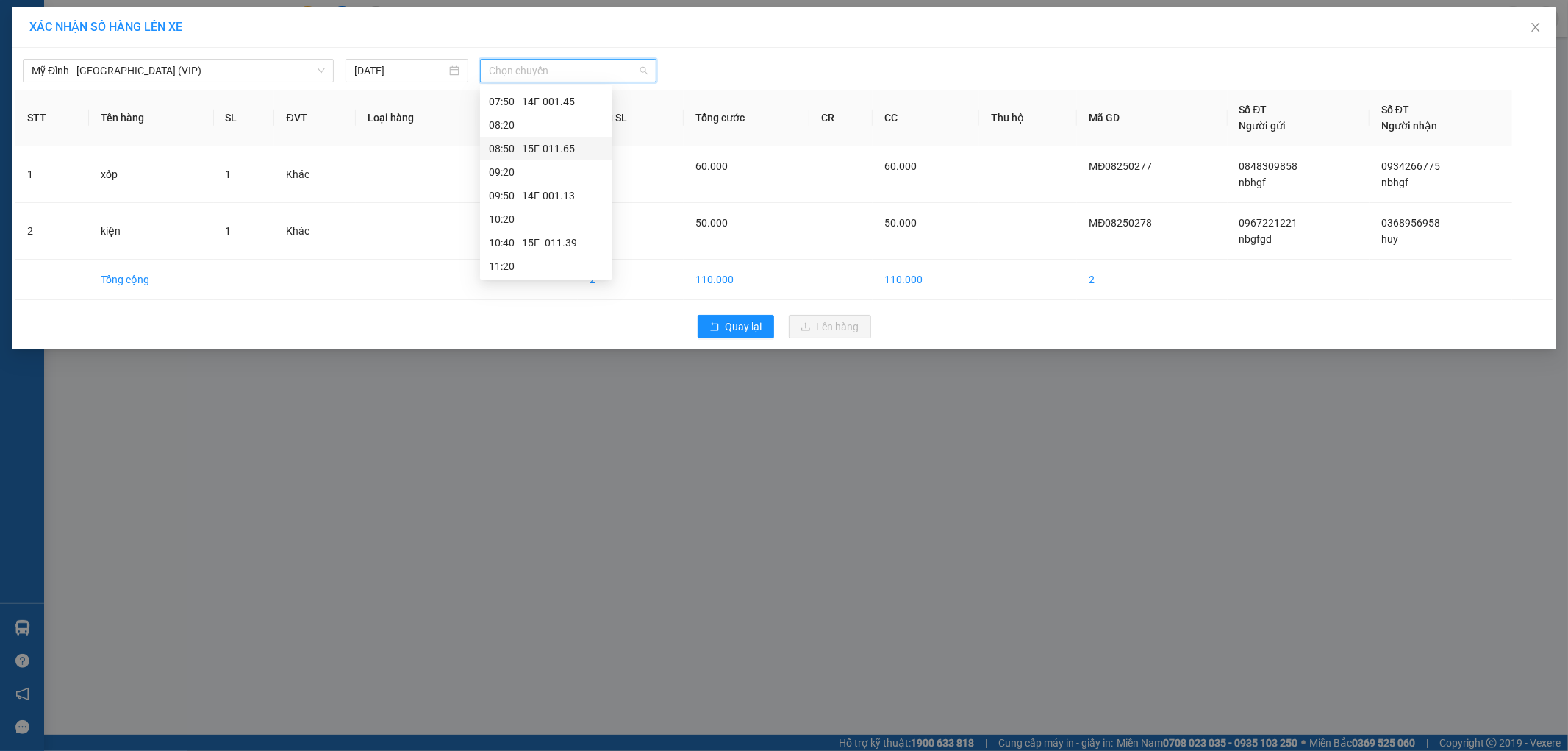
scroll to position [327, 0]
click at [568, 268] on div "14:50 - 14F-001.31" at bounding box center [546, 268] width 114 height 16
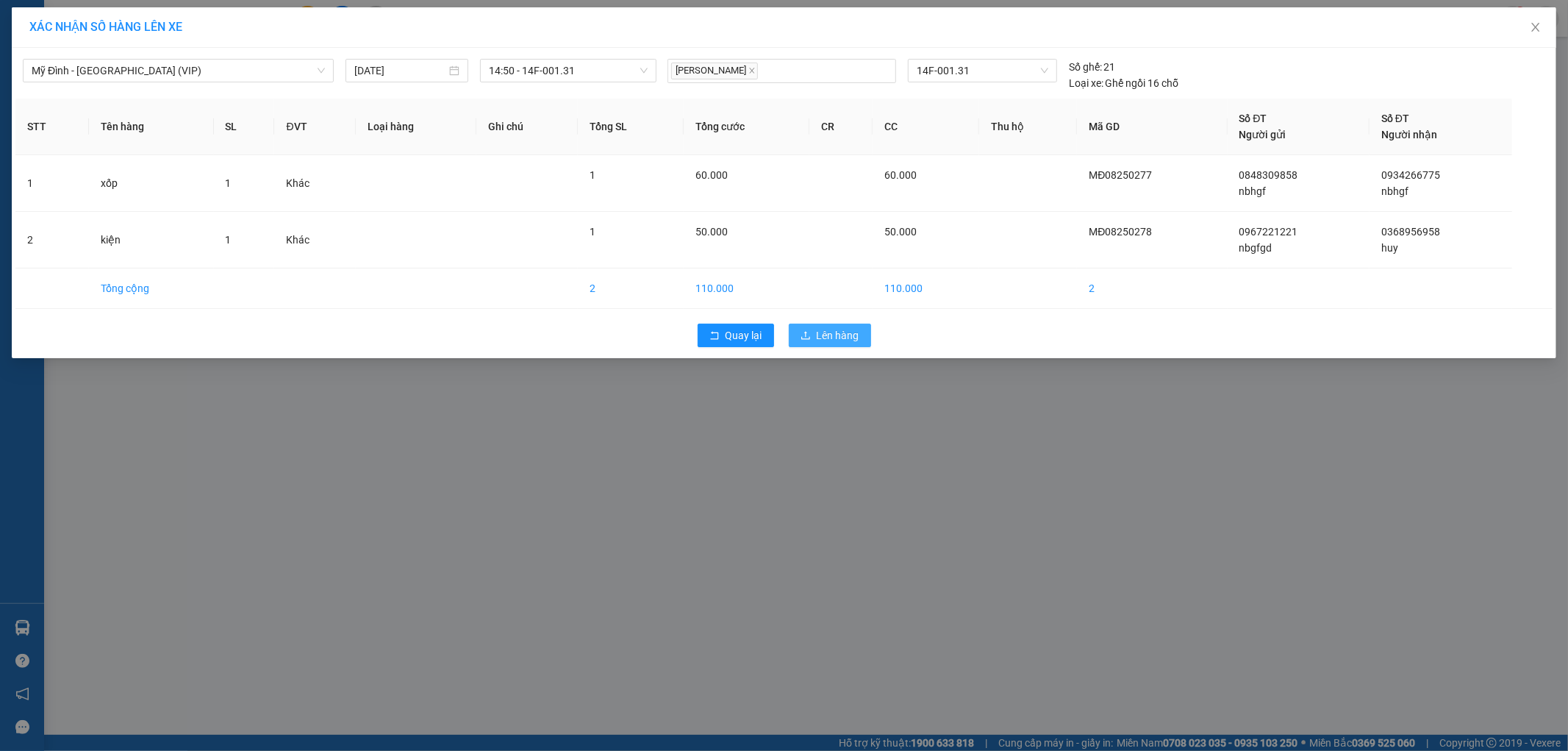
click at [825, 335] on span "Lên hàng" at bounding box center [838, 335] width 42 height 16
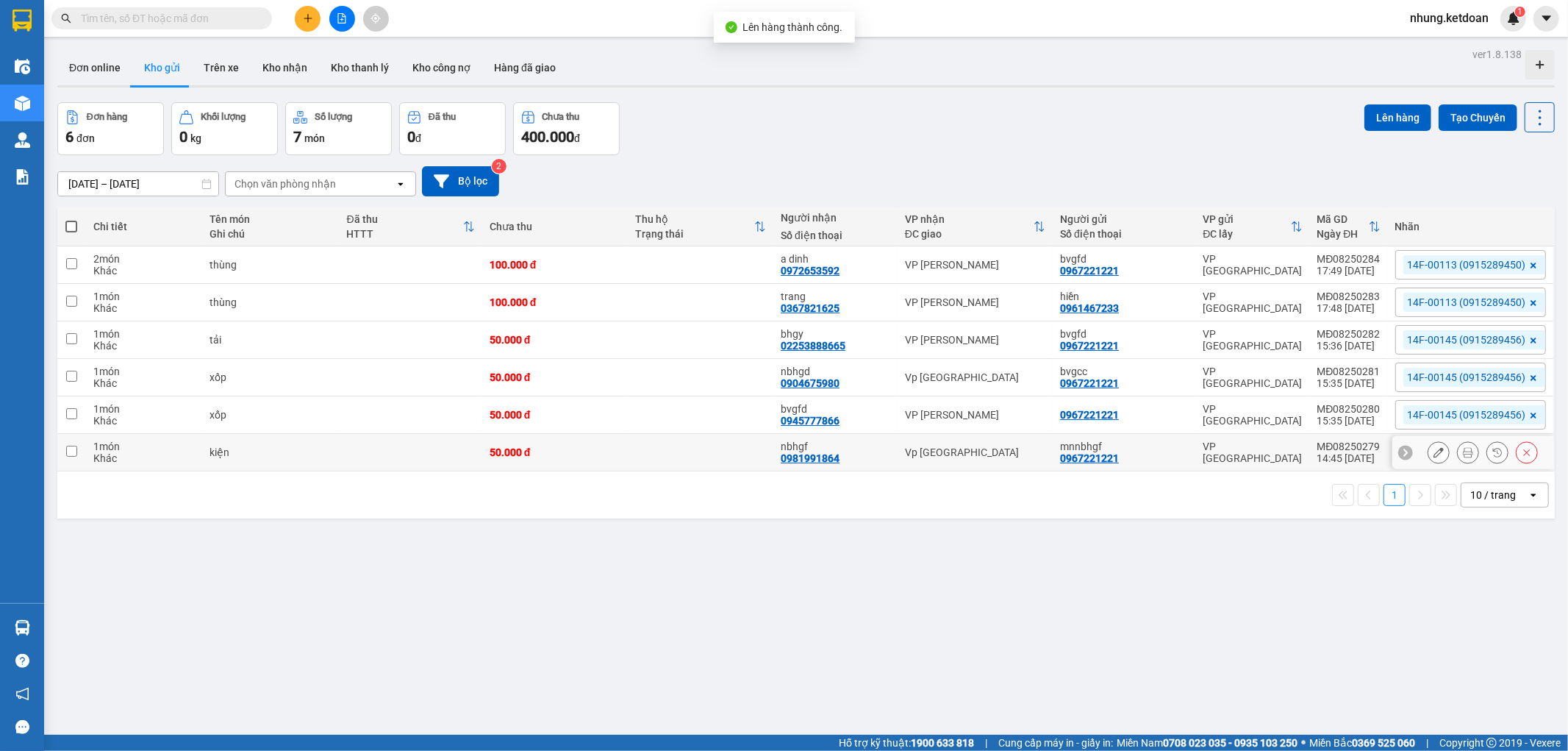
click at [431, 450] on td at bounding box center [410, 452] width 142 height 37
checkbox input "true"
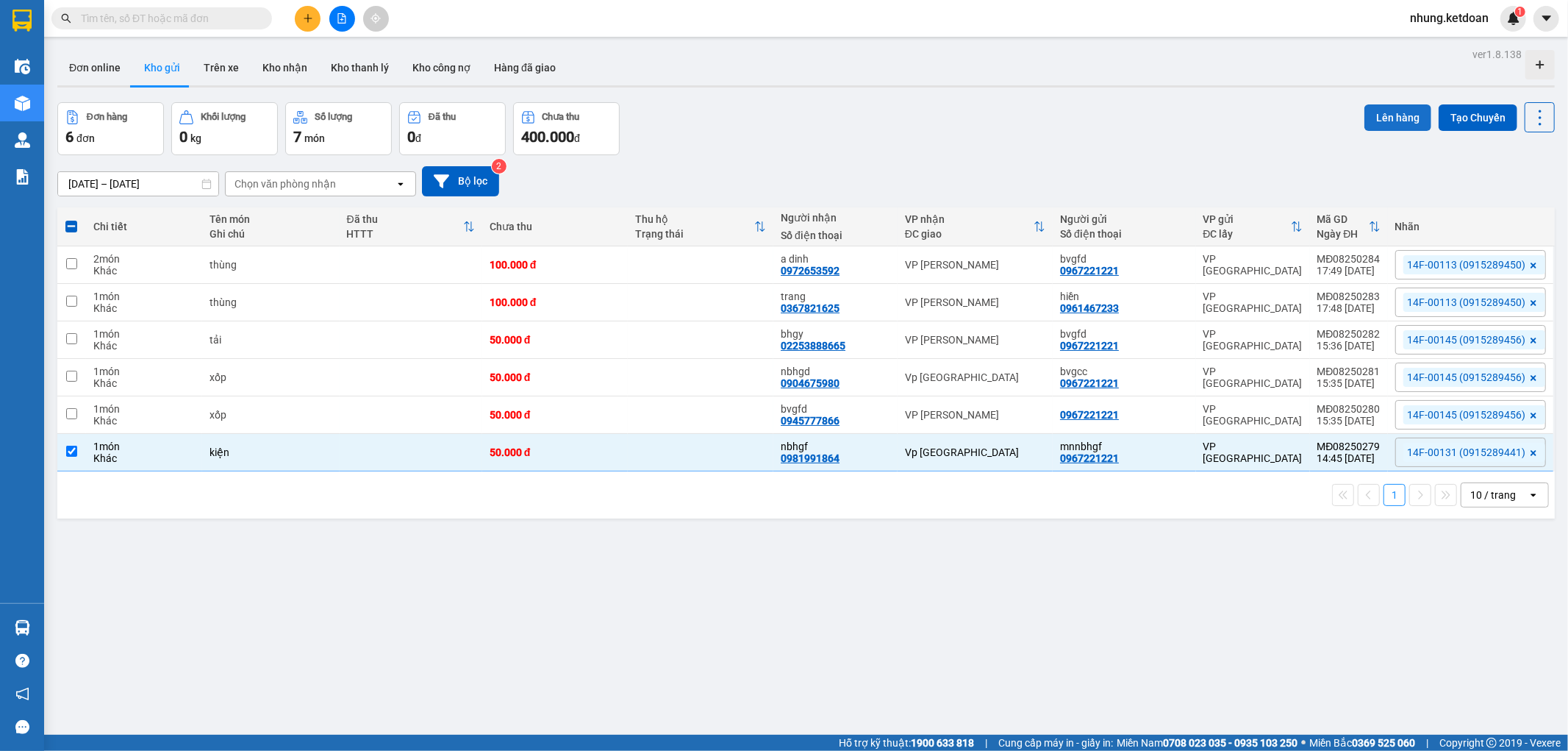
click at [1384, 118] on button "Lên hàng" at bounding box center [1397, 117] width 67 height 26
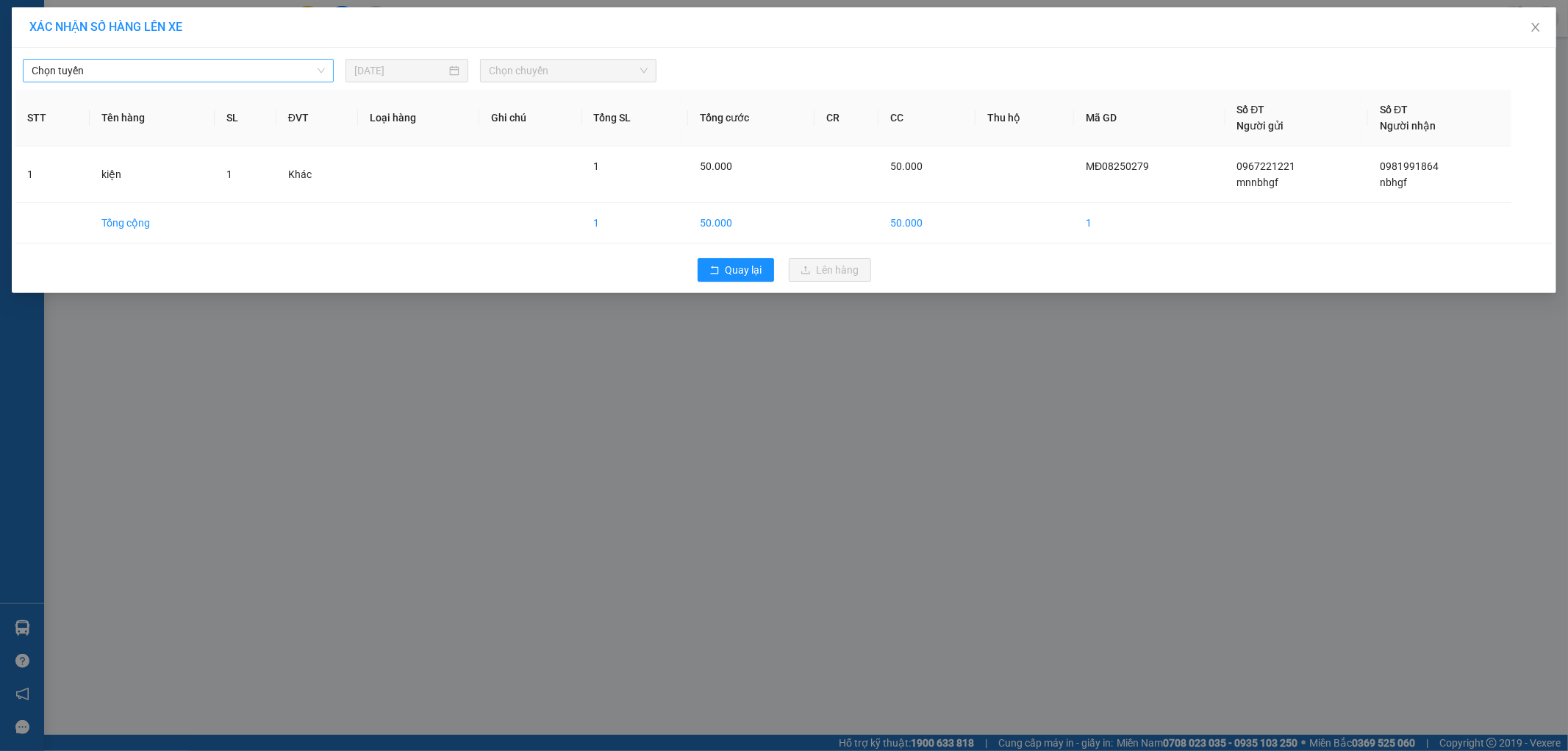
drag, startPoint x: 114, startPoint y: 68, endPoint x: 131, endPoint y: 76, distance: 18.8
click at [116, 69] on span "Chọn tuyến" at bounding box center [178, 70] width 294 height 22
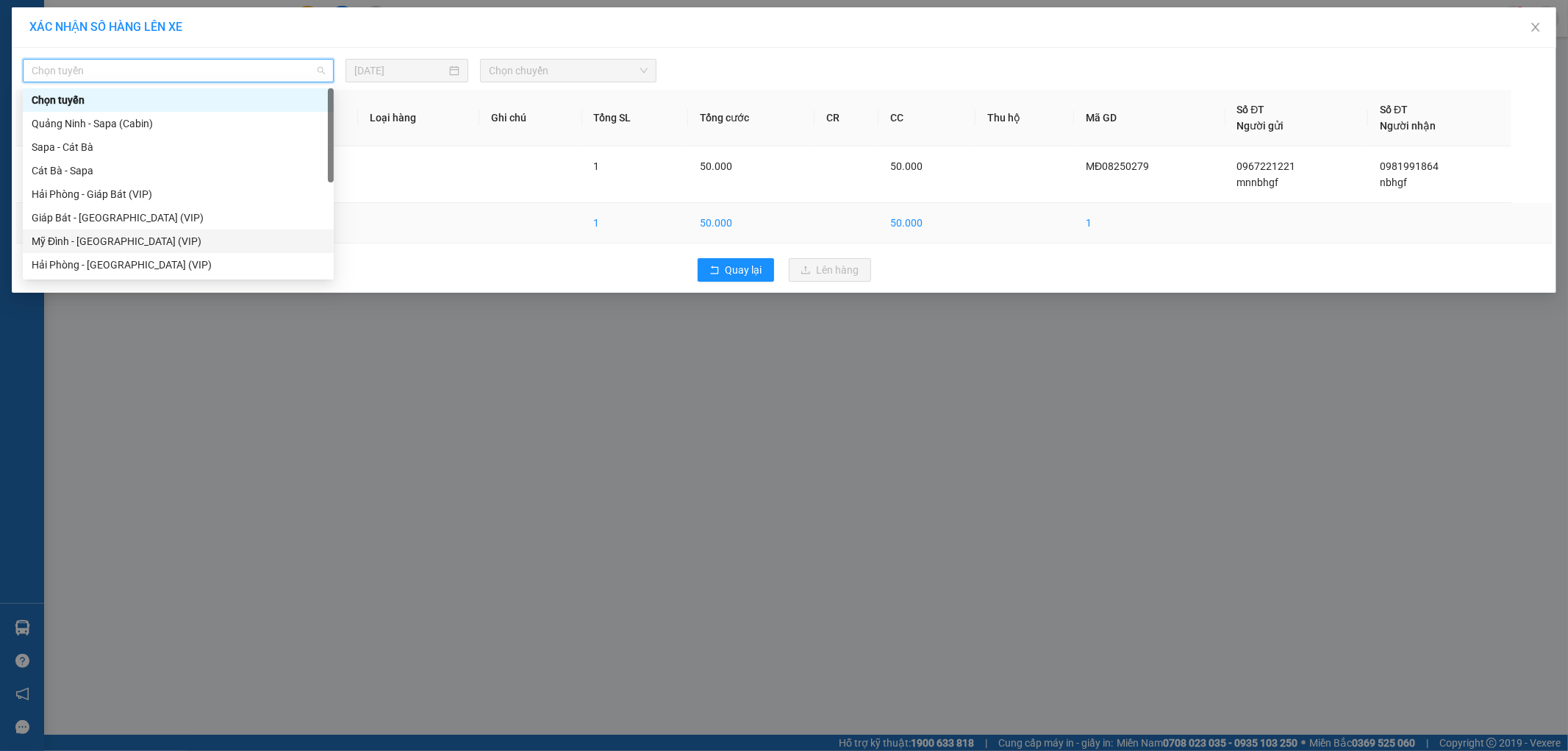
drag, startPoint x: 123, startPoint y: 240, endPoint x: 181, endPoint y: 218, distance: 62.0
click at [124, 240] on div "Mỹ Đình - [GEOGRAPHIC_DATA] (VIP)" at bounding box center [178, 240] width 294 height 16
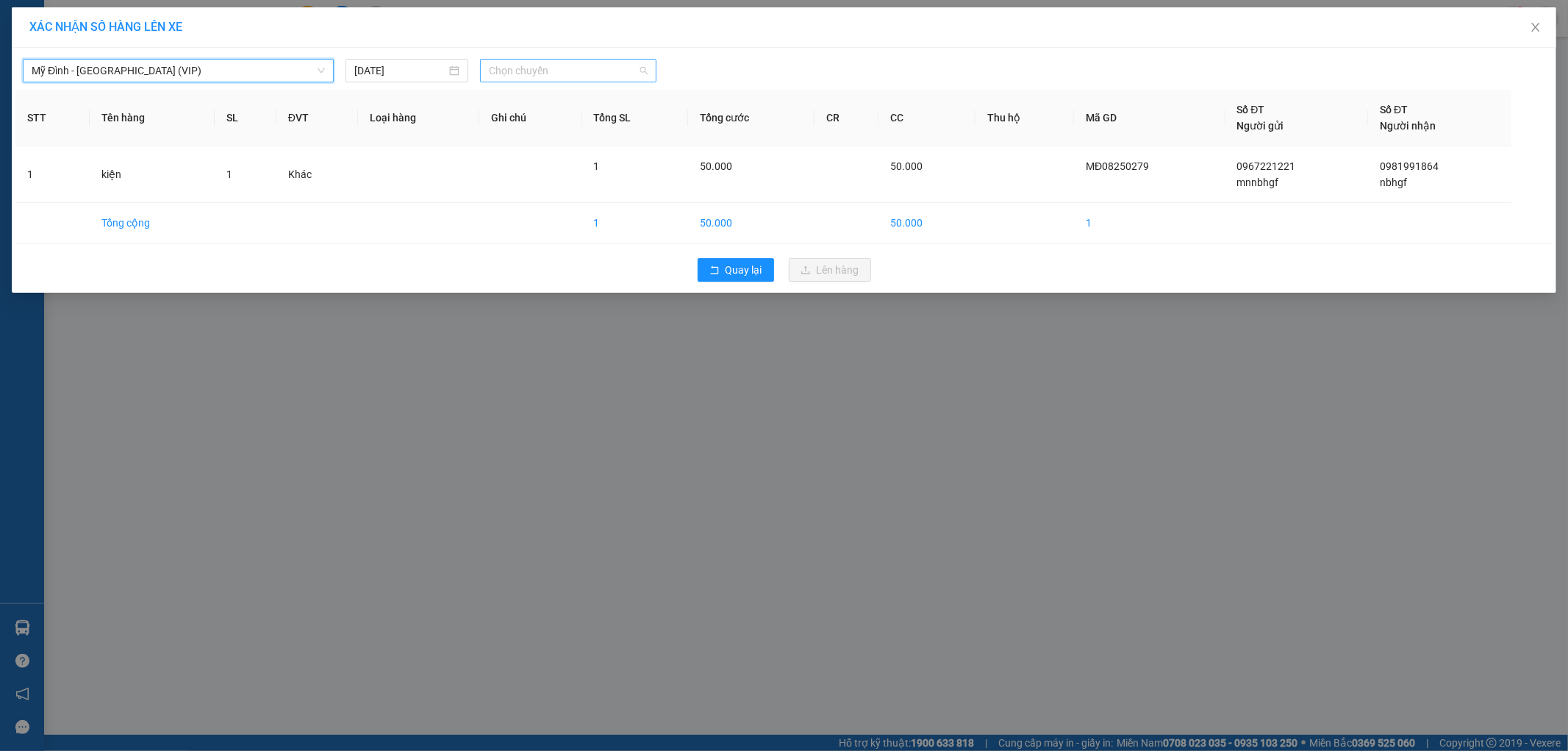
click at [536, 75] on span "Chọn chuyến" at bounding box center [569, 70] width 159 height 22
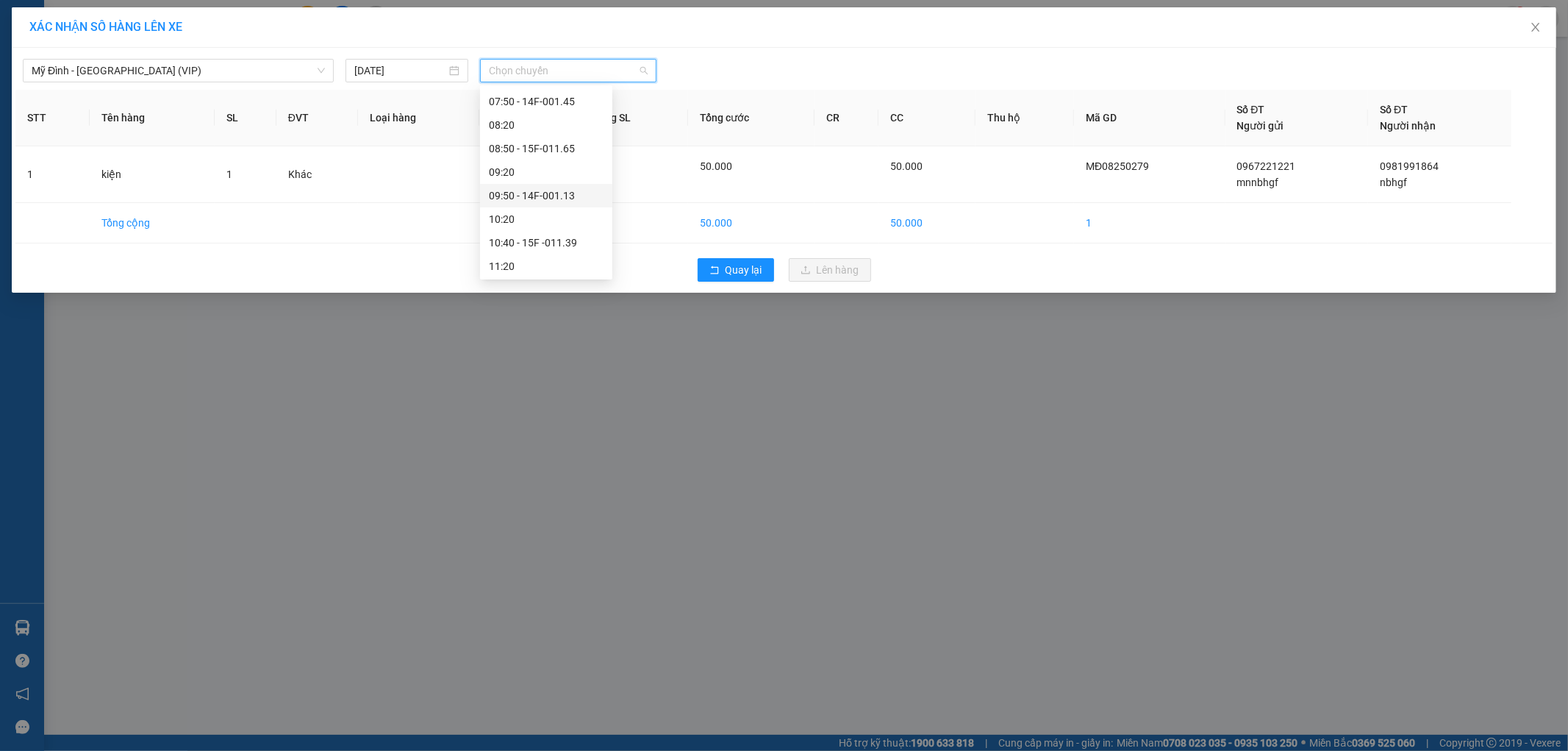
scroll to position [327, 0]
click at [556, 272] on div "14:50 - 14F-001.31" at bounding box center [546, 268] width 114 height 16
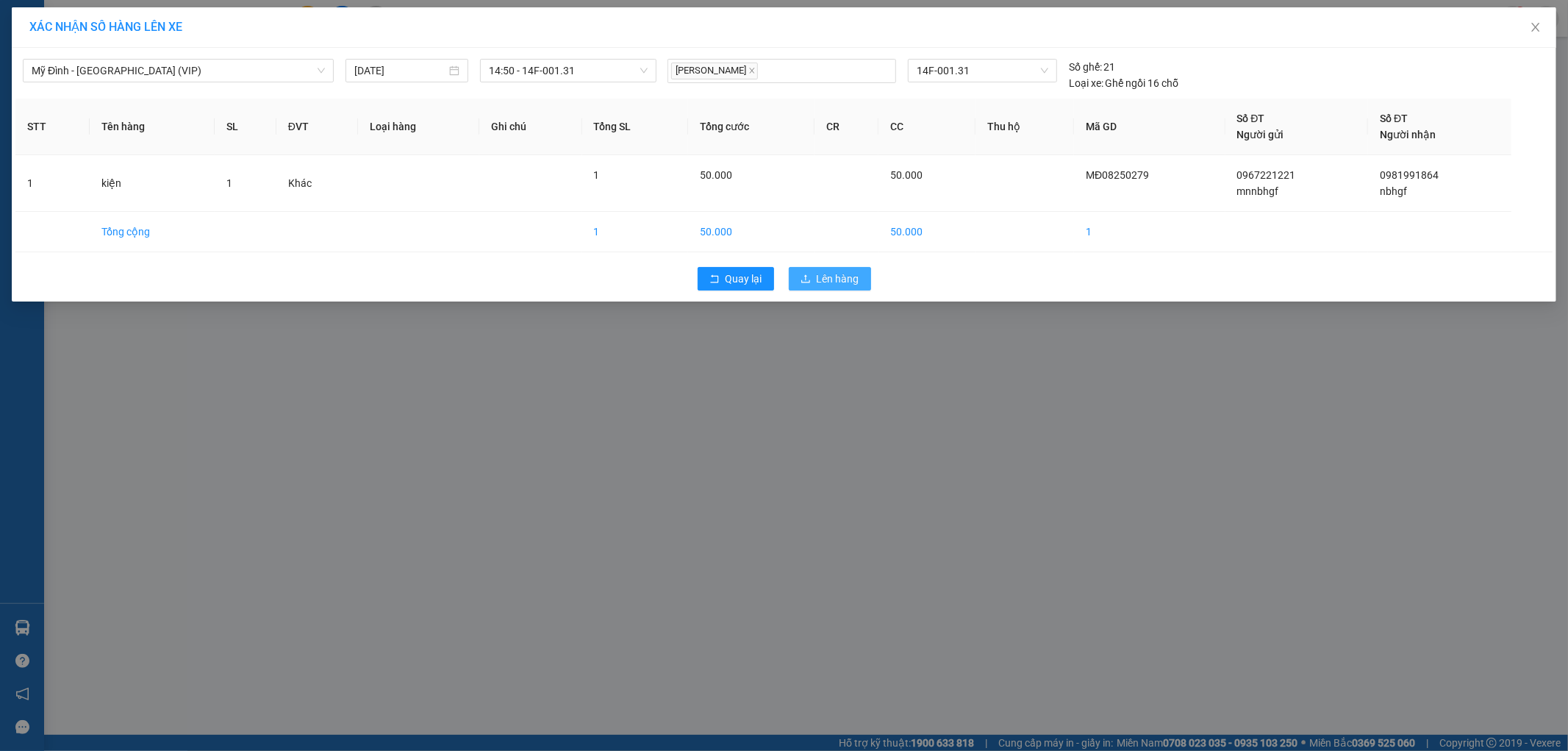
click at [811, 281] on icon "upload" at bounding box center [806, 279] width 10 height 10
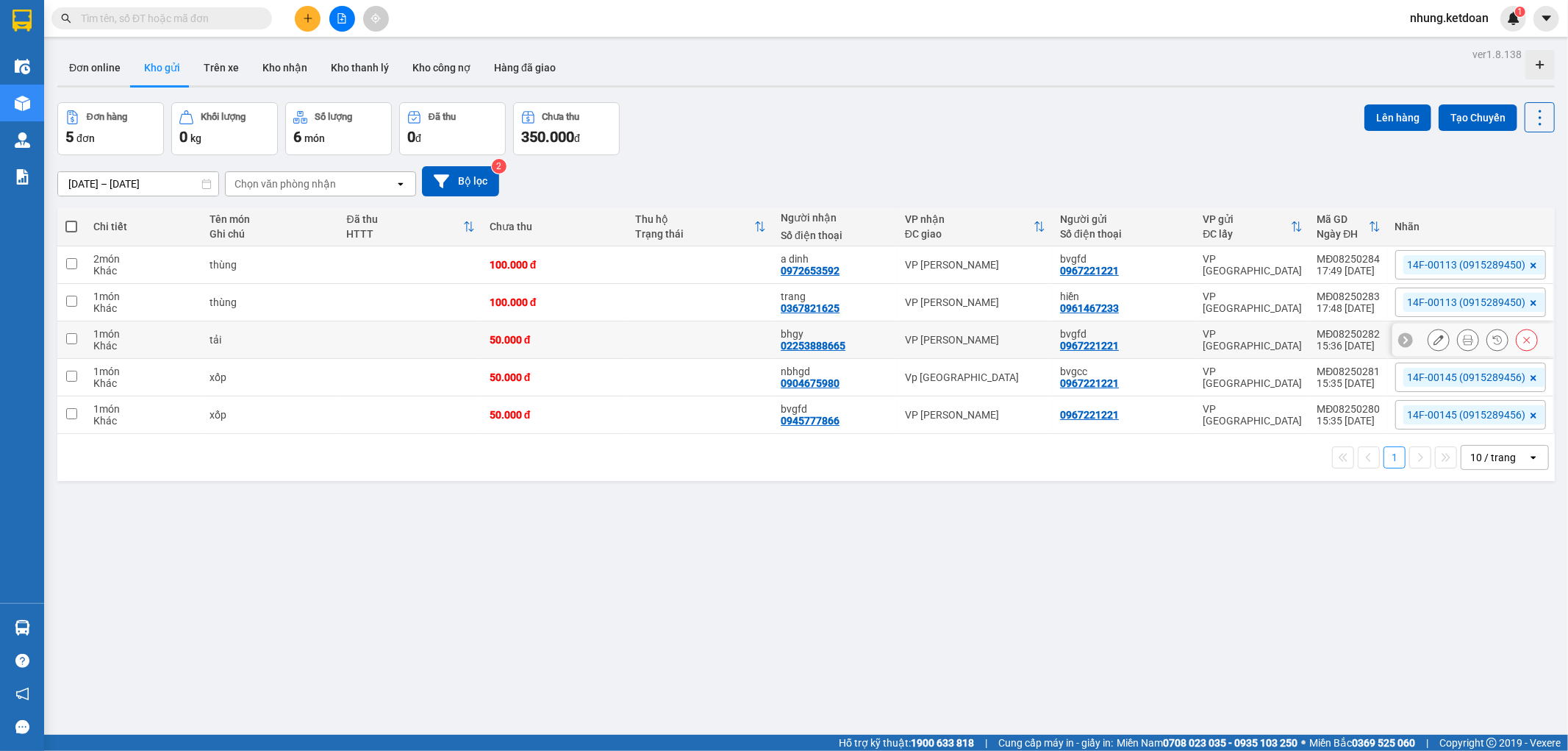
drag, startPoint x: 679, startPoint y: 345, endPoint x: 656, endPoint y: 384, distance: 45.3
click at [674, 362] on tbody "2 món Khác thùng 100.000 đ a dinh 0972653592 VP Quán Toan bvgfd 0967221221 VP […" at bounding box center [806, 340] width 1497 height 187
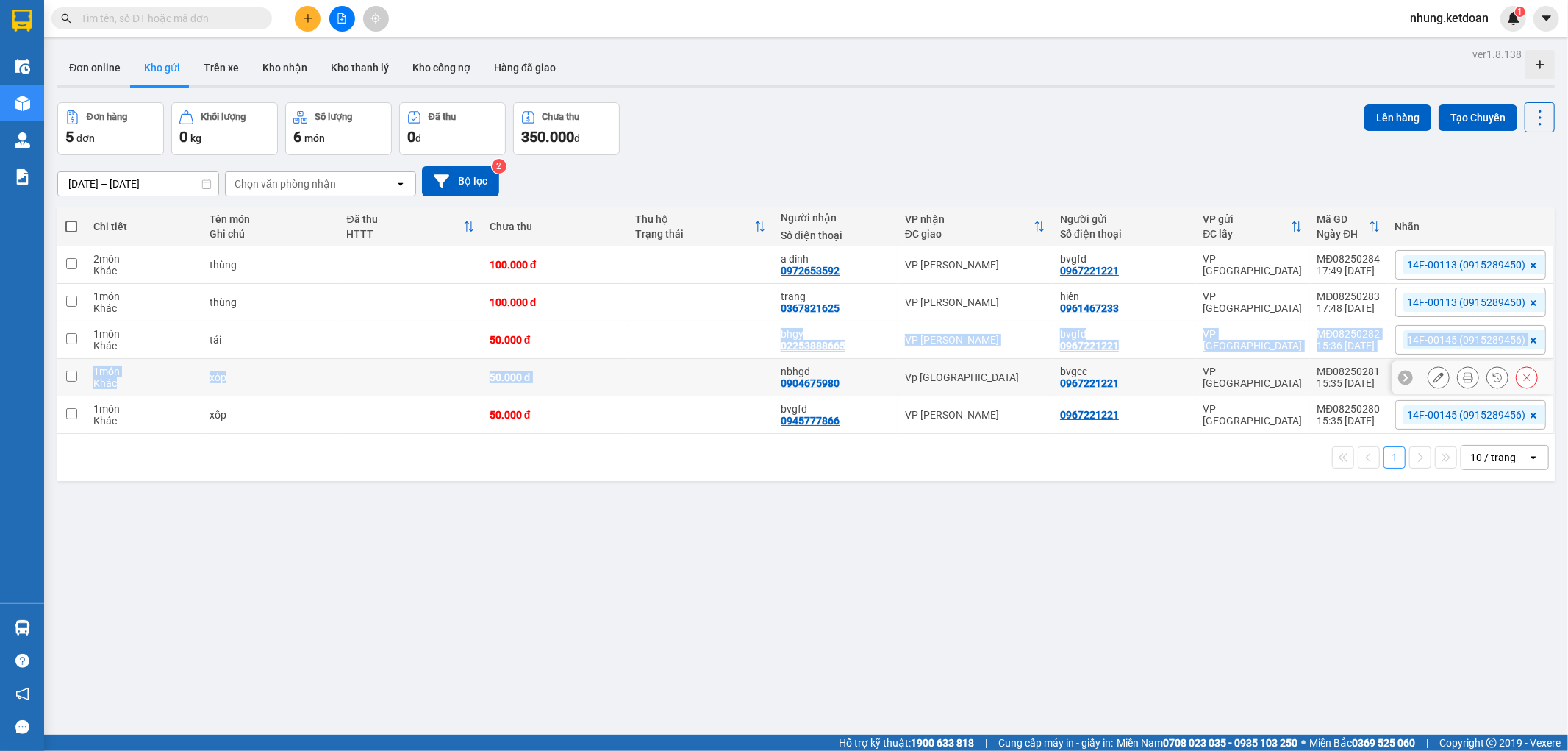
click at [648, 386] on td at bounding box center [701, 378] width 146 height 37
checkbox input "true"
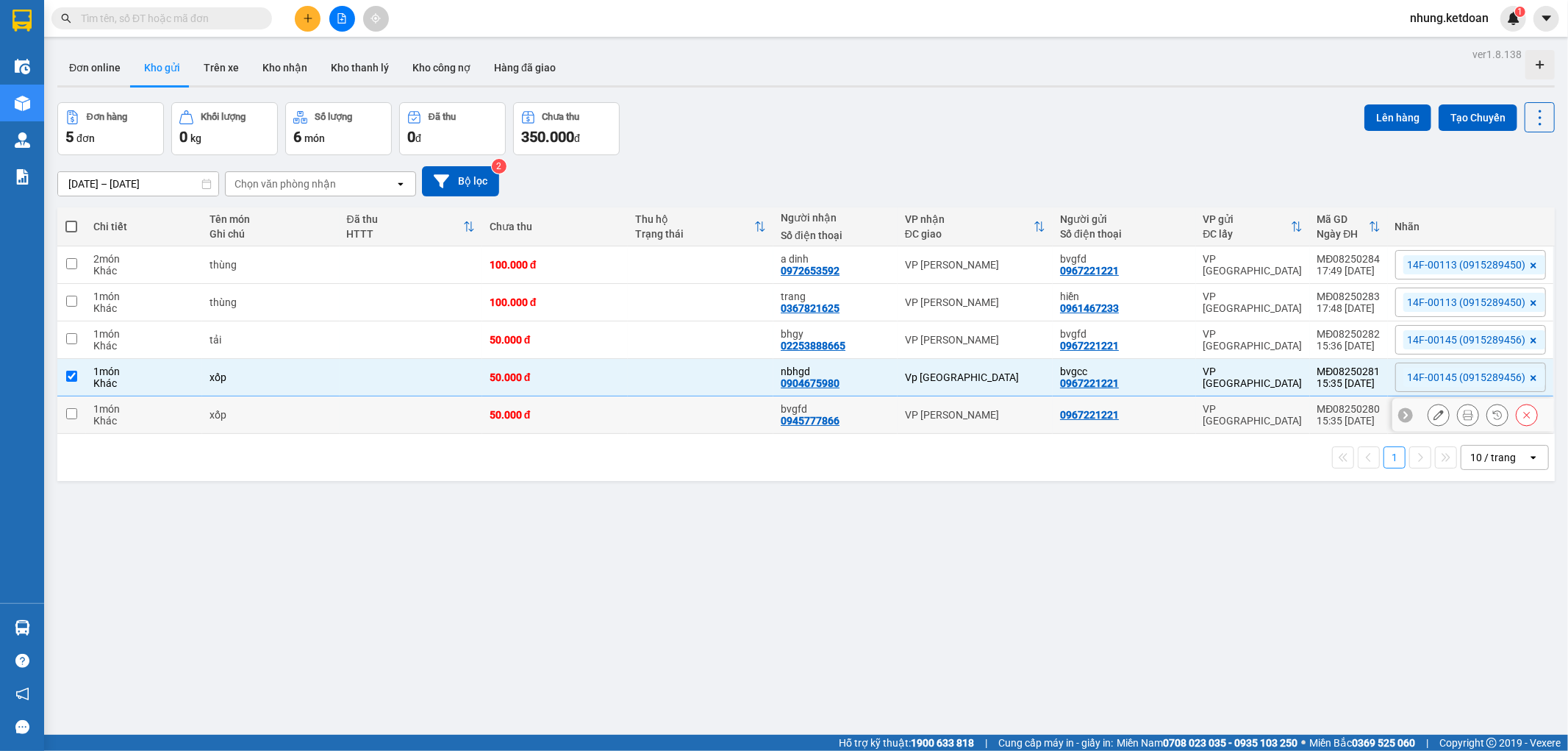
click at [624, 412] on td "50.000 đ" at bounding box center [555, 415] width 146 height 37
checkbox input "true"
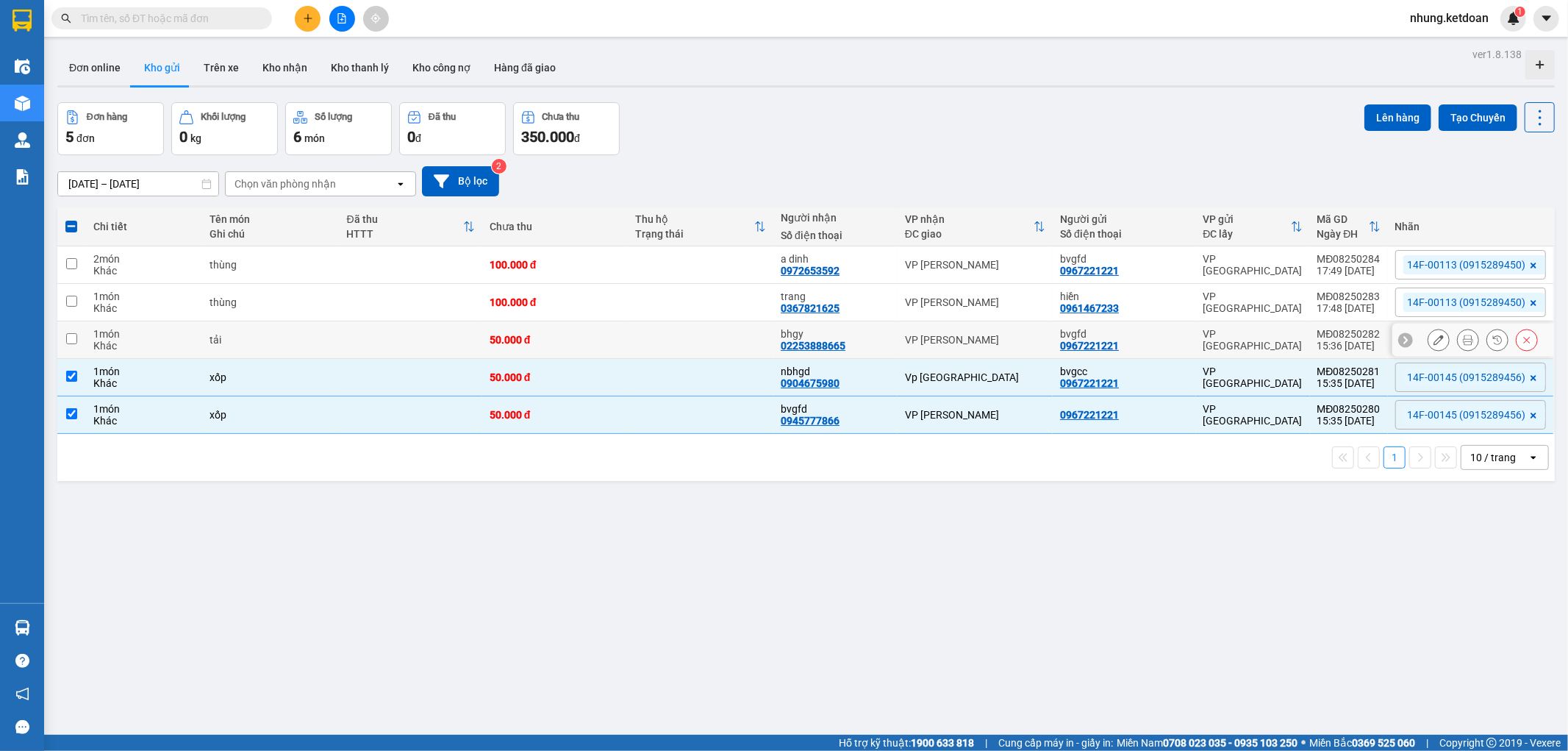
click at [642, 339] on td at bounding box center [701, 340] width 146 height 37
checkbox input "true"
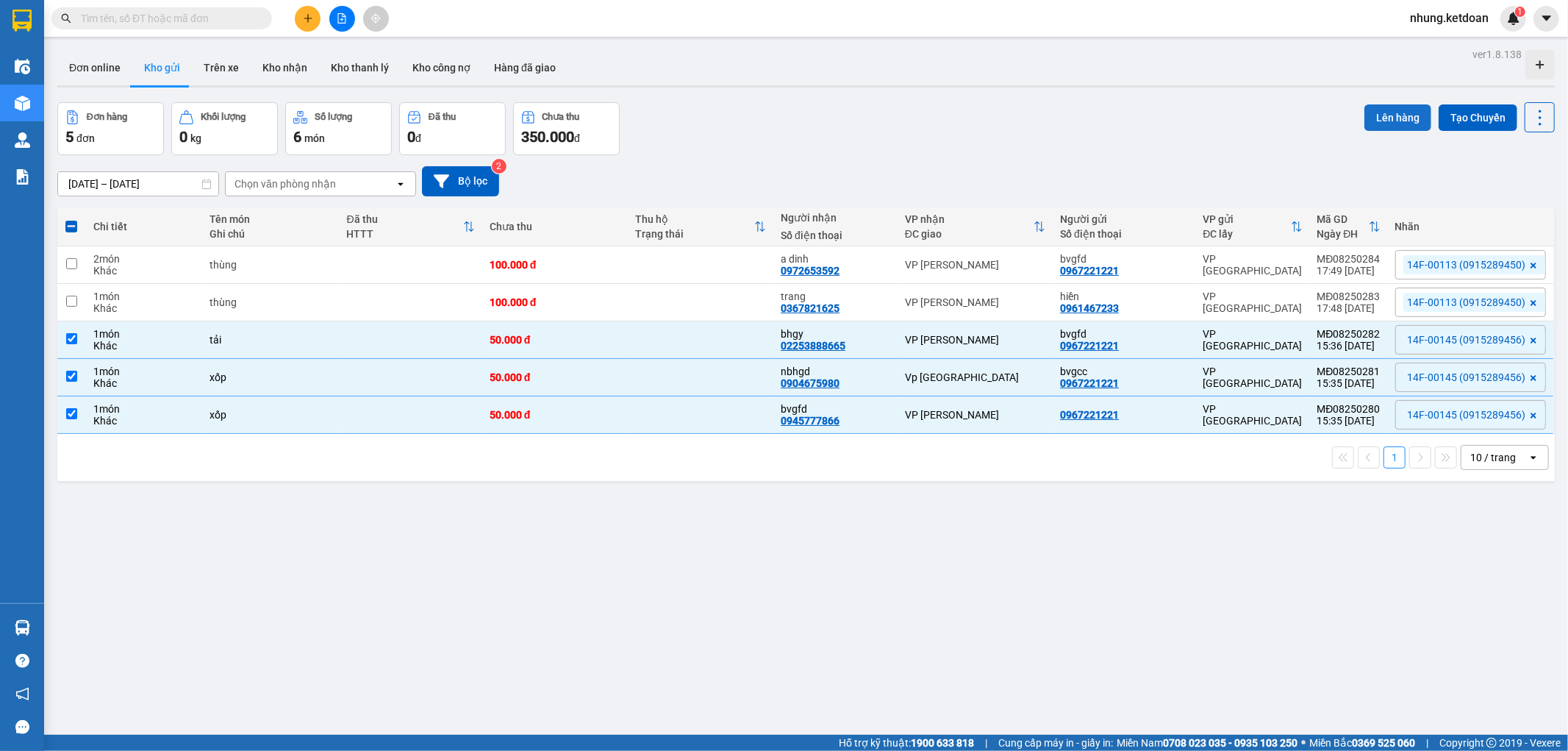
click at [1398, 116] on button "Lên hàng" at bounding box center [1397, 117] width 67 height 26
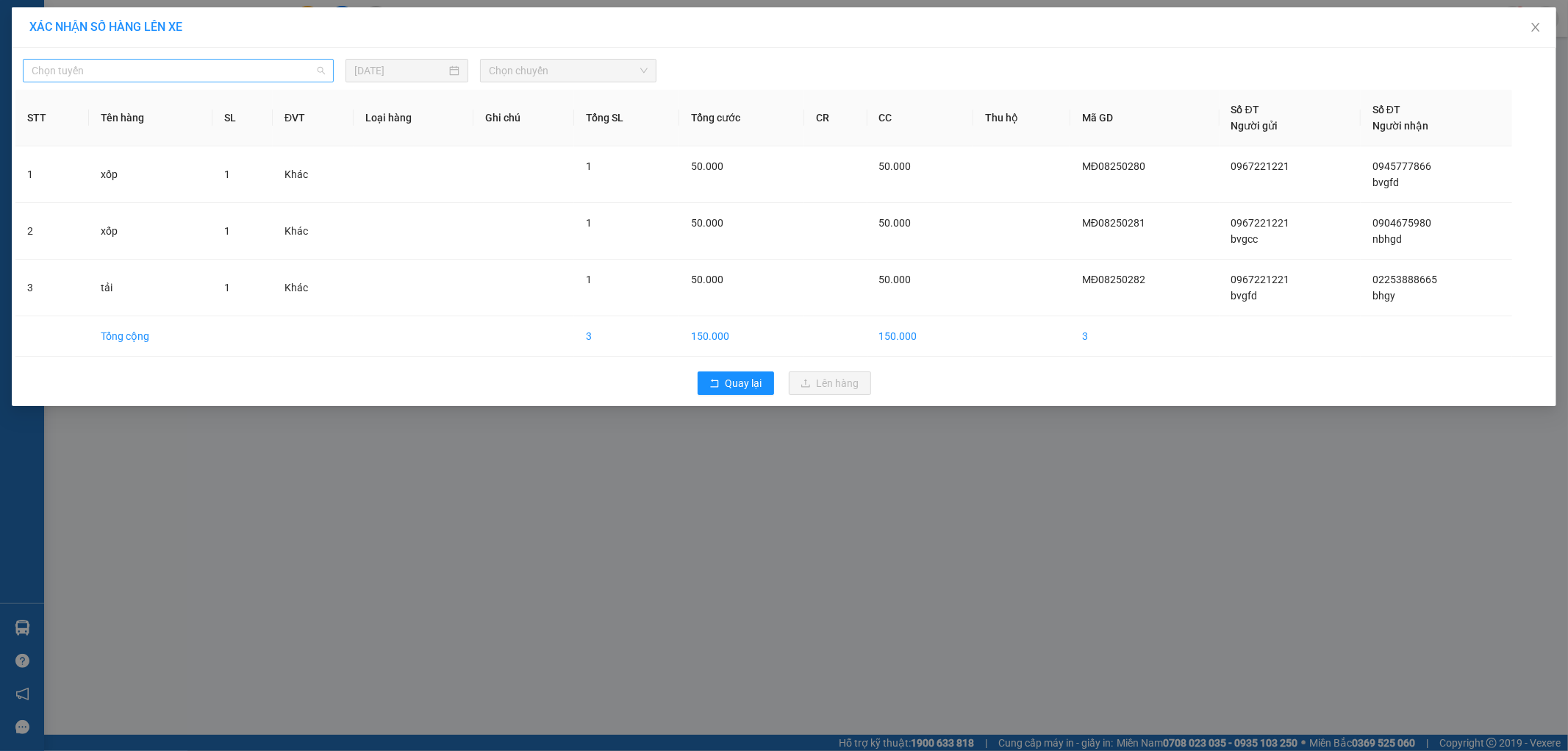
click at [170, 75] on span "Chọn tuyến" at bounding box center [178, 70] width 294 height 22
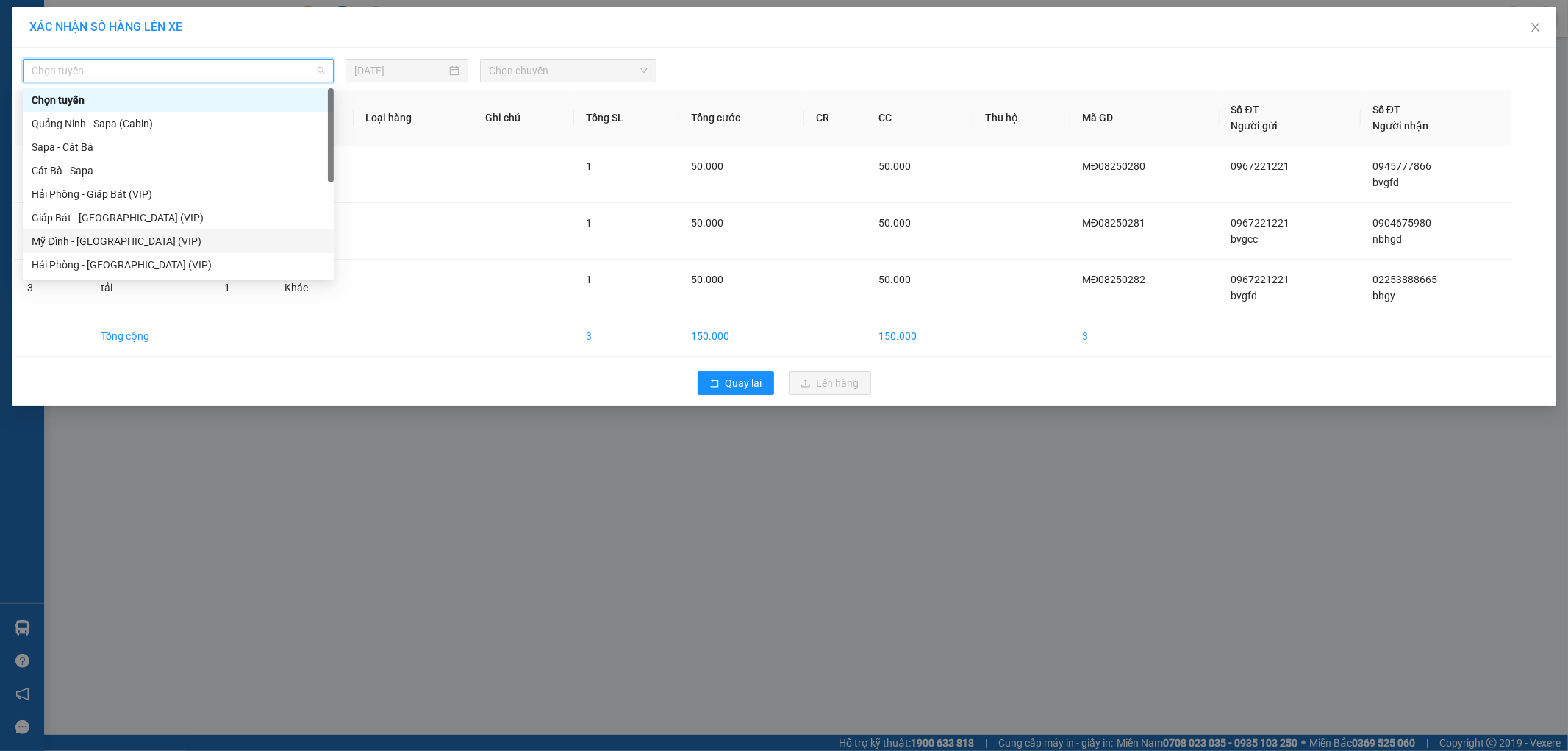
click at [129, 239] on div "Mỹ Đình - [GEOGRAPHIC_DATA] (VIP)" at bounding box center [178, 240] width 294 height 16
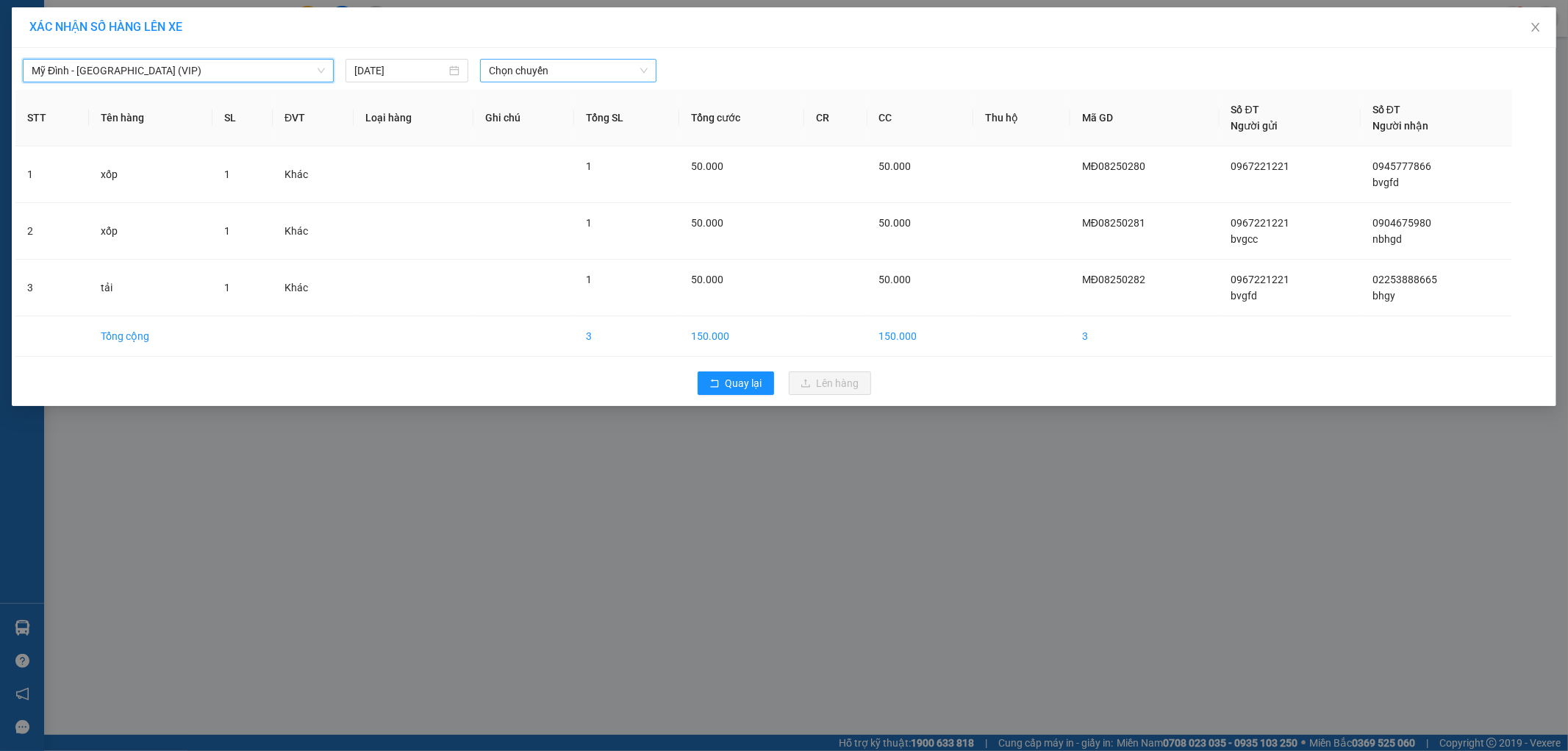
click at [574, 72] on span "Chọn chuyến" at bounding box center [569, 70] width 159 height 22
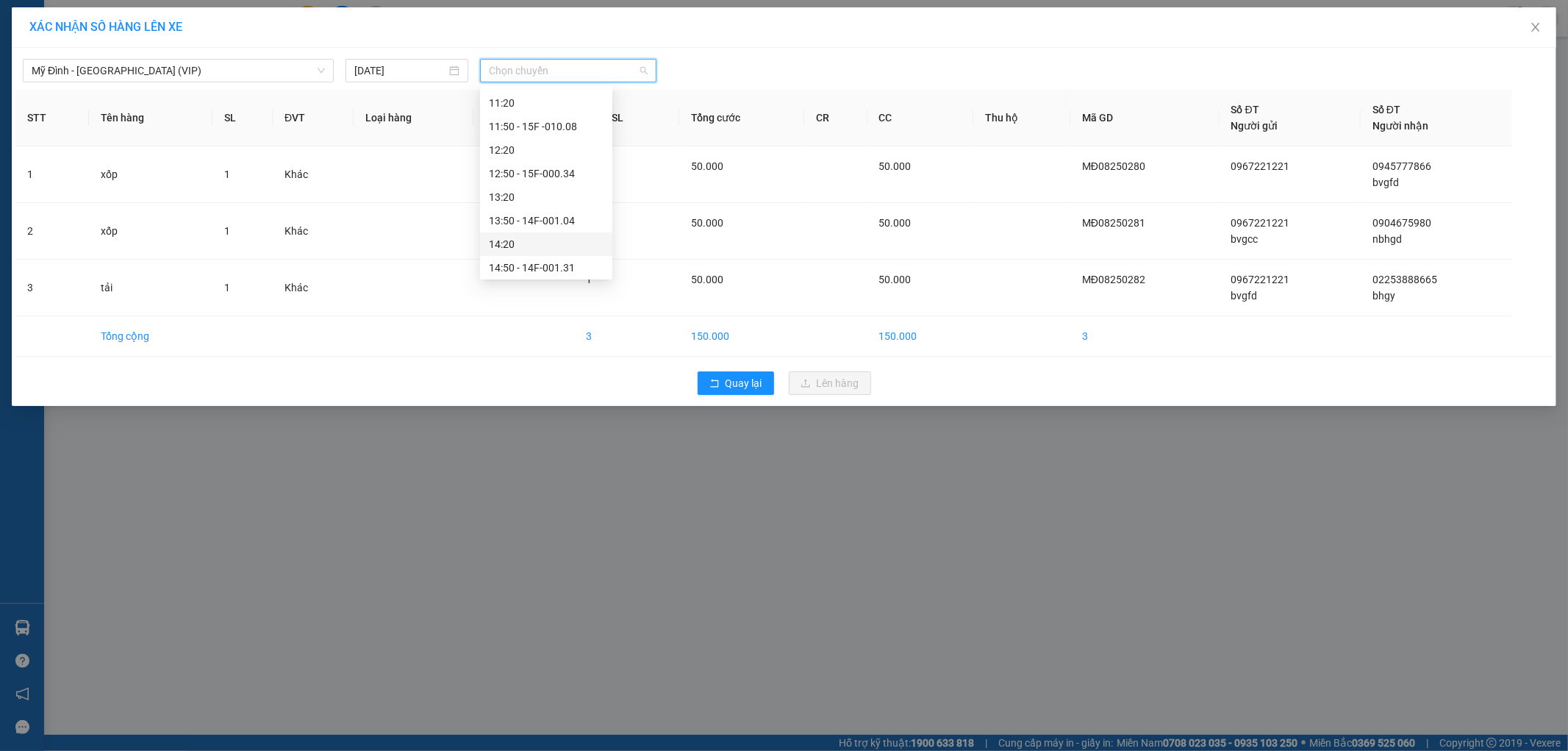
scroll to position [408, 0]
click at [562, 238] on div "15:50 - 14F-001.45" at bounding box center [546, 233] width 114 height 16
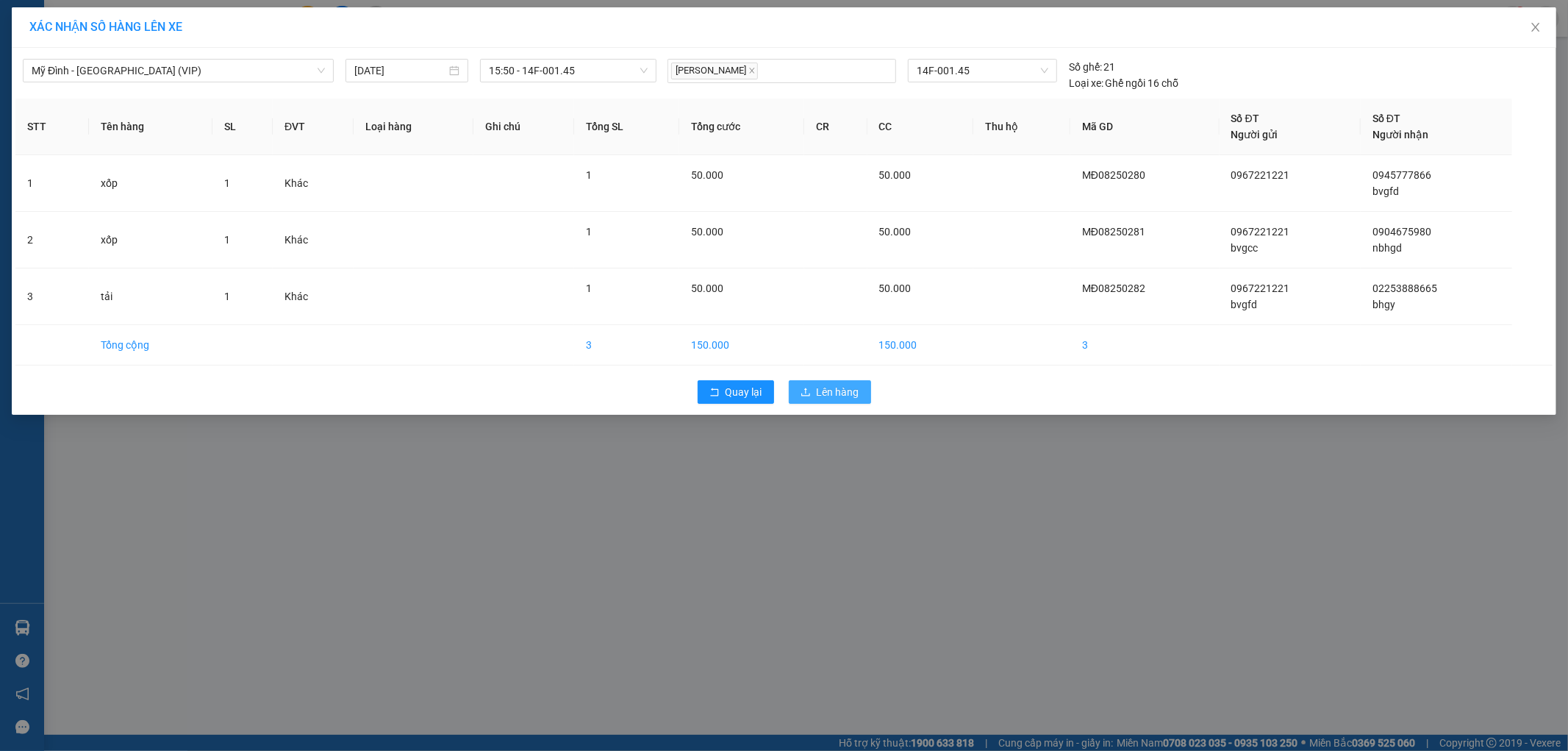
drag, startPoint x: 847, startPoint y: 392, endPoint x: 833, endPoint y: 372, distance: 24.4
click at [845, 392] on span "Lên hàng" at bounding box center [838, 391] width 42 height 16
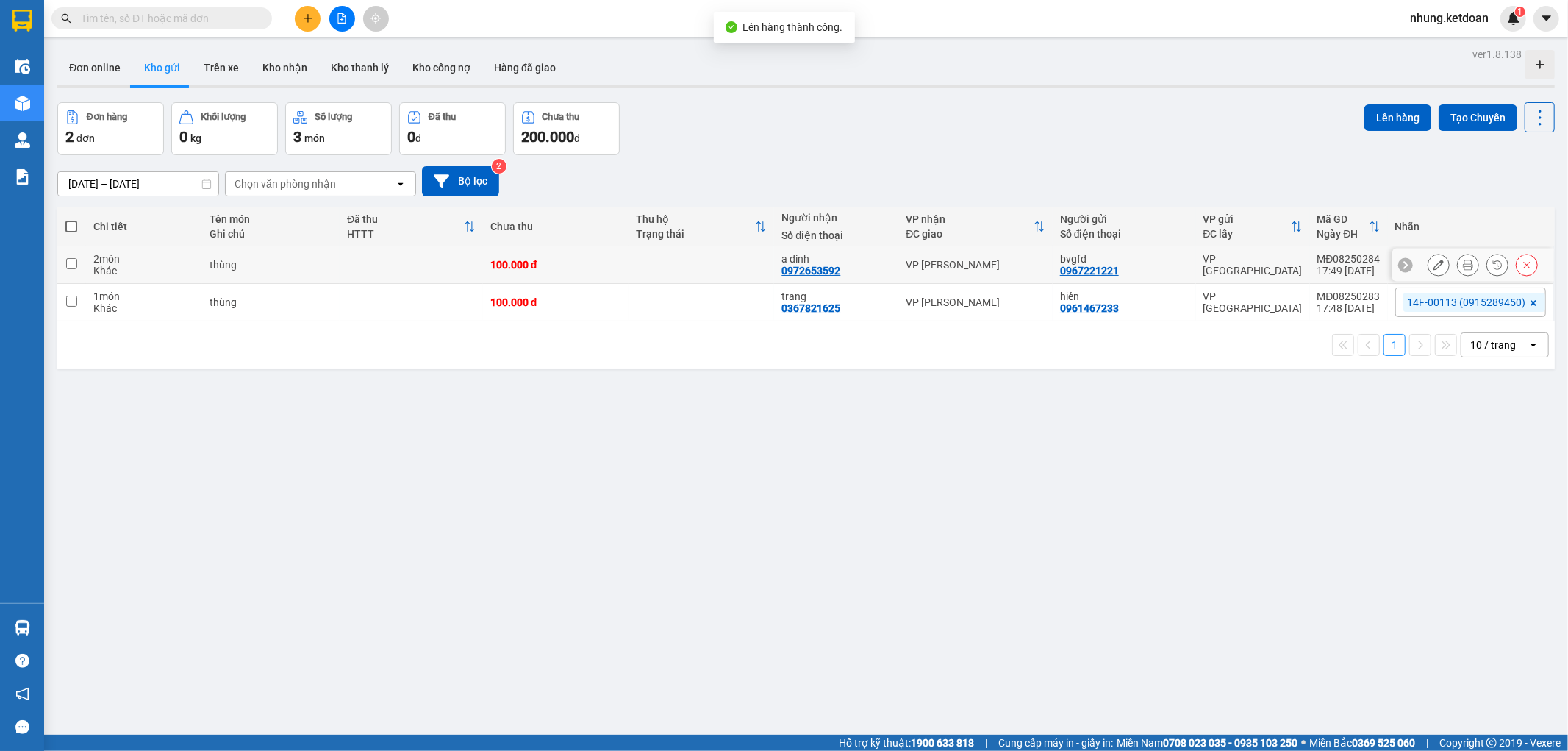
drag, startPoint x: 412, startPoint y: 268, endPoint x: 415, endPoint y: 301, distance: 33.1
click at [413, 269] on td at bounding box center [410, 265] width 143 height 37
checkbox input "true"
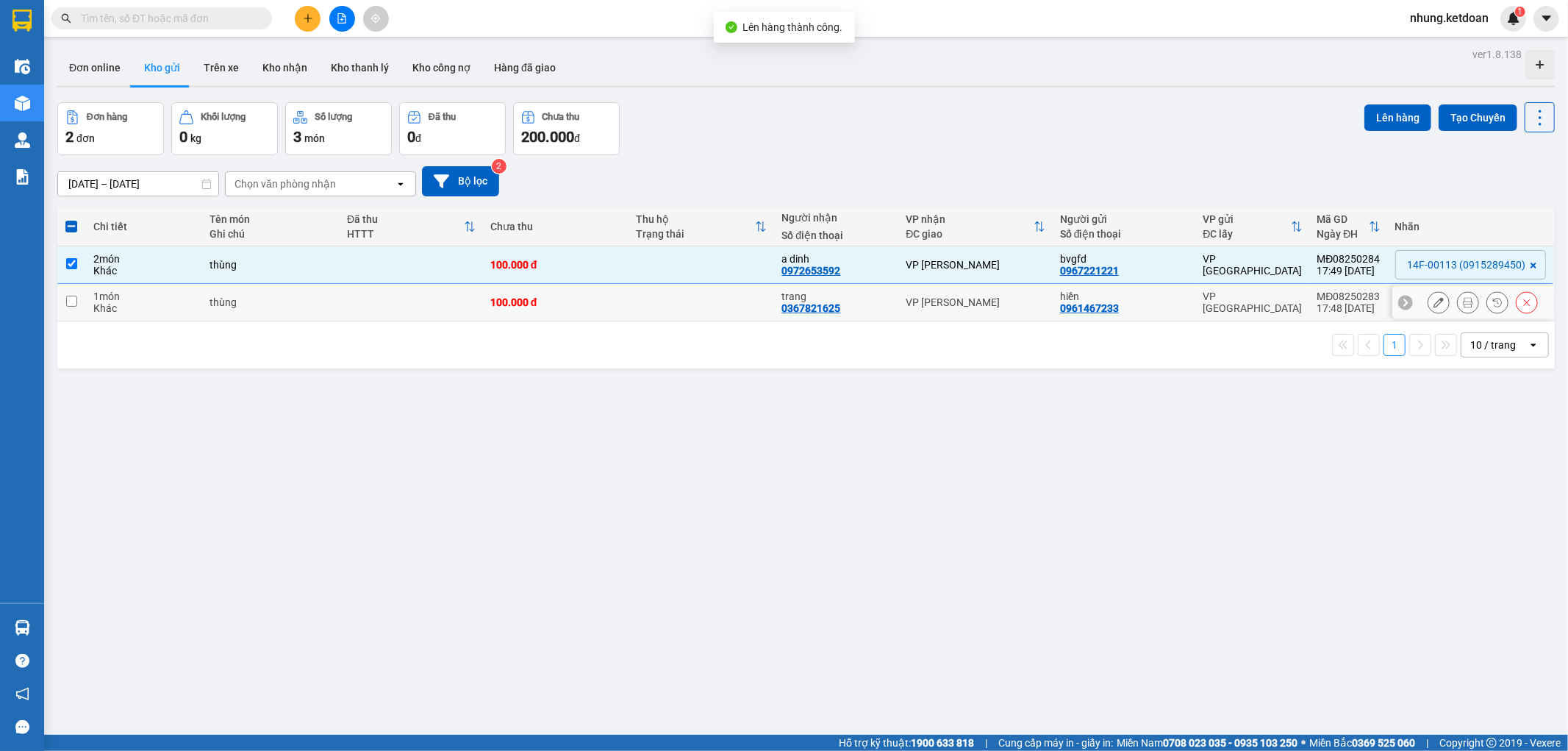
click at [414, 305] on td at bounding box center [410, 302] width 143 height 37
checkbox input "true"
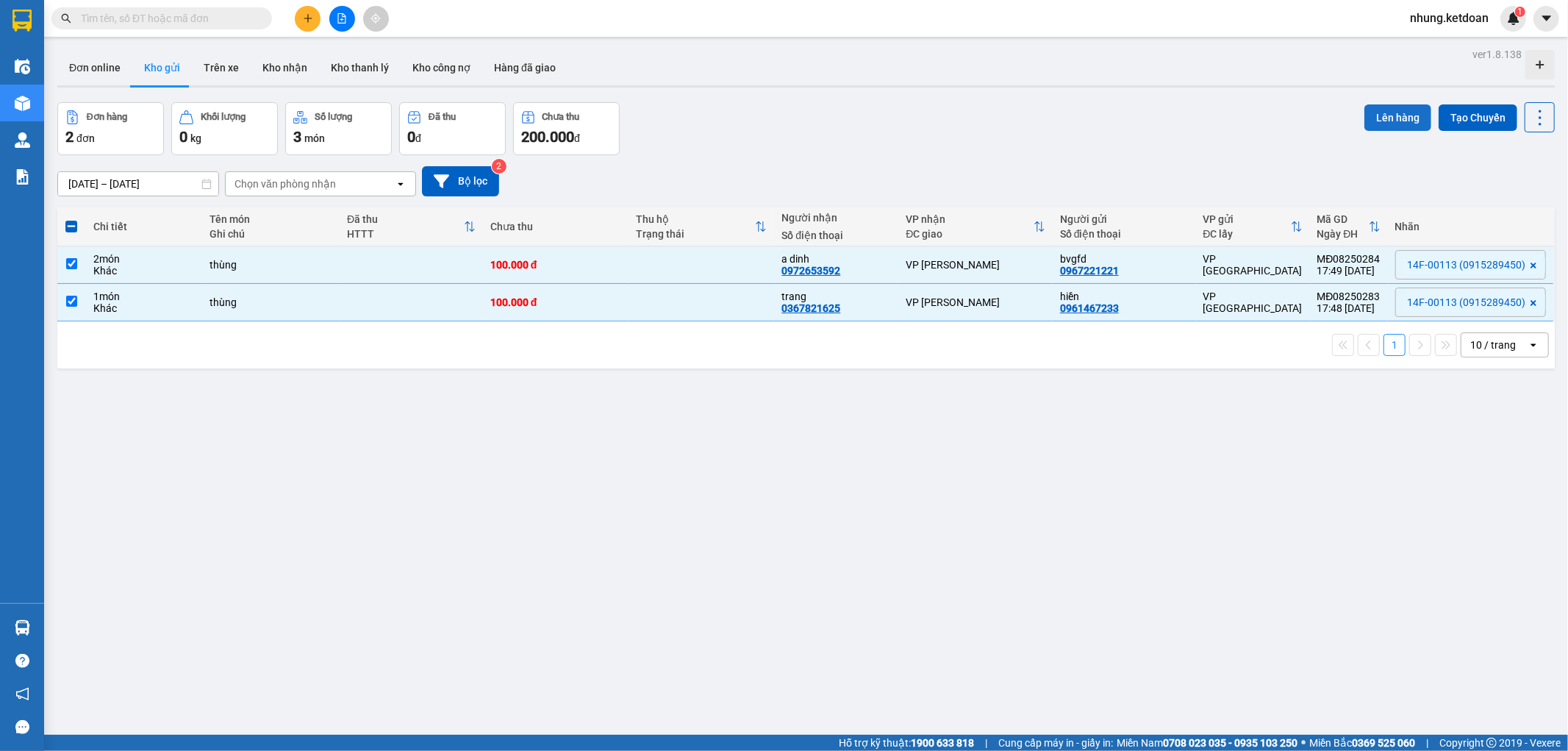
click at [1393, 113] on button "Lên hàng" at bounding box center [1397, 117] width 67 height 26
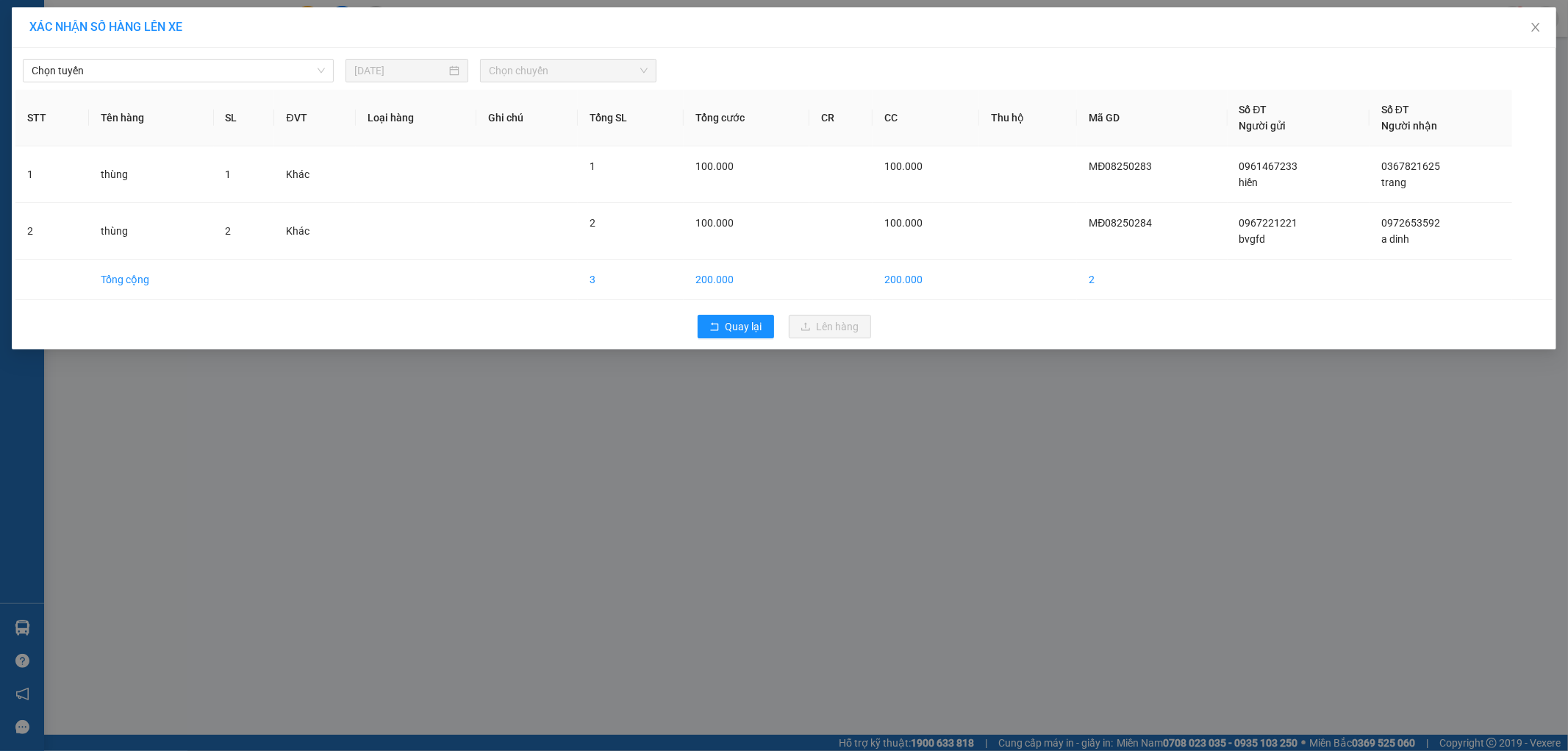
click at [155, 55] on div "Chọn tuyến [DATE] Chọn chuyến" at bounding box center [784, 67] width 1537 height 30
click at [163, 79] on span "Chọn tuyến" at bounding box center [178, 70] width 294 height 22
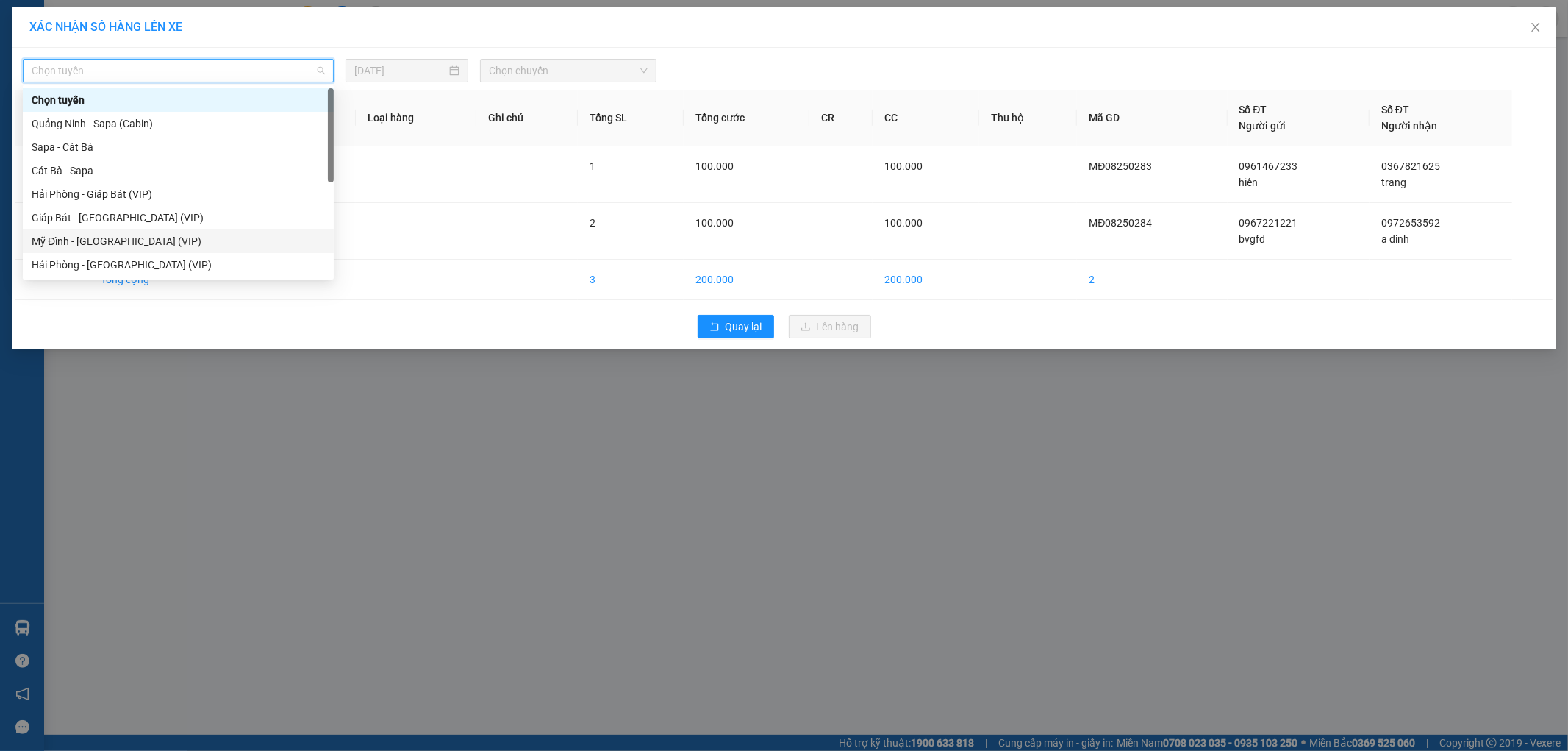
click at [80, 241] on div "Mỹ Đình - [GEOGRAPHIC_DATA] (VIP)" at bounding box center [178, 240] width 294 height 16
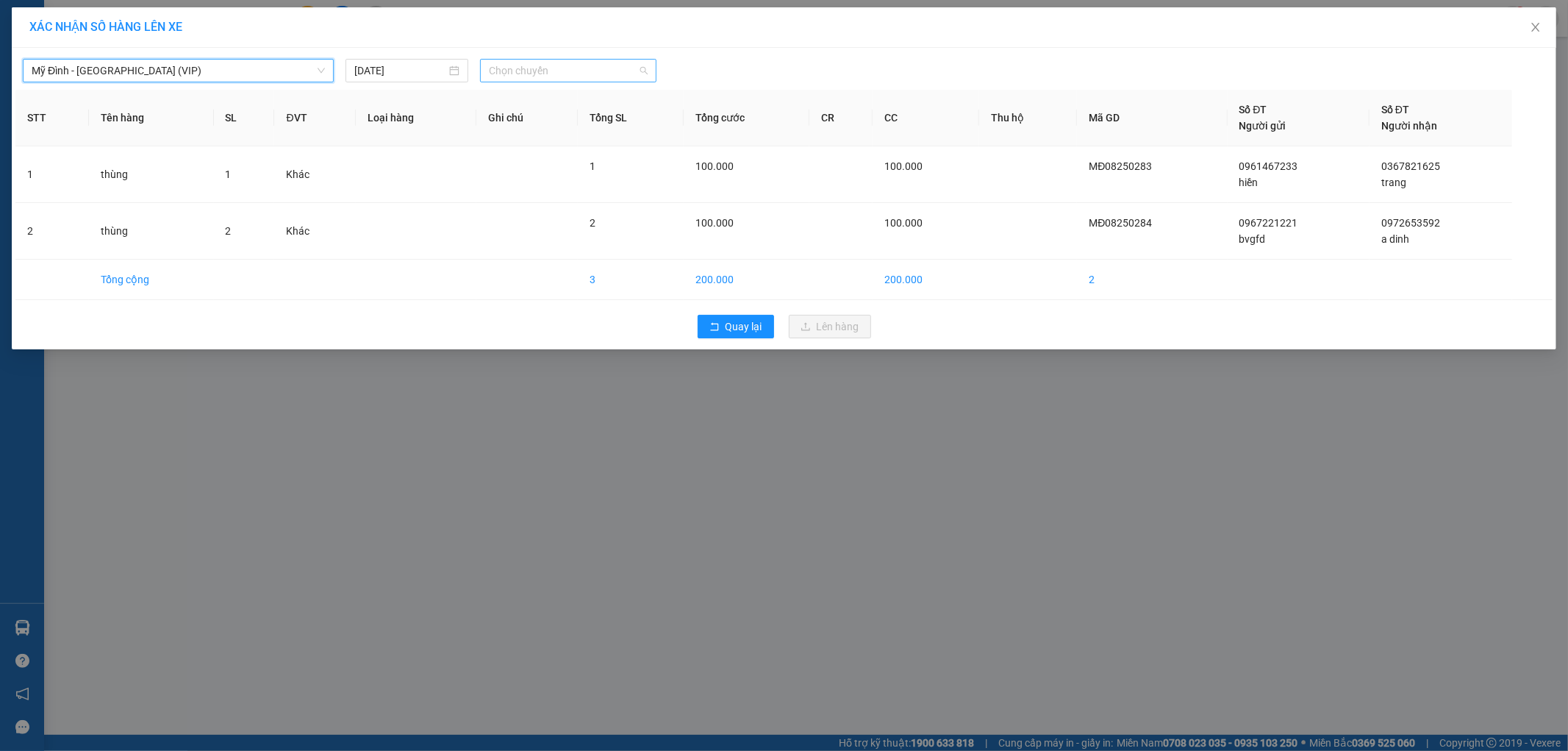
click at [556, 69] on span "Chọn chuyến" at bounding box center [569, 70] width 159 height 22
click at [570, 243] on div "18:30 - 14F-001.13" at bounding box center [546, 240] width 114 height 16
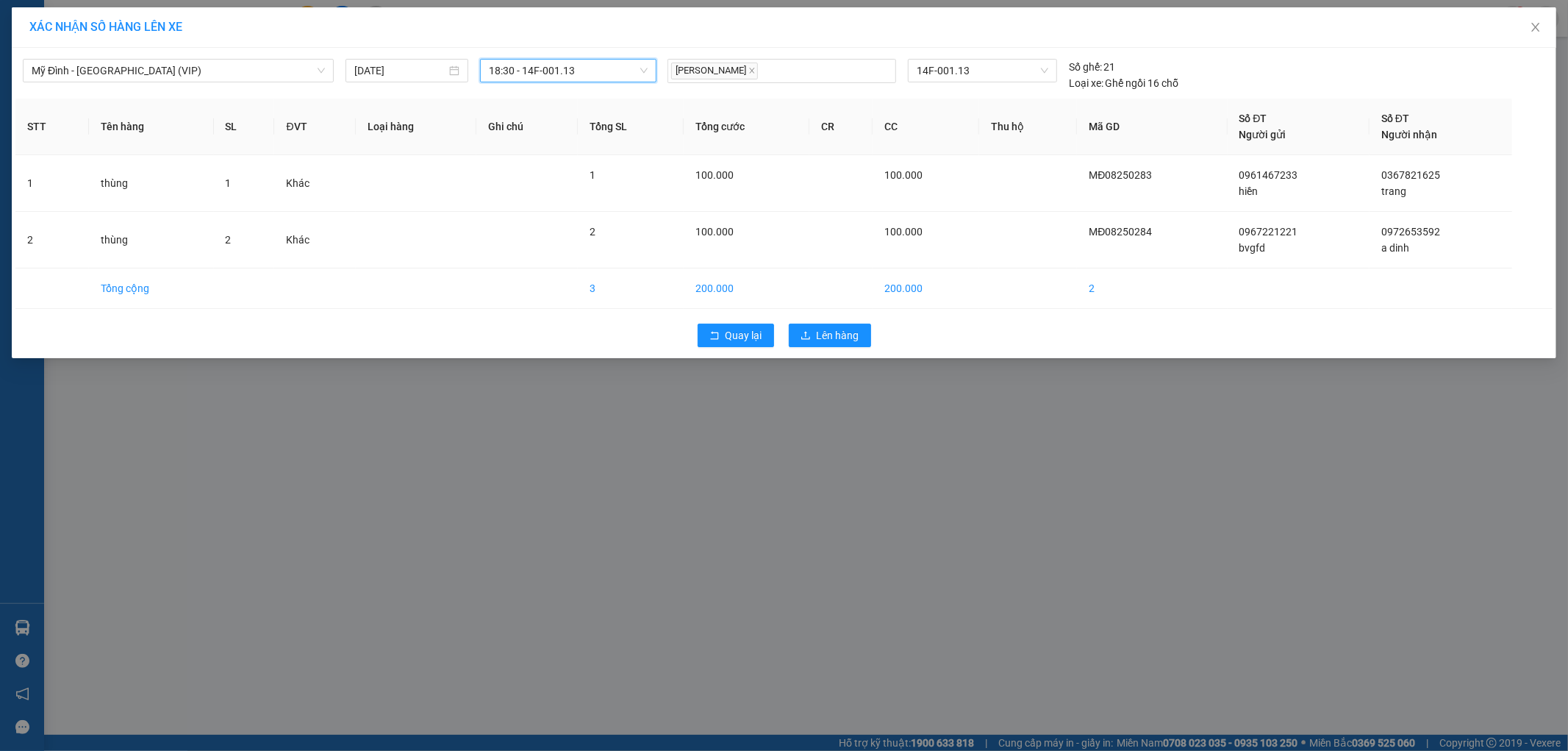
click at [819, 355] on div "Quay lại Lên hàng" at bounding box center [784, 334] width 1537 height 38
click at [820, 339] on span "Lên hàng" at bounding box center [838, 335] width 42 height 16
